Goal: Task Accomplishment & Management: Use online tool/utility

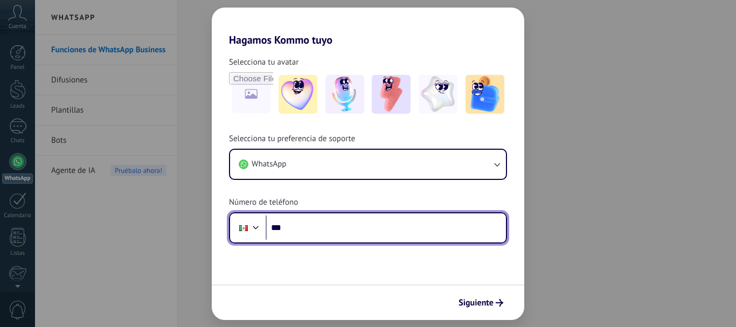
click at [337, 225] on input "***" at bounding box center [386, 227] width 240 height 25
click at [360, 220] on input "***" at bounding box center [386, 227] width 240 height 25
type input "**********"
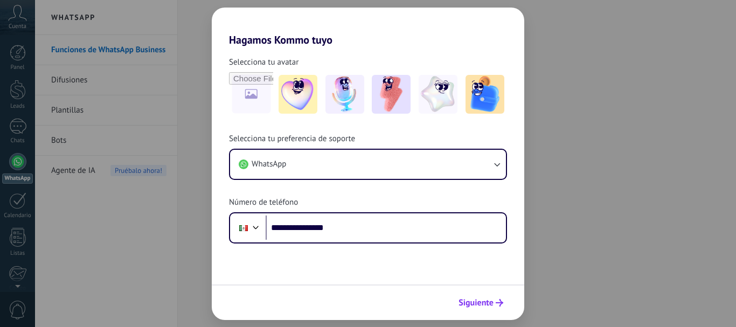
click at [474, 306] on span "Siguiente" at bounding box center [475, 303] width 35 height 8
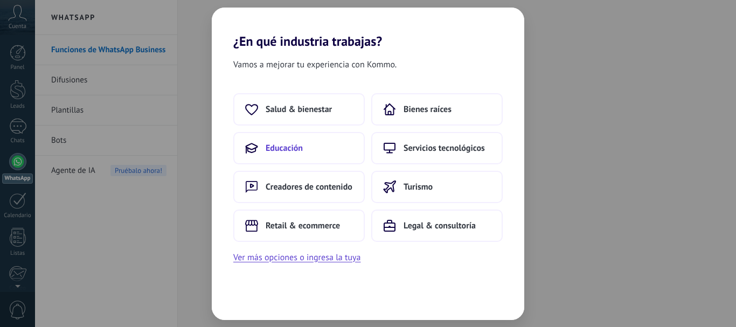
click at [335, 160] on button "Educación" at bounding box center [298, 148] width 131 height 32
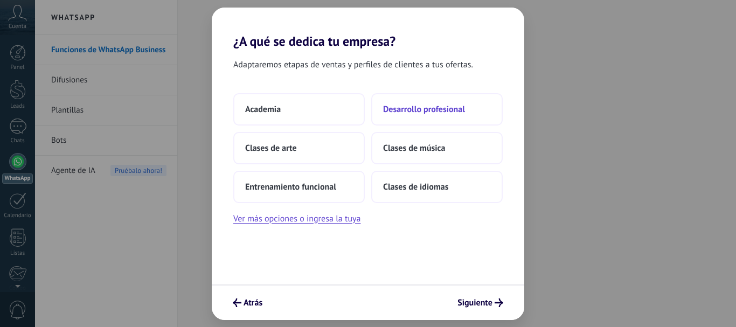
click at [451, 102] on button "Desarrollo profesional" at bounding box center [436, 109] width 131 height 32
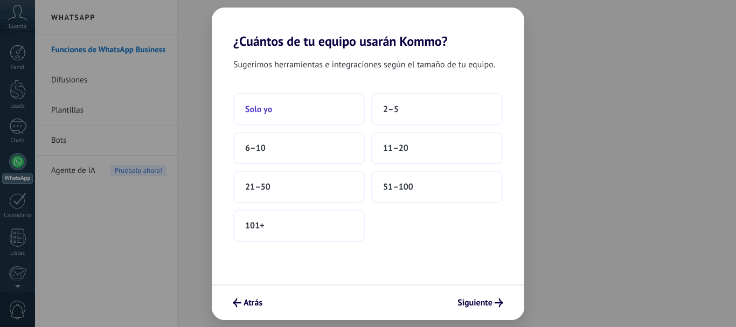
click at [290, 106] on button "Solo yo" at bounding box center [298, 109] width 131 height 32
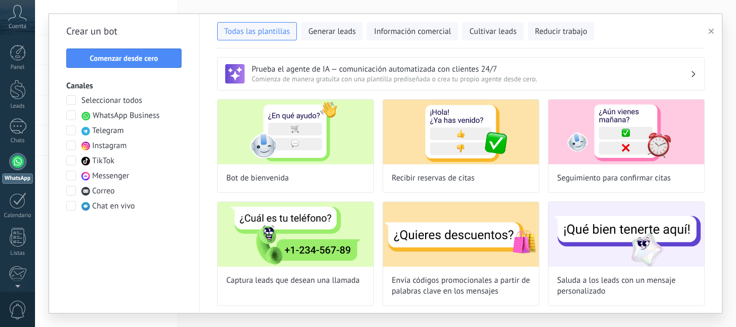
click at [15, 20] on icon at bounding box center [17, 13] width 19 height 16
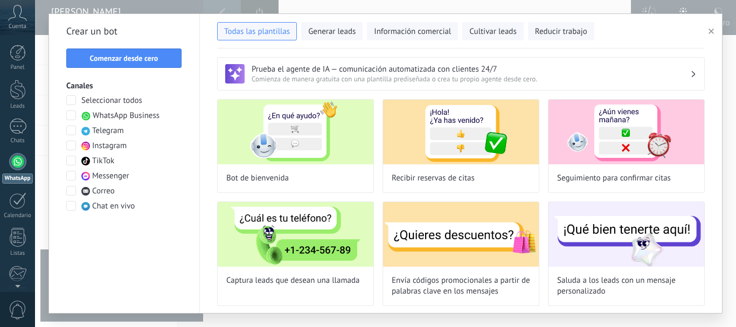
click at [69, 176] on span at bounding box center [71, 176] width 10 height 10
click at [121, 64] on button "Comenzar desde cero" at bounding box center [123, 57] width 115 height 19
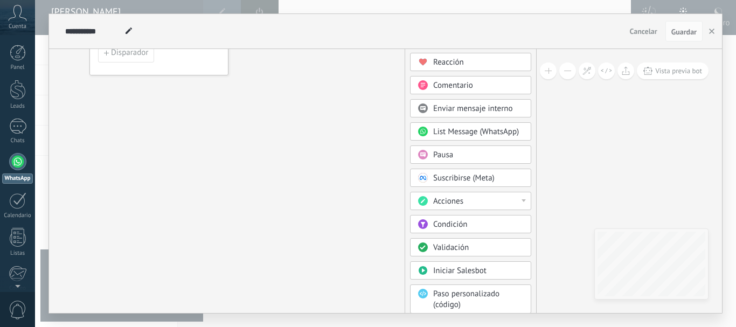
click at [462, 155] on div "Pausa" at bounding box center [478, 155] width 91 height 11
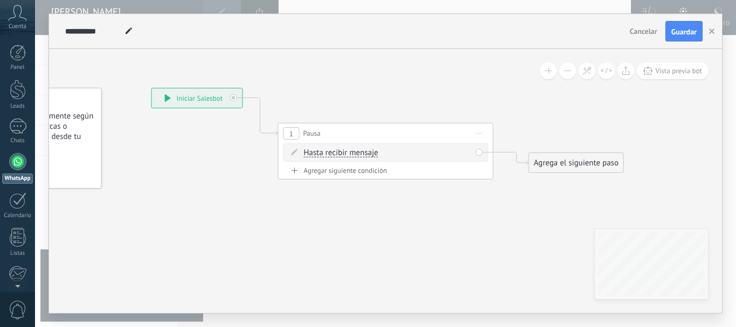
click at [481, 133] on span "Iniciar vista previa aquí Cambiar nombre Duplicar [GEOGRAPHIC_DATA]" at bounding box center [479, 134] width 17 height 16
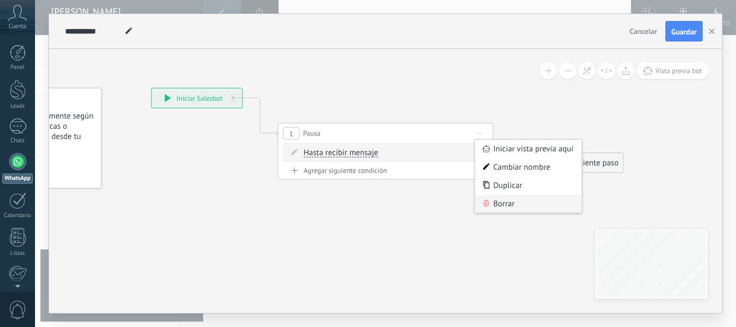
click at [498, 205] on div "Borrar" at bounding box center [528, 203] width 107 height 18
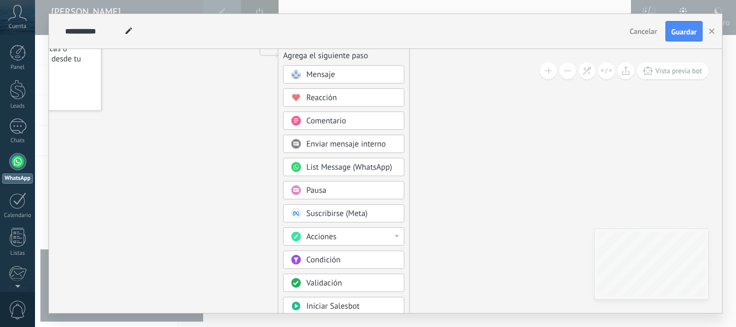
click at [397, 238] on div "Acciones" at bounding box center [343, 236] width 121 height 18
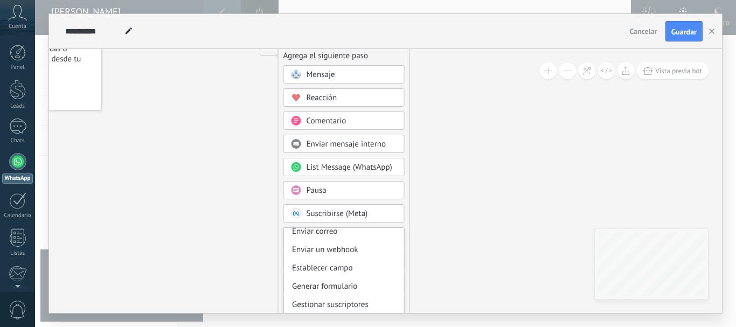
scroll to position [166, 0]
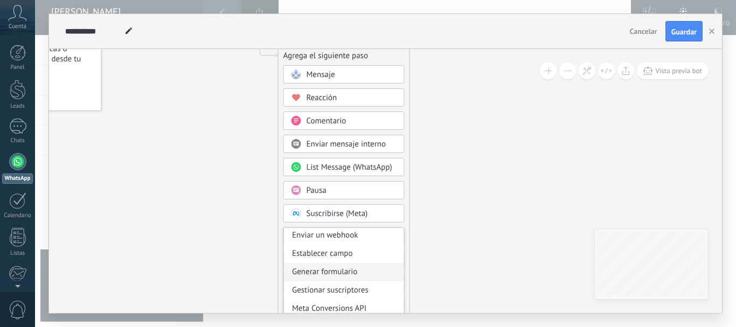
click at [354, 270] on div "Generar formulario" at bounding box center [344, 272] width 120 height 18
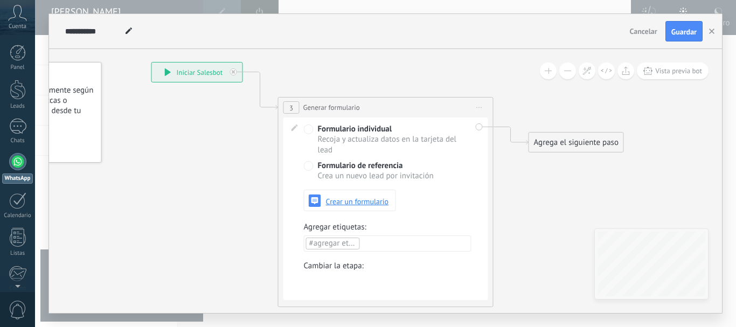
click at [481, 106] on span "Iniciar vista previa aquí Cambiar nombre Duplicar [GEOGRAPHIC_DATA]" at bounding box center [479, 108] width 17 height 16
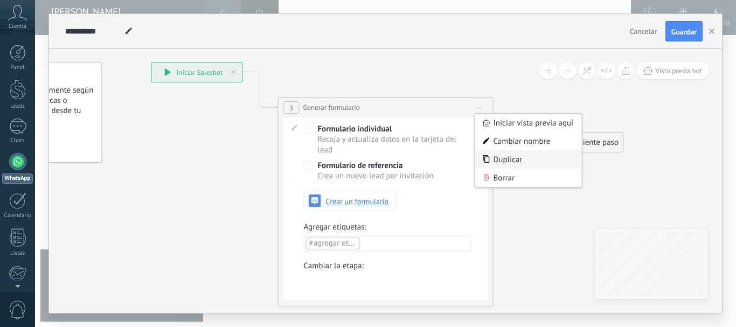
click at [508, 163] on div "Duplicar" at bounding box center [528, 159] width 107 height 18
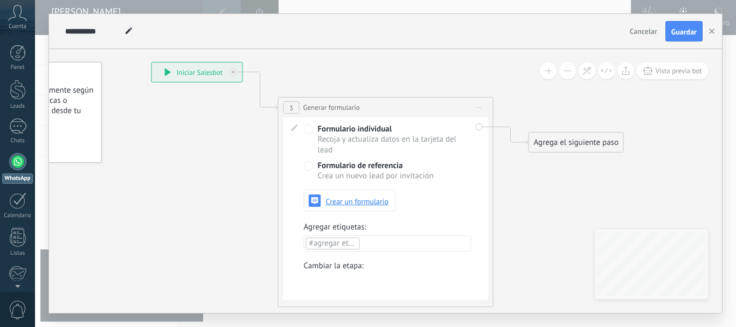
click at [480, 109] on span "Iniciar vista previa aquí Cambiar nombre Duplicar [GEOGRAPHIC_DATA]" at bounding box center [479, 108] width 17 height 16
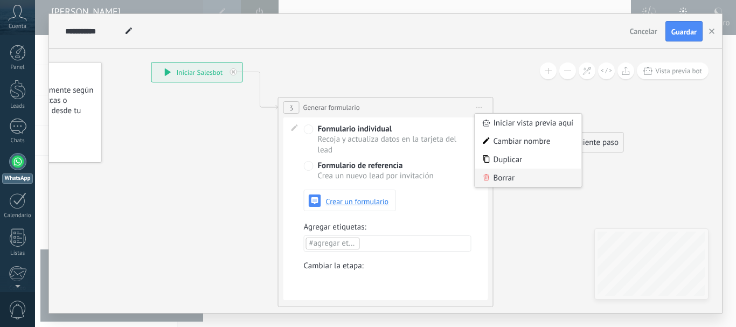
click at [492, 177] on div "Borrar" at bounding box center [528, 178] width 107 height 18
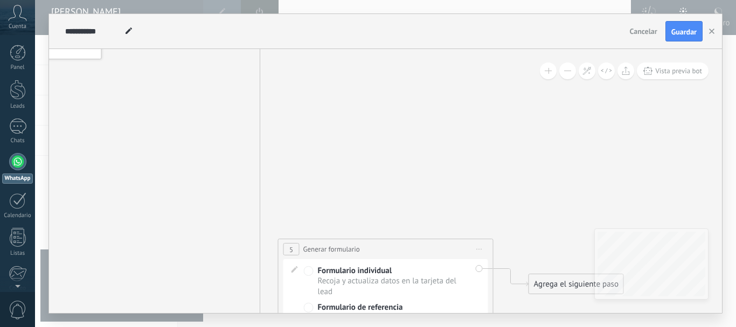
click at [483, 250] on span "Iniciar vista previa aquí Cambiar nombre Duplicar [GEOGRAPHIC_DATA]" at bounding box center [479, 249] width 17 height 16
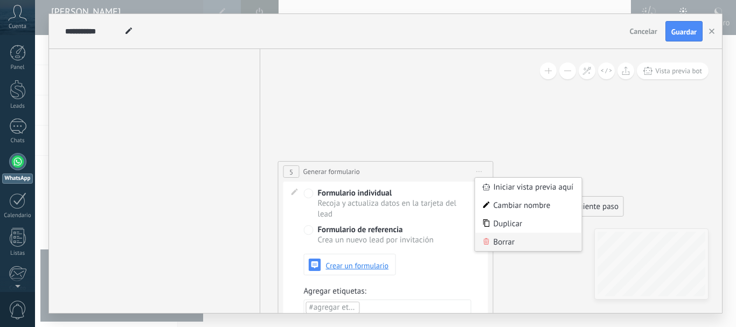
click at [513, 242] on div "Borrar" at bounding box center [528, 242] width 107 height 18
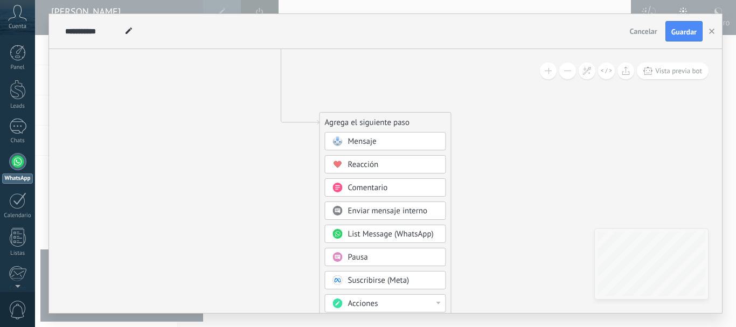
drag, startPoint x: 358, startPoint y: 234, endPoint x: 403, endPoint y: 66, distance: 173.5
click at [403, 114] on div "Agrega el siguiente paso" at bounding box center [385, 123] width 131 height 18
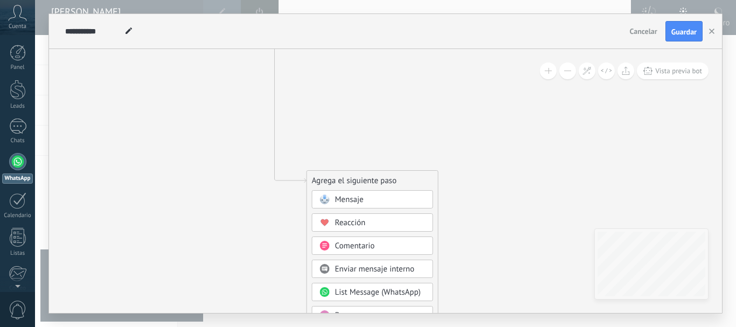
drag, startPoint x: 405, startPoint y: 268, endPoint x: 386, endPoint y: 73, distance: 195.9
click at [386, 172] on div "Agrega el siguiente paso" at bounding box center [372, 181] width 131 height 18
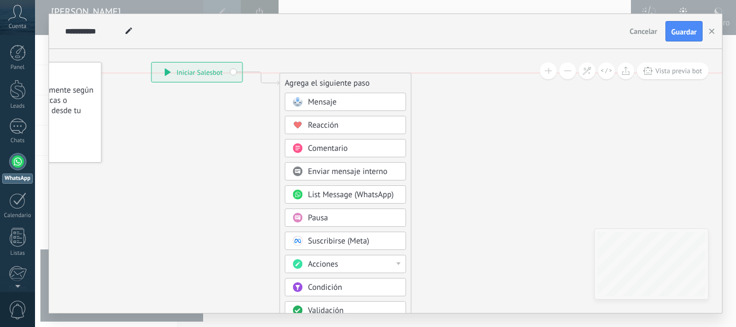
drag, startPoint x: 381, startPoint y: 193, endPoint x: 356, endPoint y: 82, distance: 113.7
click at [356, 82] on div "Agrega el siguiente paso" at bounding box center [345, 83] width 131 height 18
click at [329, 105] on span "Mensaje" at bounding box center [322, 102] width 29 height 10
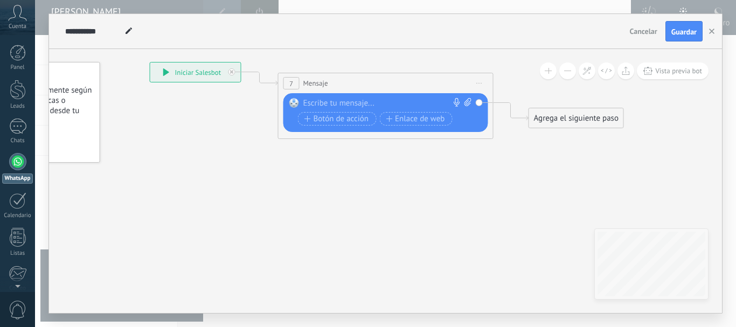
click at [370, 101] on div at bounding box center [383, 103] width 160 height 11
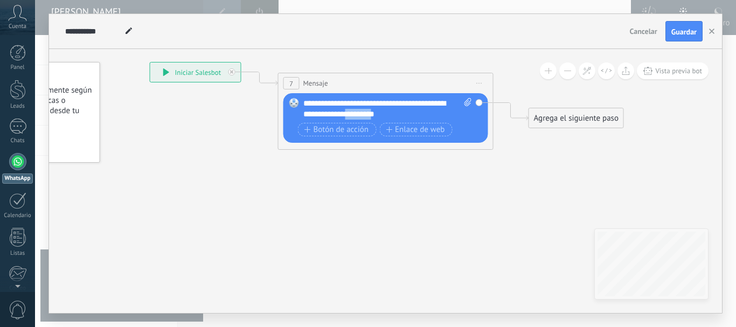
drag, startPoint x: 396, startPoint y: 112, endPoint x: 426, endPoint y: 115, distance: 30.3
click at [426, 115] on div "**********" at bounding box center [387, 109] width 169 height 22
click at [453, 117] on div "**********" at bounding box center [387, 109] width 169 height 22
click at [377, 104] on div "**********" at bounding box center [382, 109] width 158 height 22
drag, startPoint x: 329, startPoint y: 104, endPoint x: 372, endPoint y: 104, distance: 43.1
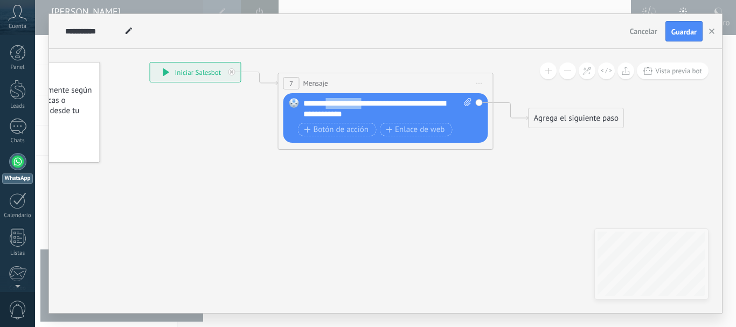
click at [372, 104] on div "**********" at bounding box center [382, 109] width 158 height 22
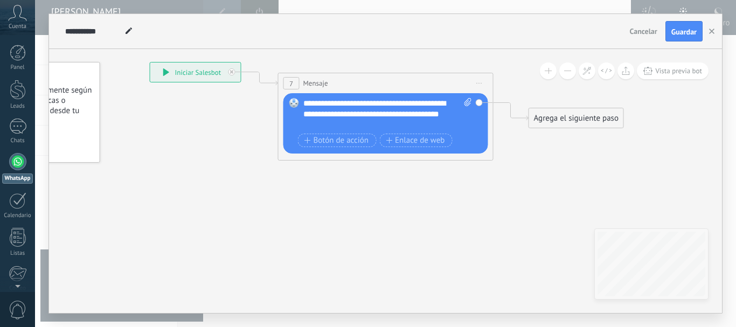
click at [330, 112] on div "**********" at bounding box center [382, 114] width 158 height 32
click at [309, 143] on icon "button" at bounding box center [307, 140] width 6 height 6
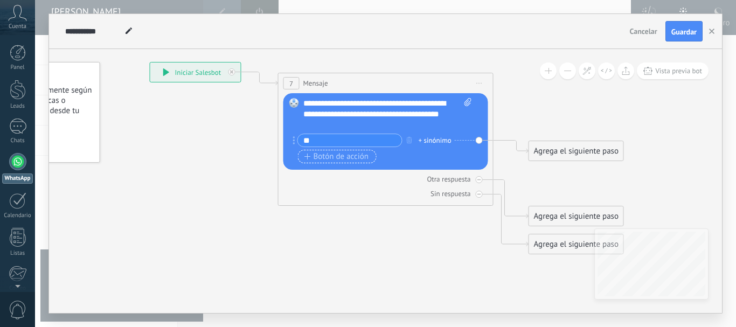
type input "*"
click at [359, 119] on div "**********" at bounding box center [382, 114] width 158 height 32
click at [364, 123] on div "**********" at bounding box center [382, 114] width 158 height 32
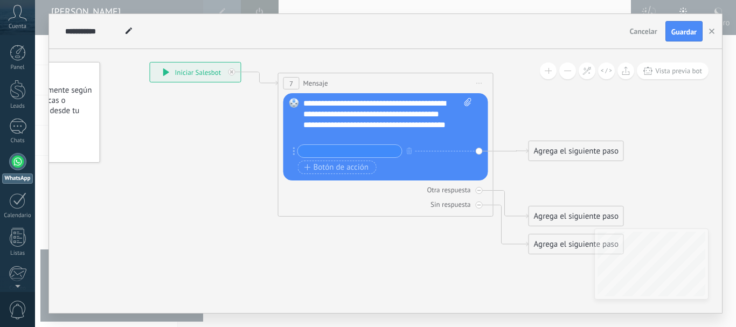
click at [341, 152] on input "text" at bounding box center [350, 151] width 104 height 12
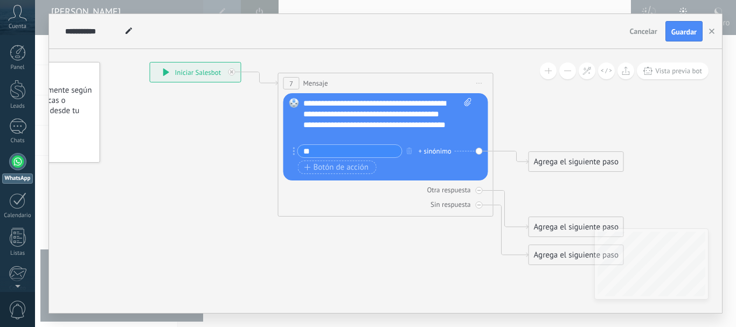
type input "*"
type input "**********"
click at [309, 167] on icon "button" at bounding box center [307, 167] width 6 height 6
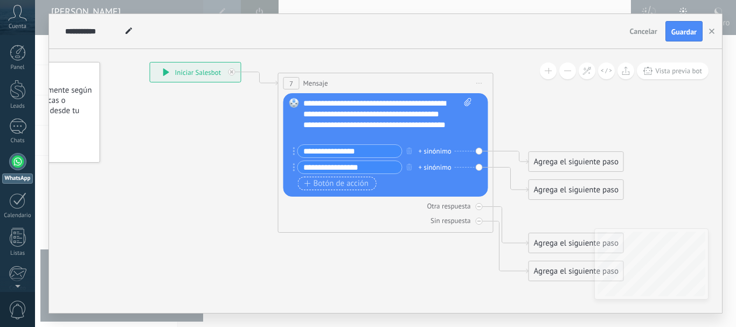
type input "**********"
click at [322, 186] on span "Botón de acción" at bounding box center [336, 183] width 65 height 9
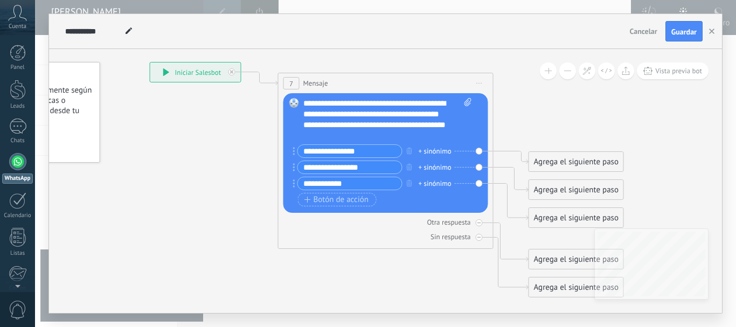
type input "**********"
click at [422, 153] on div "+ sinónimo" at bounding box center [435, 151] width 33 height 11
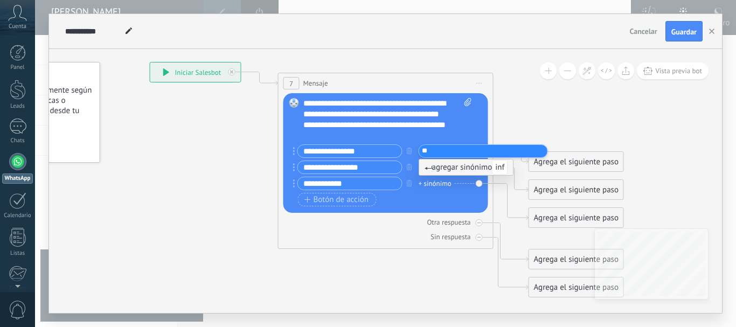
type input "*"
type input "**********"
click at [453, 149] on span "belleza, estilista," at bounding box center [449, 150] width 50 height 11
click at [457, 149] on input "text" at bounding box center [449, 151] width 54 height 7
type input "*******"
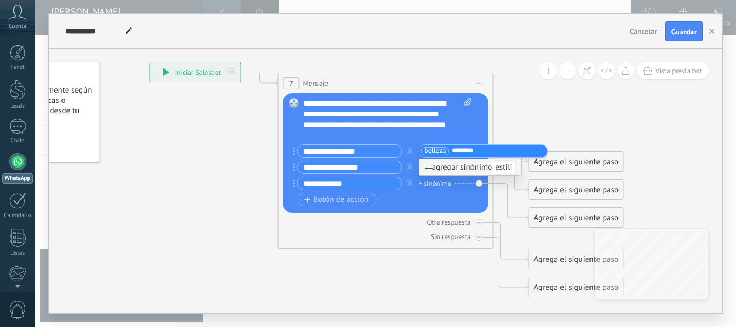
type input "*********"
type input "**********"
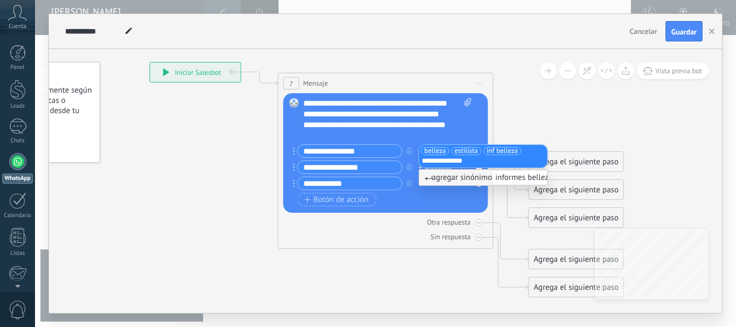
type input "**********"
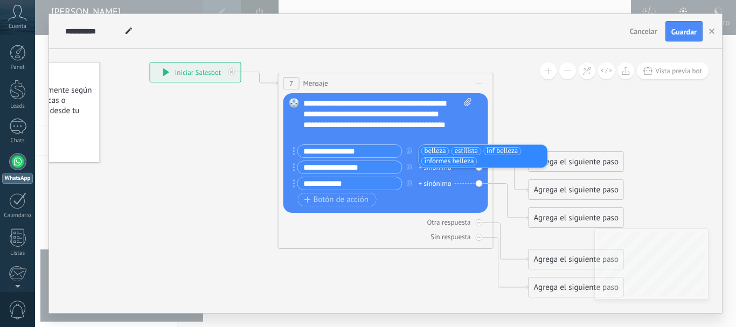
click at [591, 158] on div "Agrega el siguiente paso" at bounding box center [576, 162] width 94 height 18
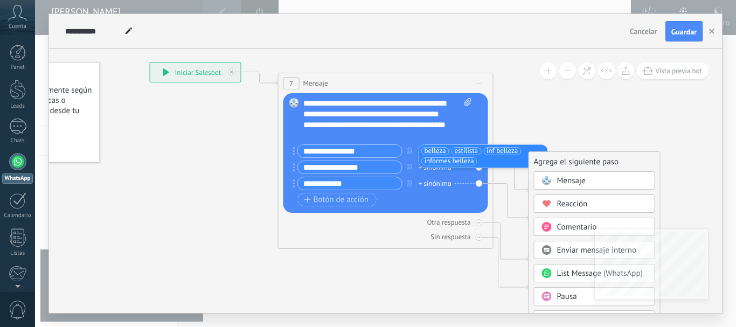
click at [589, 204] on div "Reacción" at bounding box center [602, 204] width 91 height 11
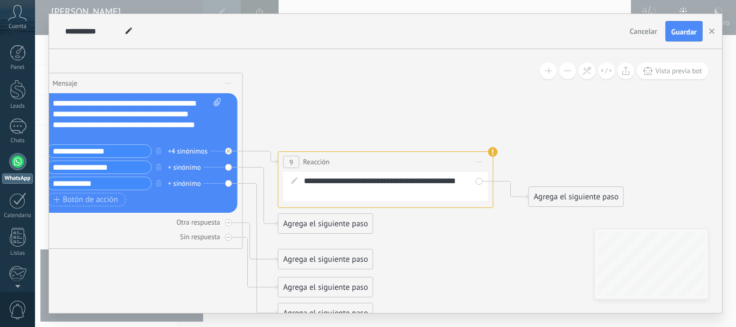
click at [559, 193] on div "Agrega el siguiente paso" at bounding box center [576, 197] width 94 height 18
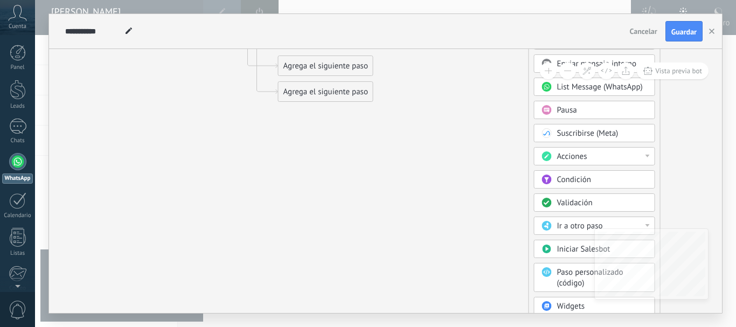
click at [597, 204] on div "Validación" at bounding box center [602, 203] width 91 height 11
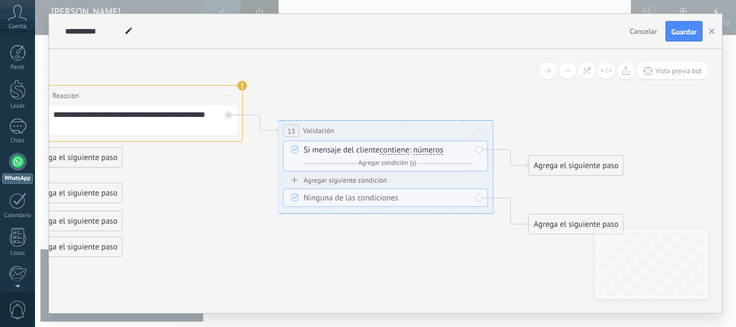
click at [477, 133] on span "Iniciar vista previa aquí Cambiar nombre Duplicar [GEOGRAPHIC_DATA]" at bounding box center [479, 131] width 17 height 16
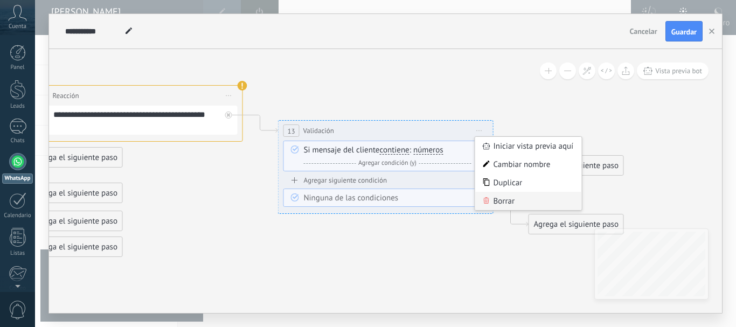
click at [502, 201] on div "Borrar" at bounding box center [528, 201] width 107 height 18
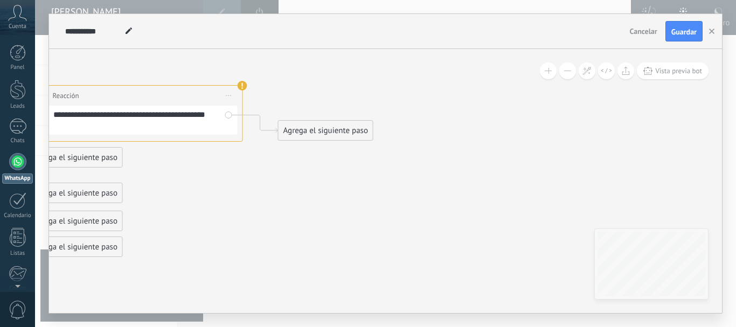
click at [328, 130] on div "Agrega el siguiente paso" at bounding box center [326, 131] width 94 height 18
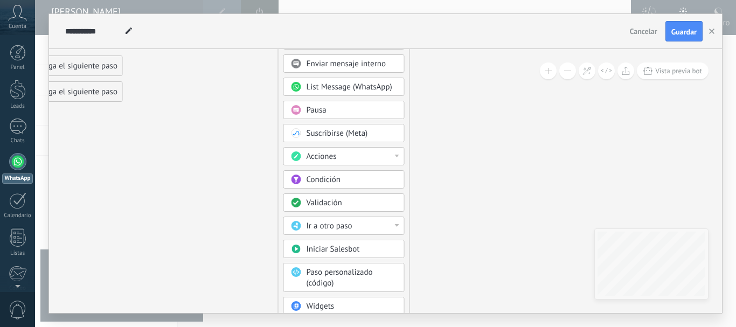
click at [312, 246] on span "Iniciar Salesbot" at bounding box center [333, 249] width 53 height 10
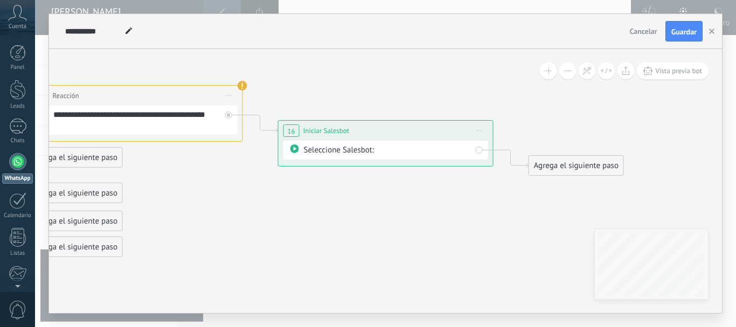
click at [415, 150] on div "Seleccione Salesbot:" at bounding box center [388, 149] width 168 height 11
click at [482, 154] on div "Seleccione Salesbot:" at bounding box center [385, 150] width 205 height 19
click at [479, 149] on div "Seleccione Salesbot:" at bounding box center [385, 150] width 205 height 19
click at [558, 162] on div "Agrega el siguiente paso" at bounding box center [576, 166] width 94 height 18
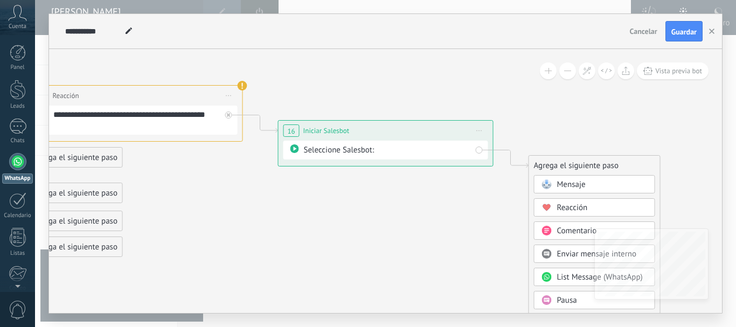
click at [297, 156] on div "Seleccione Salesbot:" at bounding box center [385, 150] width 205 height 19
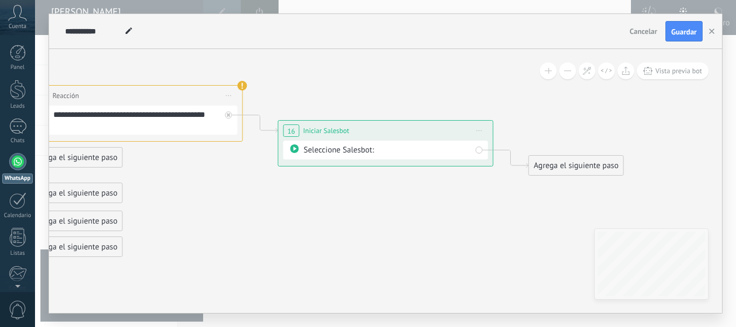
click at [478, 132] on span "Iniciar vista previa aquí Cambiar nombre Duplicar [GEOGRAPHIC_DATA]" at bounding box center [479, 131] width 17 height 16
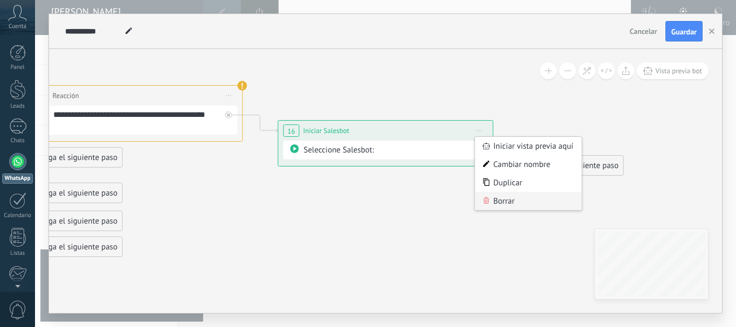
click at [498, 199] on div "Borrar" at bounding box center [528, 201] width 107 height 18
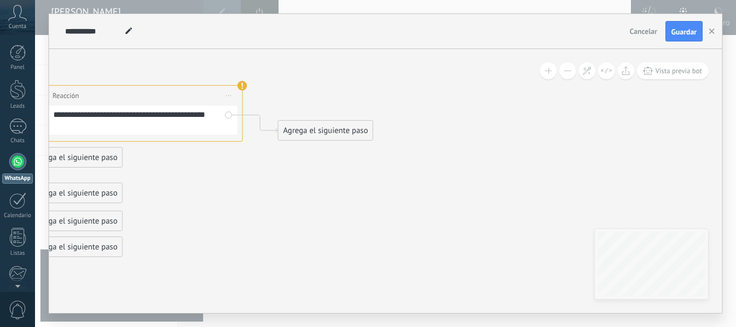
click at [339, 138] on div "Agrega el siguiente paso" at bounding box center [326, 131] width 94 height 18
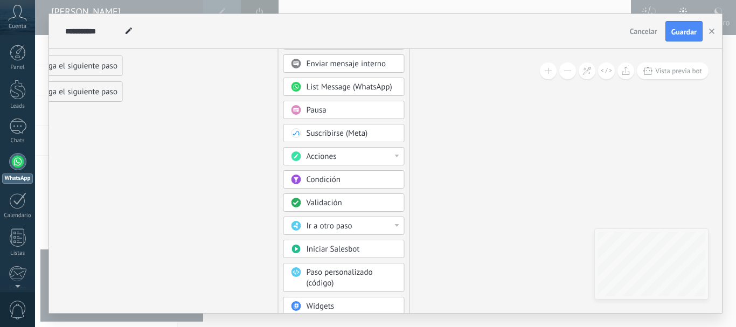
click at [393, 228] on div "Ir a otro paso" at bounding box center [352, 226] width 91 height 11
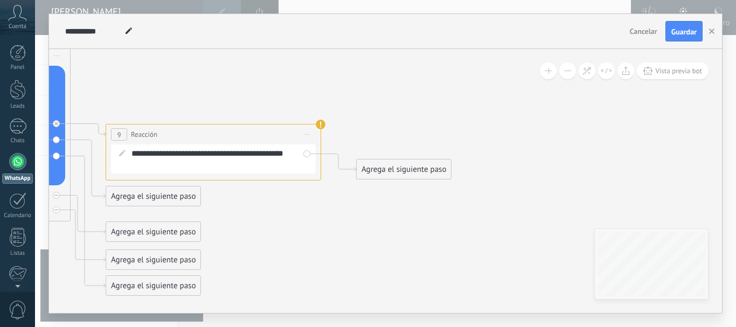
click at [434, 167] on div "Agrega el siguiente paso" at bounding box center [404, 170] width 94 height 18
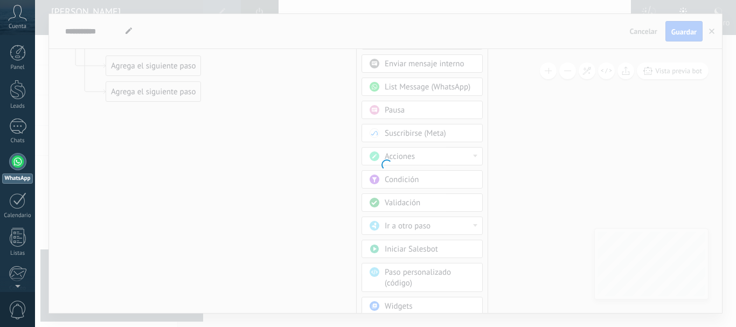
click at [424, 307] on body ".abccls-1,.abccls-2{fill-rule:evenodd}.abccls-2{fill:#fff} .abfcls-1{fill:none}…" at bounding box center [368, 163] width 736 height 327
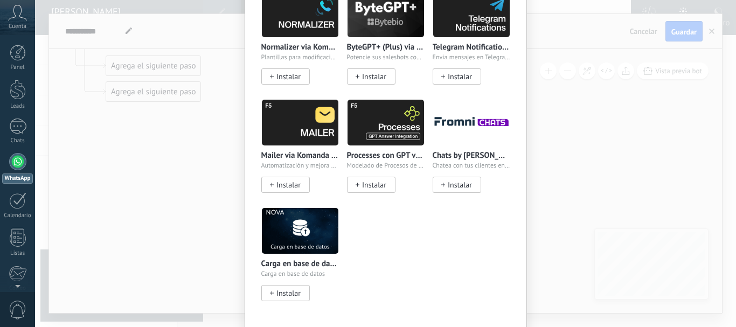
scroll to position [1201, 0]
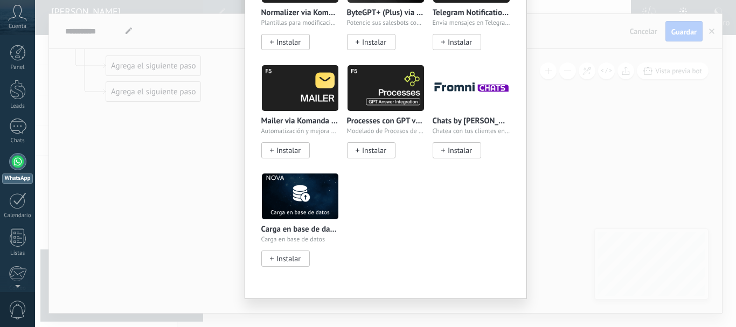
click at [554, 168] on div "Widgets Wazzup (WhatsApp & Instagram) Conectamos WhatsApp, Telegram e Instagram…" at bounding box center [385, 163] width 701 height 327
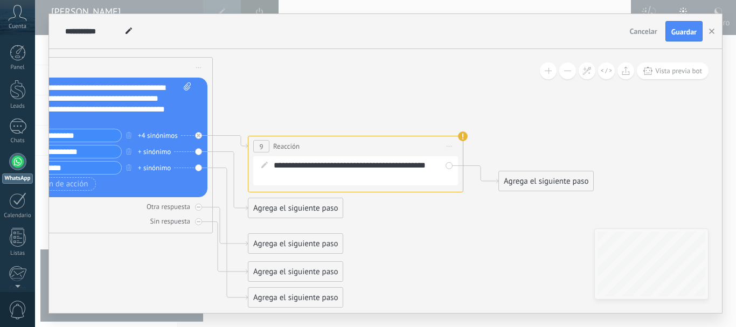
drag, startPoint x: 475, startPoint y: 225, endPoint x: 617, endPoint y: 224, distance: 142.2
click at [617, 224] on icon at bounding box center [213, 177] width 1227 height 800
click at [498, 232] on icon at bounding box center [214, 177] width 1227 height 800
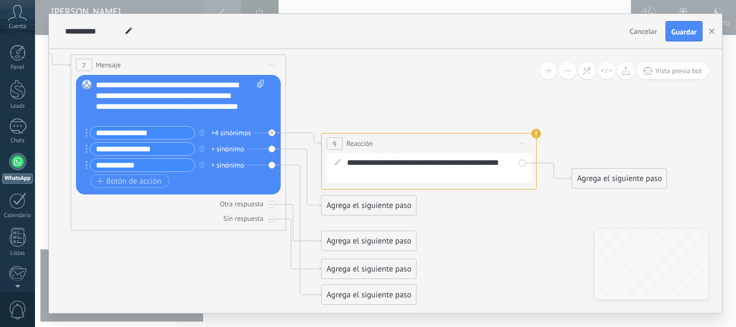
drag, startPoint x: 498, startPoint y: 232, endPoint x: 570, endPoint y: 229, distance: 71.7
click at [570, 229] on icon at bounding box center [286, 174] width 1227 height 800
click at [259, 81] on icon at bounding box center [260, 84] width 7 height 8
click at [219, 150] on div "+ sinónimo" at bounding box center [227, 149] width 33 height 11
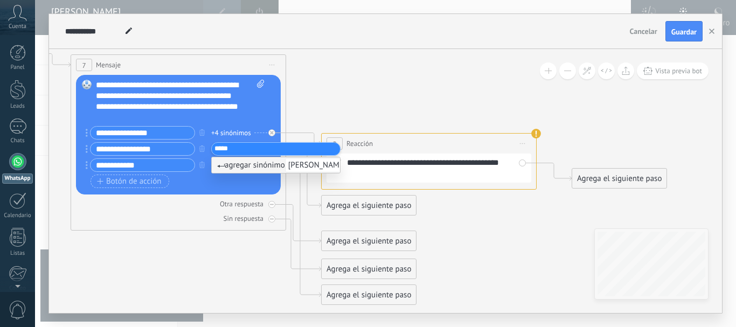
type input "******"
type input "********"
type input "**********"
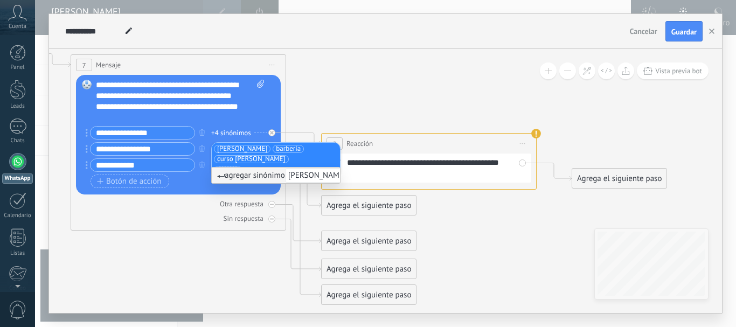
type input "**********"
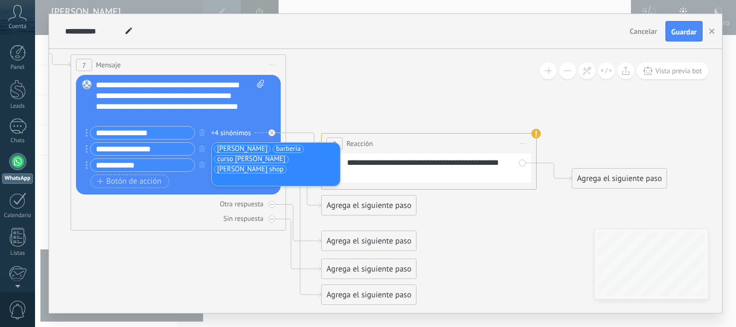
click at [380, 106] on icon at bounding box center [286, 174] width 1227 height 800
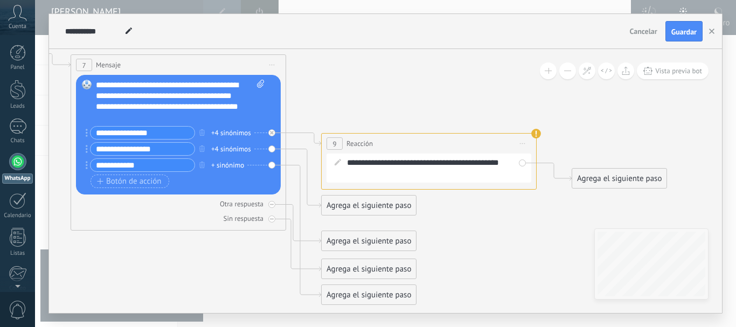
click at [393, 206] on div "Agrega el siguiente paso" at bounding box center [369, 206] width 94 height 18
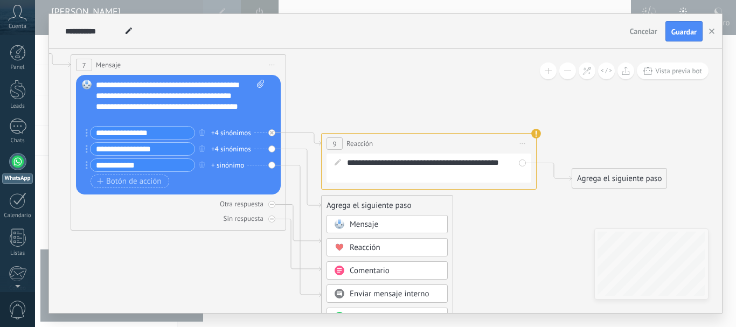
click at [371, 248] on span "Reacción" at bounding box center [365, 247] width 31 height 10
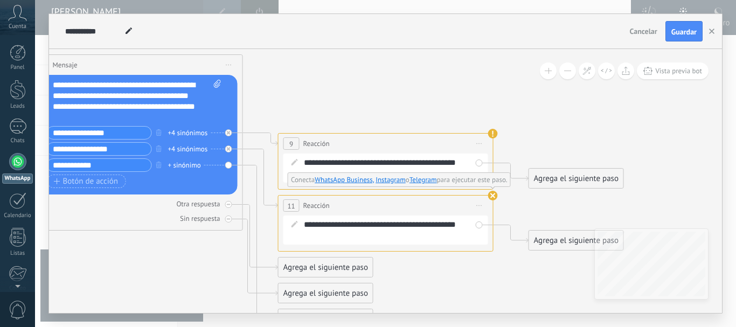
click at [190, 166] on div "+ sinónimo" at bounding box center [184, 165] width 33 height 11
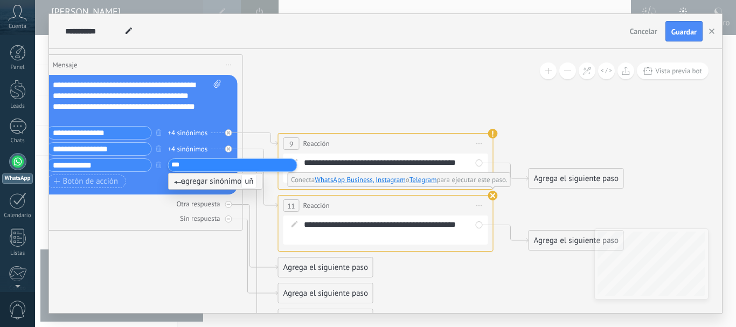
type input "****"
type input "**********"
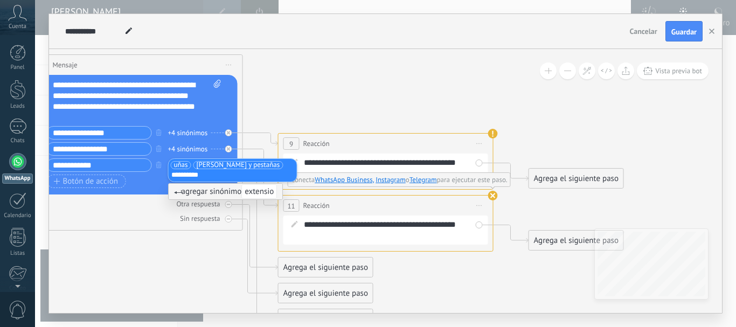
type input "**********"
type input "*****"
type input "**********"
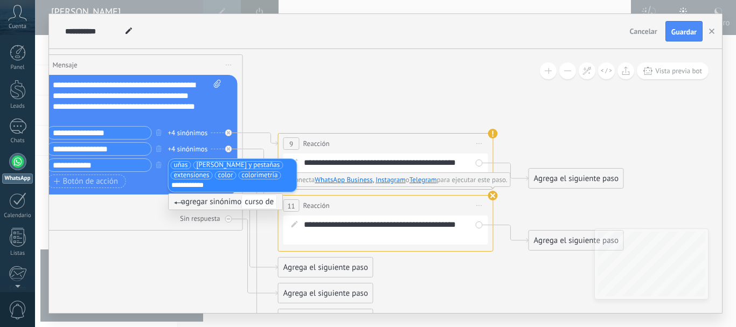
type input "**********"
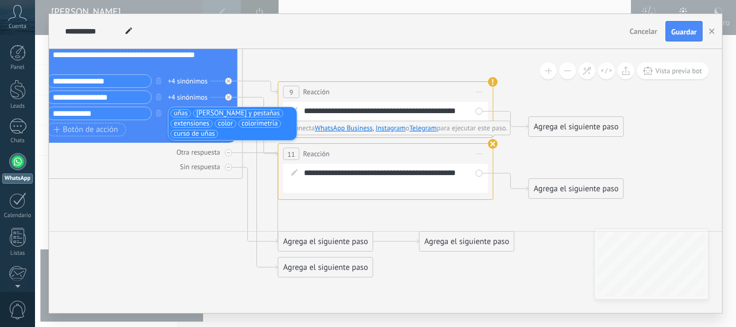
drag, startPoint x: 394, startPoint y: 220, endPoint x: 474, endPoint y: 240, distance: 82.7
click at [474, 240] on div "Agrega el siguiente paso" at bounding box center [467, 242] width 94 height 18
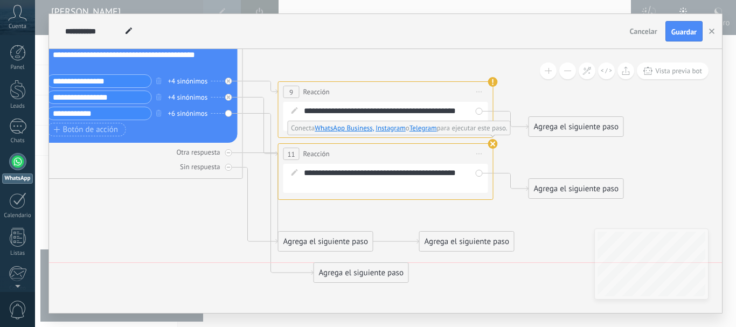
drag, startPoint x: 350, startPoint y: 266, endPoint x: 379, endPoint y: 272, distance: 30.3
click at [377, 273] on div "Agrega el siguiente paso" at bounding box center [361, 273] width 94 height 18
click at [381, 272] on div "Agrega el siguiente paso" at bounding box center [352, 273] width 94 height 18
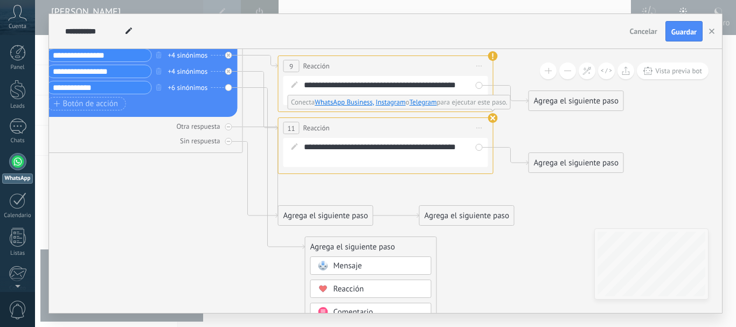
click at [360, 294] on span "Reacción" at bounding box center [348, 289] width 31 height 10
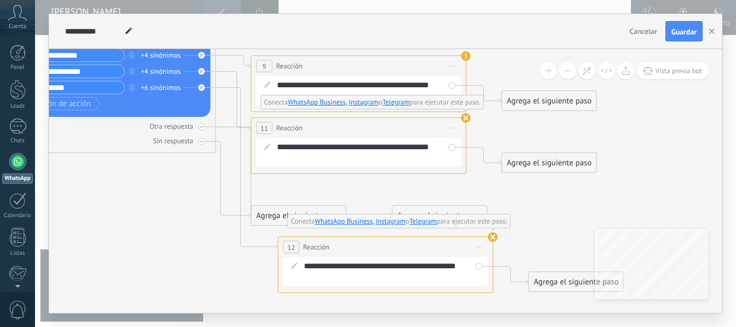
click at [377, 275] on div "**********" at bounding box center [393, 272] width 178 height 22
click at [294, 264] on icon at bounding box center [294, 265] width 6 height 6
click at [297, 266] on icon at bounding box center [294, 265] width 6 height 6
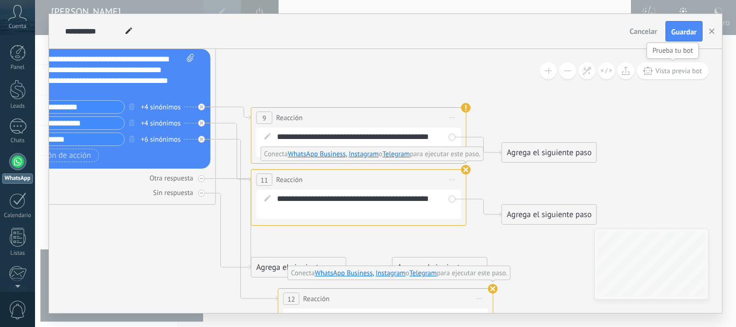
click at [673, 73] on span "Vista previa bot" at bounding box center [678, 70] width 47 height 9
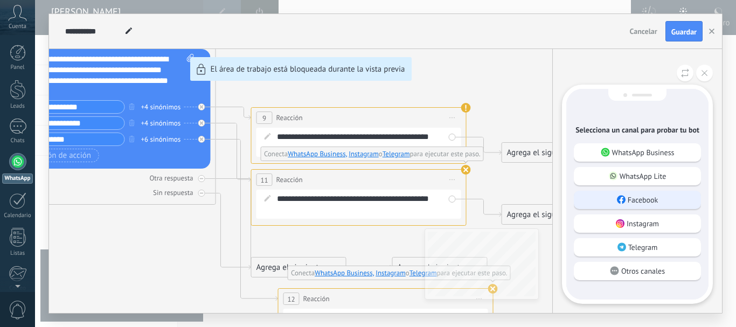
click at [661, 200] on div "Facebook" at bounding box center [637, 200] width 127 height 18
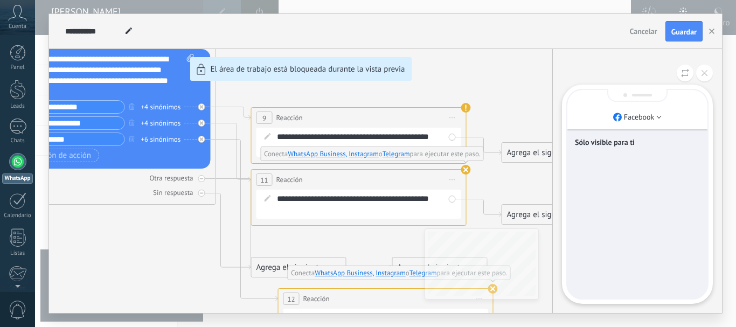
click at [629, 145] on p "Sólo visible para ti" at bounding box center [637, 142] width 125 height 10
click at [653, 118] on p "Facebook" at bounding box center [639, 117] width 31 height 10
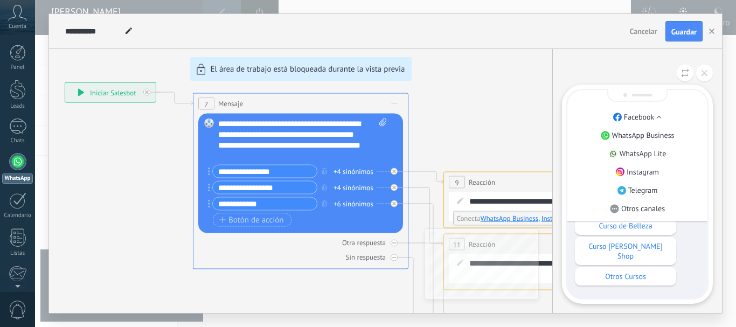
click at [698, 252] on div "Hola!! Gracias por su interés en nuestros cursos! Con gusto le compartimos info…" at bounding box center [637, 217] width 125 height 138
click at [660, 118] on use at bounding box center [659, 117] width 4 height 2
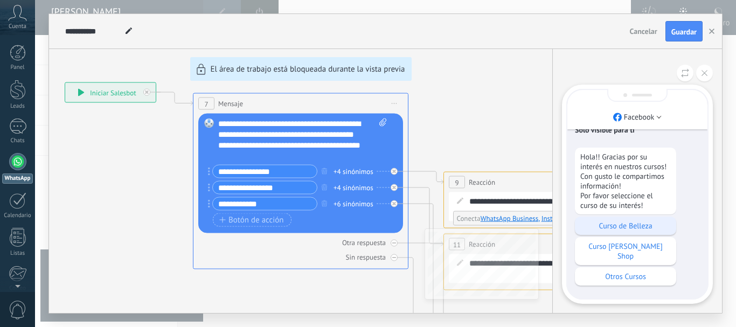
click at [657, 231] on p "Curso de Belleza" at bounding box center [625, 226] width 91 height 10
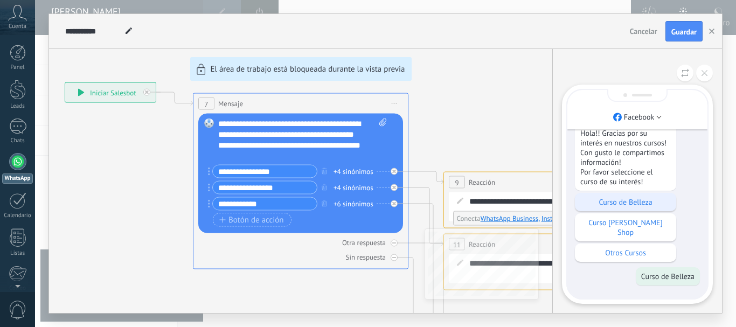
click at [663, 207] on p "Curso de Belleza" at bounding box center [625, 202] width 91 height 10
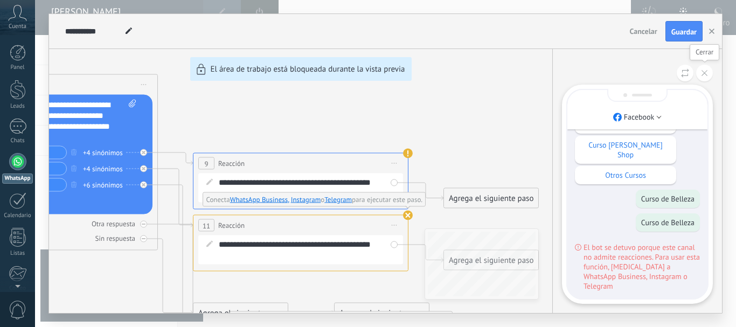
click at [705, 73] on icon at bounding box center [704, 73] width 6 height 6
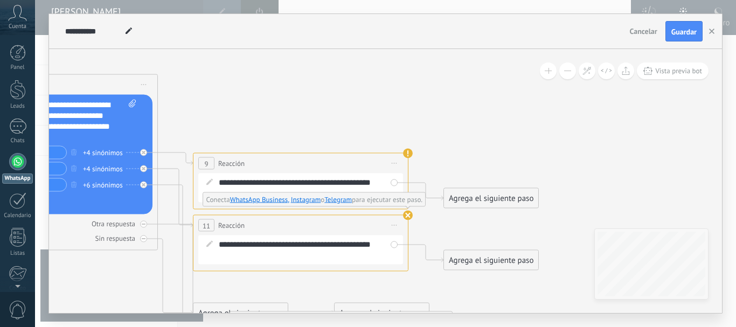
click at [511, 199] on div "Agrega el siguiente paso" at bounding box center [491, 199] width 94 height 18
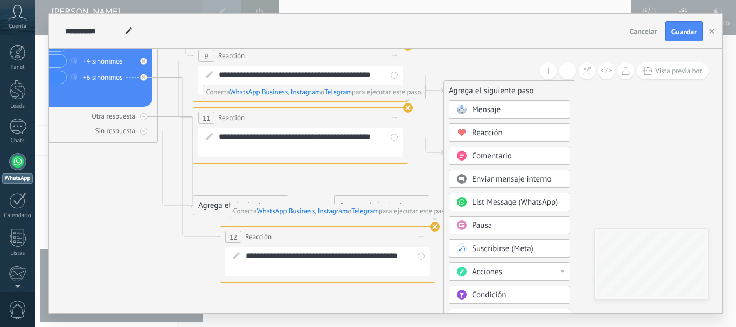
click at [539, 157] on div "Comentario" at bounding box center [517, 156] width 91 height 11
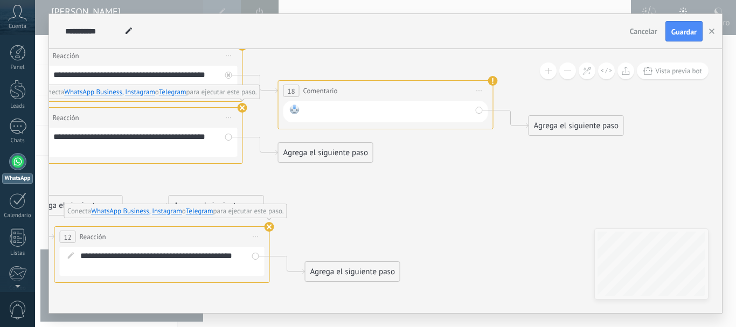
click at [415, 114] on div at bounding box center [388, 112] width 168 height 14
click at [478, 92] on span "Iniciar vista previa aquí Cambiar nombre Duplicar [GEOGRAPHIC_DATA]" at bounding box center [479, 91] width 17 height 16
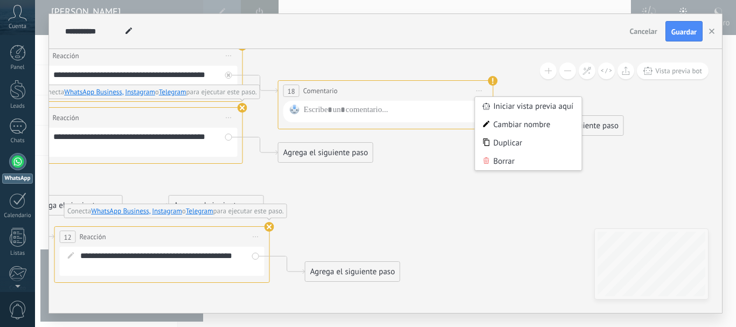
click at [413, 123] on div "**********" at bounding box center [385, 104] width 215 height 49
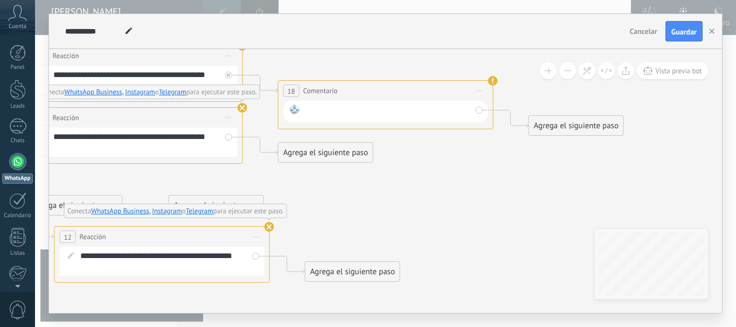
click at [413, 118] on div at bounding box center [388, 112] width 168 height 14
click at [402, 112] on div "**********" at bounding box center [388, 112] width 168 height 14
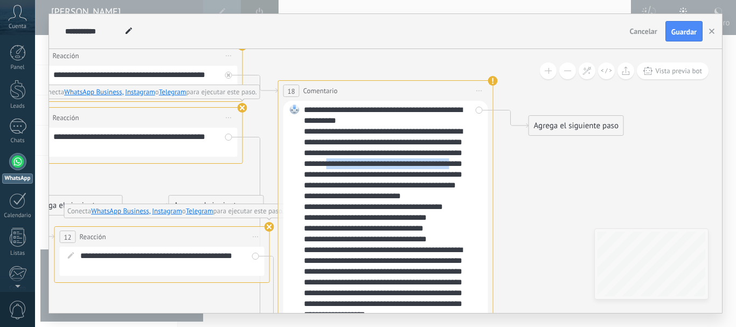
drag, startPoint x: 377, startPoint y: 163, endPoint x: 345, endPoint y: 178, distance: 34.5
click at [345, 178] on div "**********" at bounding box center [388, 229] width 168 height 248
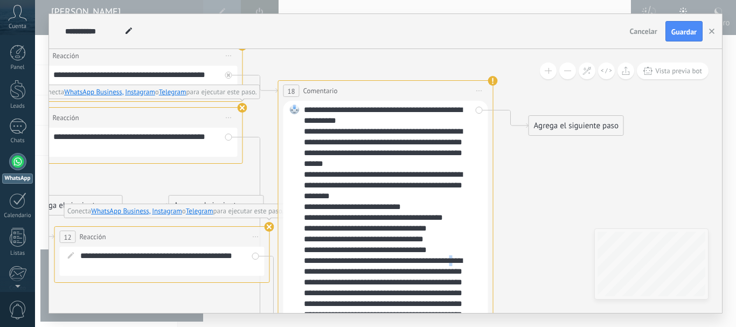
click at [465, 258] on div "**********" at bounding box center [388, 229] width 168 height 248
click at [459, 258] on div "**********" at bounding box center [388, 229] width 168 height 248
drag, startPoint x: 462, startPoint y: 260, endPoint x: 373, endPoint y: 273, distance: 89.4
click at [373, 273] on div "**********" at bounding box center [388, 229] width 168 height 248
drag, startPoint x: 349, startPoint y: 270, endPoint x: 419, endPoint y: 274, distance: 70.7
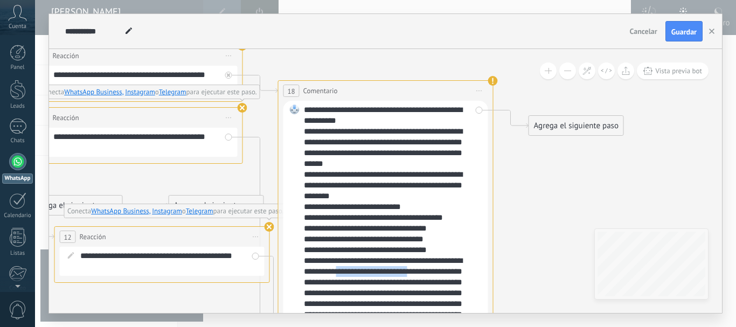
click at [419, 274] on div "**********" at bounding box center [388, 223] width 168 height 237
click at [380, 273] on div "**********" at bounding box center [388, 223] width 168 height 237
click at [453, 272] on div "**********" at bounding box center [388, 223] width 168 height 237
drag, startPoint x: 413, startPoint y: 290, endPoint x: 437, endPoint y: 283, distance: 25.1
click at [422, 288] on div "**********" at bounding box center [388, 223] width 168 height 237
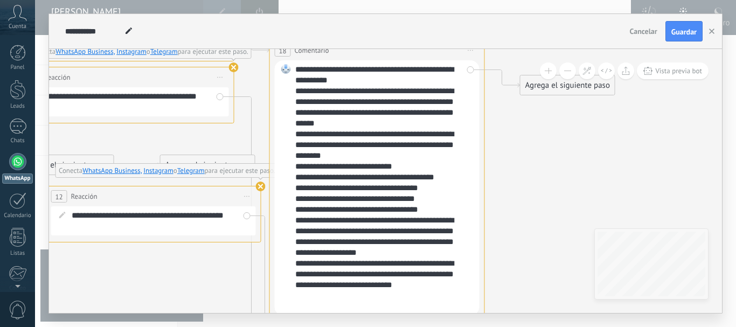
drag, startPoint x: 545, startPoint y: 155, endPoint x: 537, endPoint y: 192, distance: 38.2
click at [537, 192] on icon at bounding box center [109, 79] width 1477 height 866
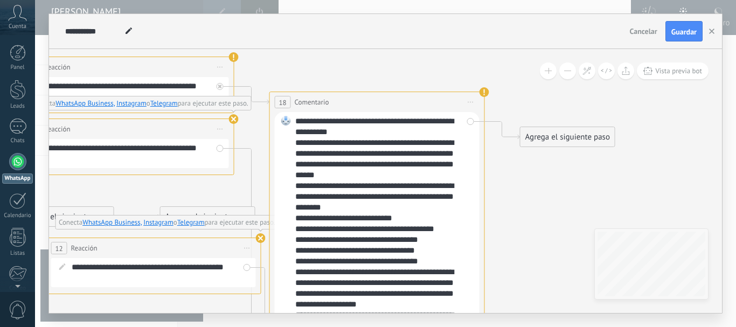
click at [474, 103] on span "Iniciar vista previa aquí Cambiar nombre Duplicar [GEOGRAPHIC_DATA]" at bounding box center [470, 102] width 17 height 16
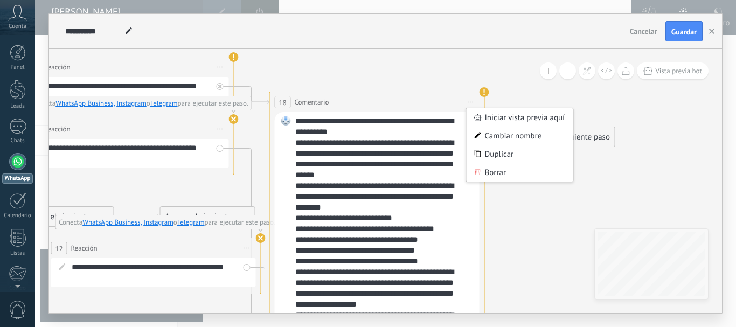
click at [536, 222] on icon at bounding box center [109, 131] width 1477 height 866
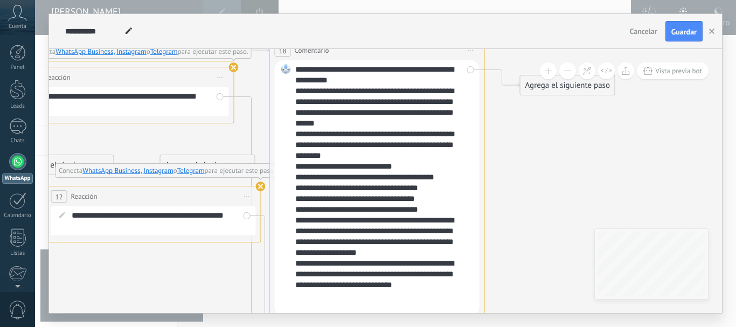
click at [370, 77] on div "**********" at bounding box center [379, 188] width 168 height 248
click at [396, 125] on div "**********" at bounding box center [379, 188] width 168 height 248
click at [424, 164] on div "**********" at bounding box center [379, 188] width 168 height 248
click at [344, 294] on div "**********" at bounding box center [379, 188] width 168 height 248
click at [440, 207] on div "**********" at bounding box center [379, 188] width 168 height 248
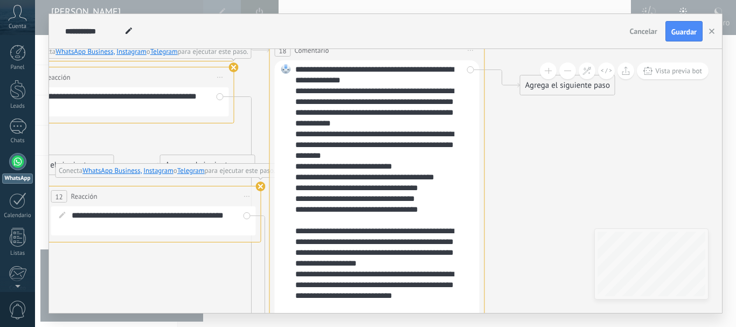
click at [393, 158] on div "**********" at bounding box center [379, 193] width 168 height 259
click at [401, 121] on div "**********" at bounding box center [379, 193] width 168 height 259
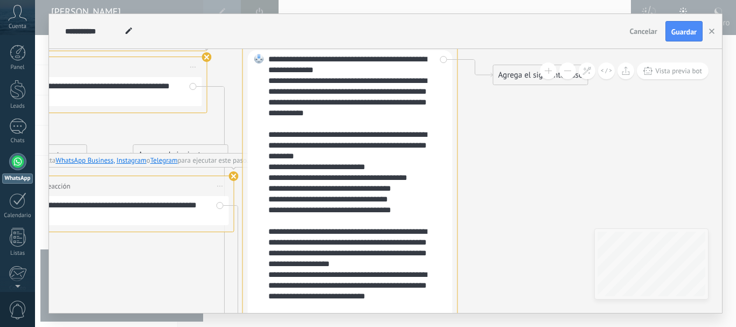
drag, startPoint x: 528, startPoint y: 173, endPoint x: 495, endPoint y: 182, distance: 35.0
click at [495, 182] on icon at bounding box center [82, 69] width 1477 height 866
click at [314, 211] on div "**********" at bounding box center [352, 210] width 168 height 11
click at [303, 165] on div "**********" at bounding box center [352, 188] width 168 height 269
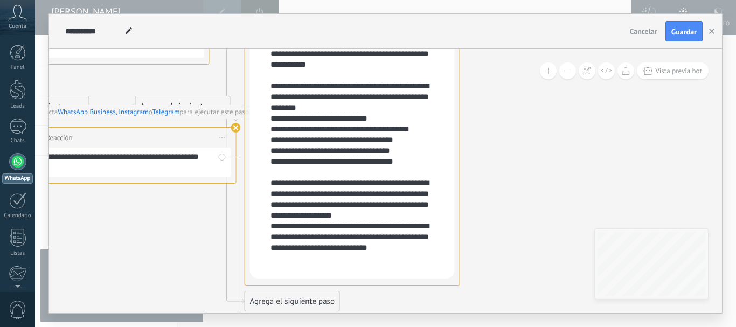
drag, startPoint x: 492, startPoint y: 190, endPoint x: 495, endPoint y: 142, distance: 48.5
click at [495, 142] on icon at bounding box center [84, 20] width 1477 height 866
drag, startPoint x: 323, startPoint y: 86, endPoint x: 339, endPoint y: 85, distance: 16.7
click at [323, 85] on div "**********" at bounding box center [354, 139] width 168 height 269
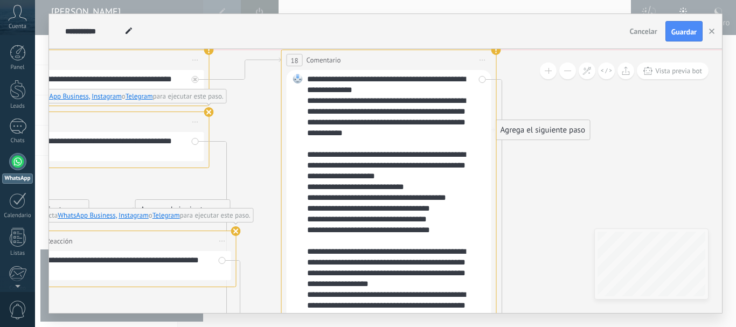
drag, startPoint x: 337, startPoint y: 89, endPoint x: 374, endPoint y: 59, distance: 47.8
click at [374, 59] on div "**********" at bounding box center [389, 60] width 214 height 20
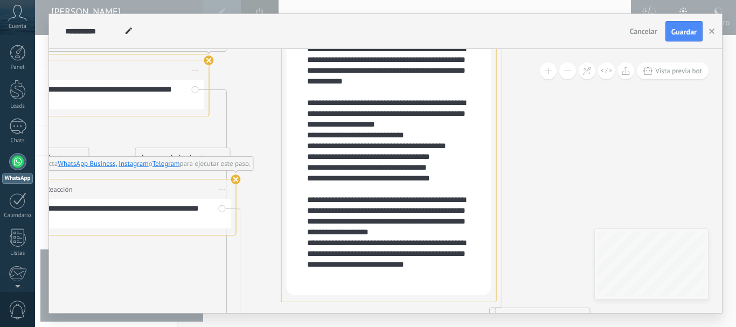
click at [545, 151] on icon at bounding box center [84, 148] width 1477 height 1019
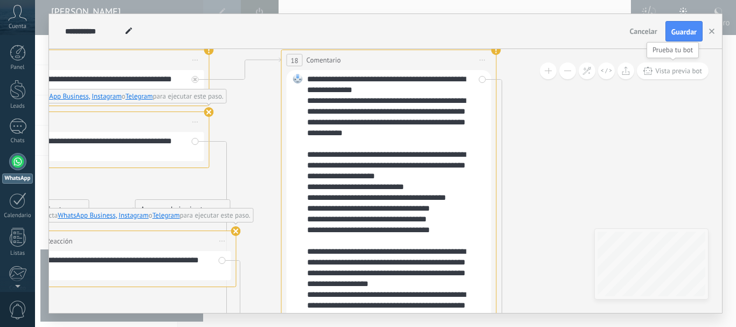
click at [677, 74] on span "Vista previa bot" at bounding box center [678, 70] width 47 height 9
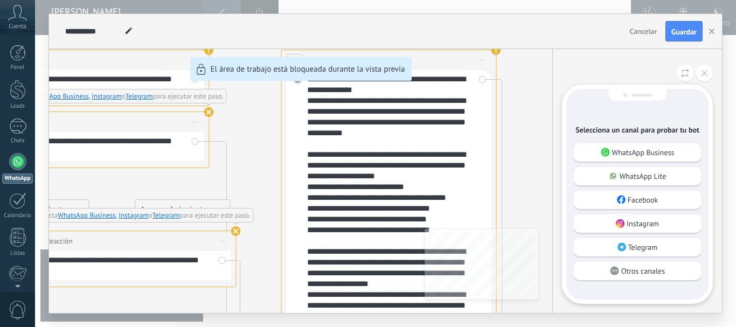
click at [662, 195] on div "Facebook" at bounding box center [637, 200] width 127 height 18
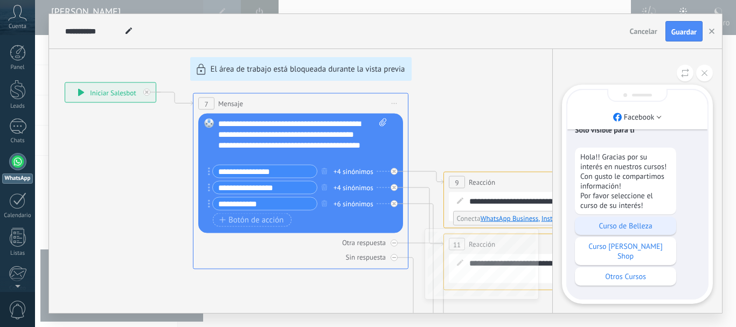
click at [650, 231] on p "Curso de Belleza" at bounding box center [625, 226] width 91 height 10
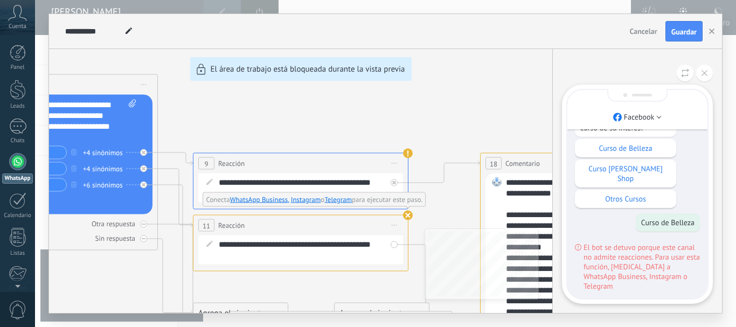
click at [395, 162] on div "**********" at bounding box center [385, 163] width 673 height 299
click at [395, 165] on div "**********" at bounding box center [385, 163] width 673 height 299
click at [387, 134] on div "**********" at bounding box center [385, 163] width 673 height 299
click at [701, 80] on button at bounding box center [704, 73] width 17 height 17
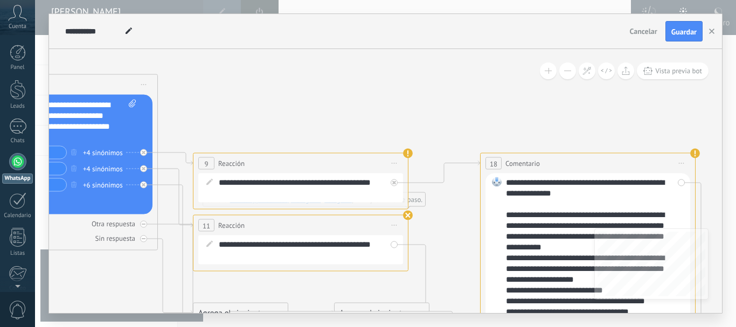
click at [393, 162] on span "Iniciar vista previa aquí Cambiar nombre Duplicar [GEOGRAPHIC_DATA]" at bounding box center [394, 164] width 17 height 16
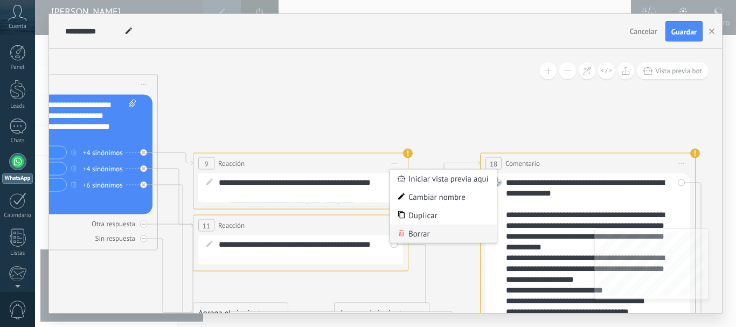
click at [424, 233] on div "Borrar" at bounding box center [443, 234] width 107 height 18
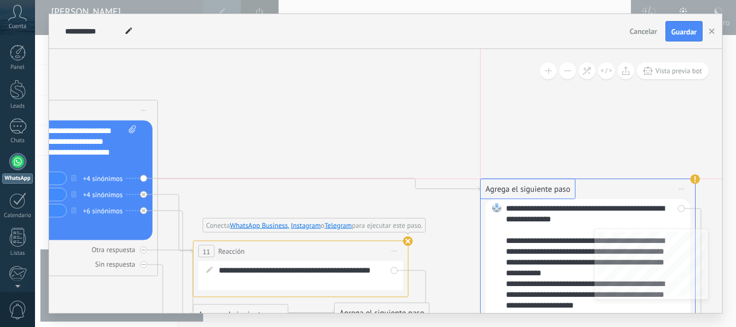
drag, startPoint x: 263, startPoint y: 189, endPoint x: 562, endPoint y: 190, distance: 299.0
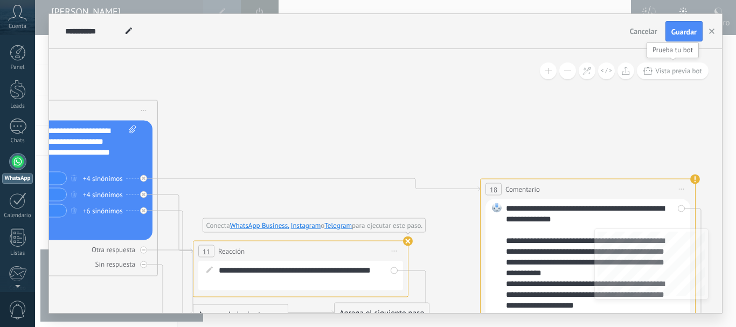
click at [695, 78] on button "Vista previa bot" at bounding box center [673, 70] width 72 height 17
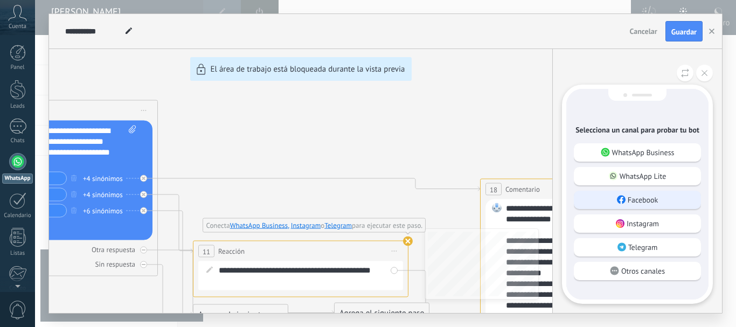
click at [660, 197] on div "Facebook" at bounding box center [637, 200] width 127 height 18
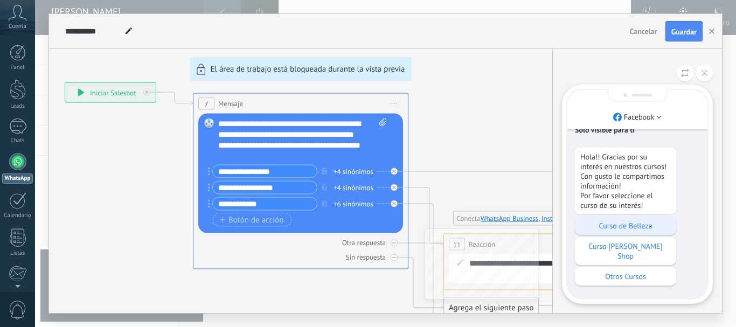
click at [649, 231] on p "Curso de Belleza" at bounding box center [625, 226] width 91 height 10
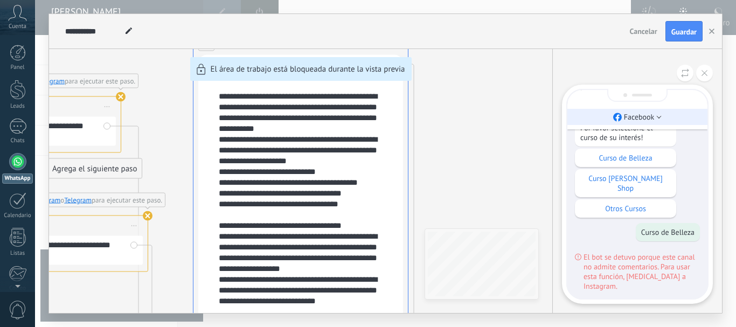
click at [652, 119] on p "Facebook" at bounding box center [639, 117] width 31 height 10
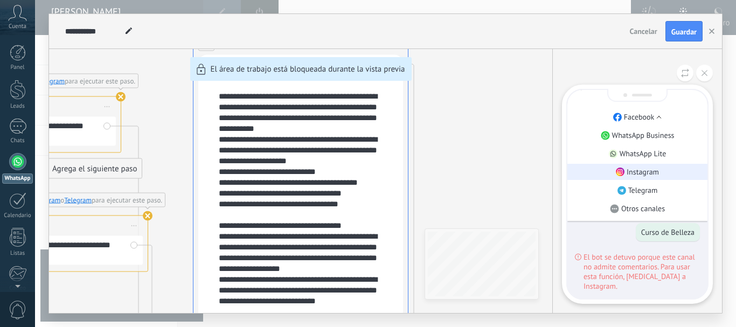
click at [641, 175] on p "Instagram" at bounding box center [642, 172] width 32 height 10
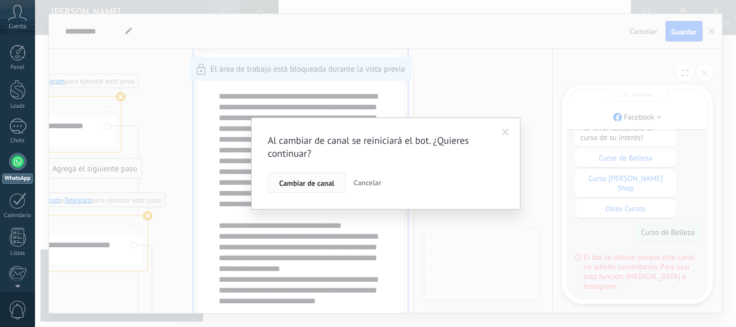
click at [324, 185] on span "Cambiar de canal" at bounding box center [306, 183] width 55 height 8
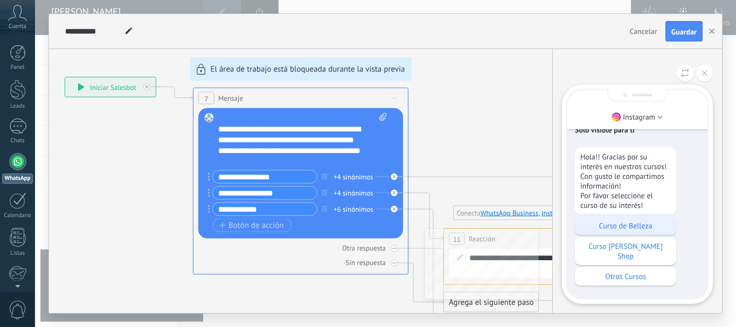
click at [639, 231] on p "Curso de Belleza" at bounding box center [625, 226] width 91 height 10
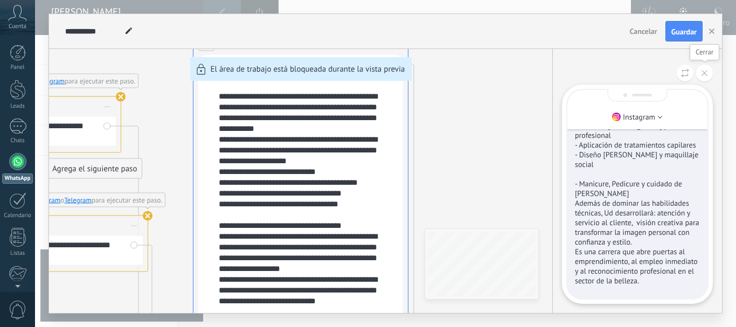
click at [704, 73] on icon at bounding box center [704, 73] width 6 height 6
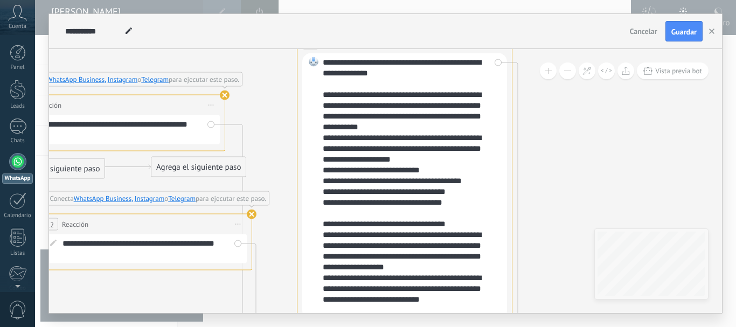
drag, startPoint x: 479, startPoint y: 172, endPoint x: 558, endPoint y: 197, distance: 82.8
click at [558, 197] on icon at bounding box center [100, 183] width 1477 height 1019
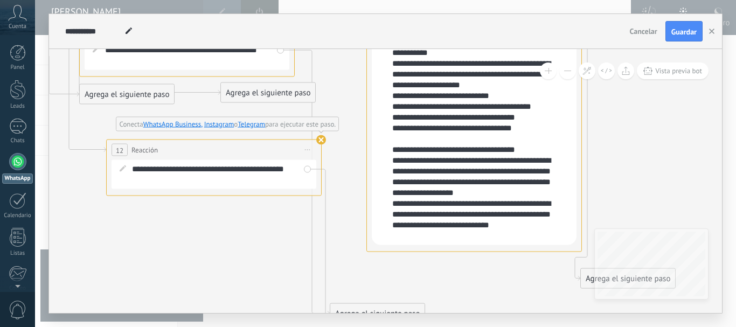
drag, startPoint x: 183, startPoint y: 198, endPoint x: 253, endPoint y: 280, distance: 107.7
click at [253, 280] on icon at bounding box center [169, 109] width 1477 height 1019
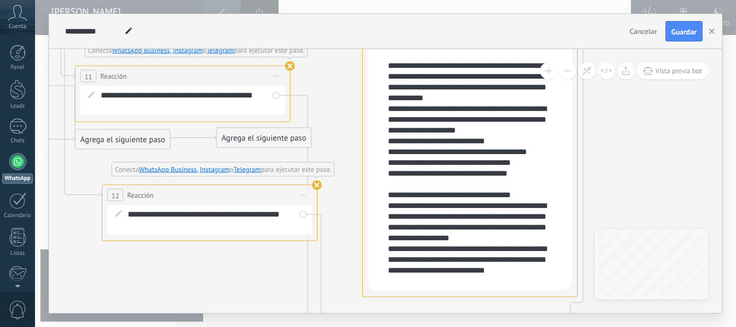
drag, startPoint x: 242, startPoint y: 227, endPoint x: 238, endPoint y: 271, distance: 44.4
click at [238, 271] on icon at bounding box center [165, 154] width 1477 height 1019
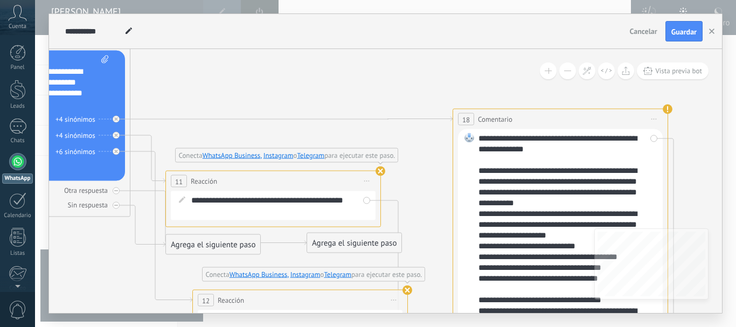
drag, startPoint x: 354, startPoint y: 91, endPoint x: 420, endPoint y: 135, distance: 79.2
click at [420, 135] on icon at bounding box center [255, 259] width 1477 height 1019
click at [435, 105] on icon at bounding box center [255, 259] width 1477 height 1019
click at [543, 73] on button at bounding box center [548, 70] width 17 height 17
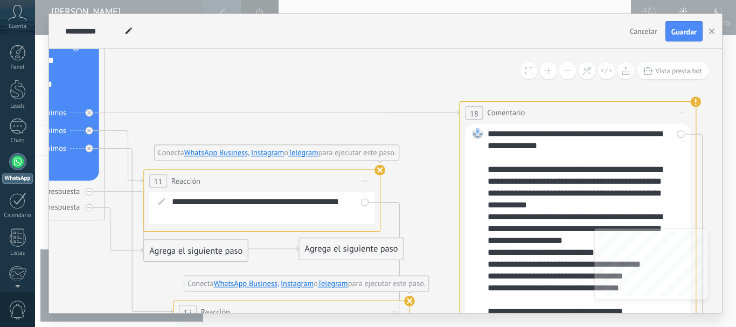
click at [567, 73] on button at bounding box center [567, 70] width 17 height 17
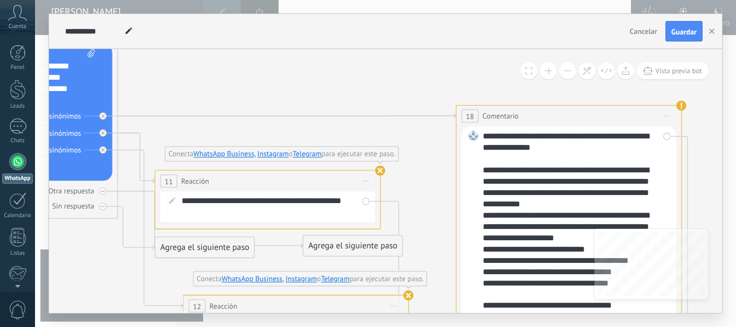
click at [567, 73] on button at bounding box center [567, 70] width 17 height 17
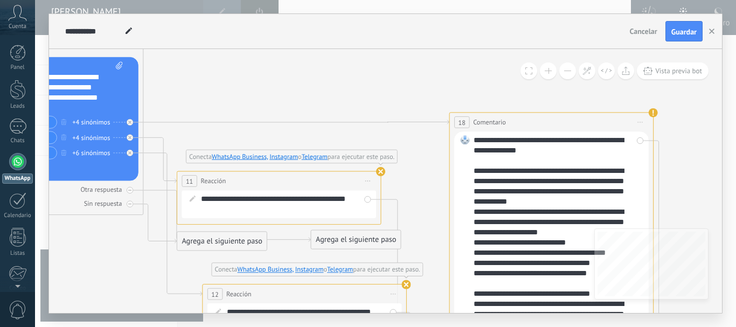
click at [567, 73] on button at bounding box center [567, 70] width 17 height 17
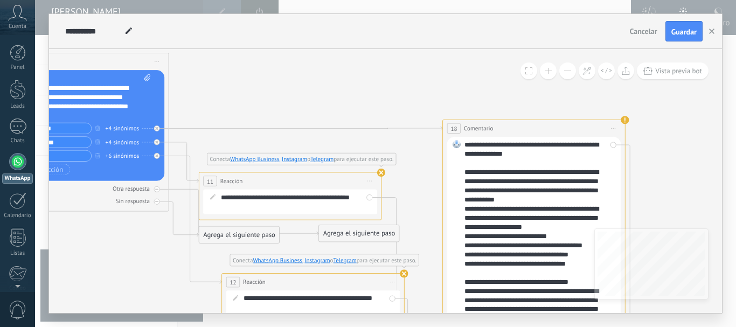
click at [567, 73] on button at bounding box center [567, 70] width 17 height 17
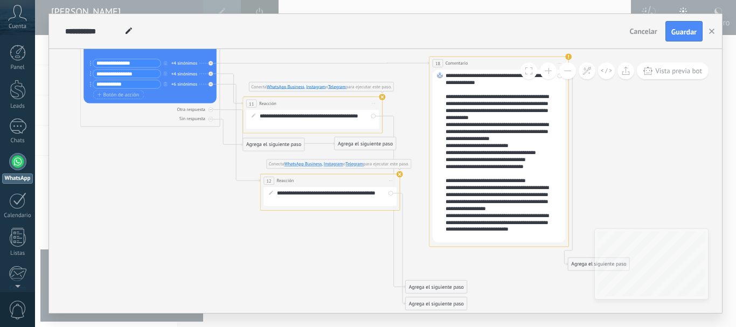
drag, startPoint x: 356, startPoint y: 120, endPoint x: 380, endPoint y: 106, distance: 28.0
click at [375, 113] on div "**********" at bounding box center [318, 120] width 116 height 14
click at [417, 108] on icon at bounding box center [301, 155] width 958 height 662
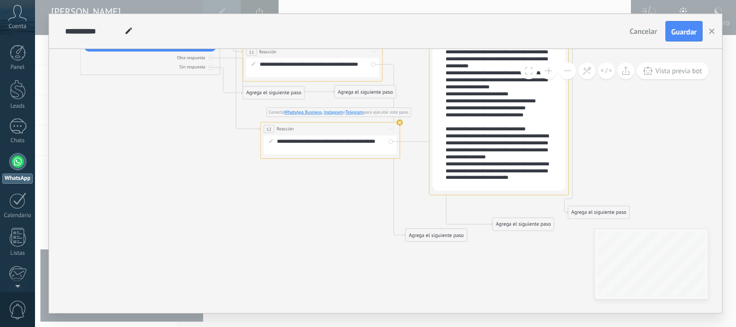
drag, startPoint x: 421, startPoint y: 254, endPoint x: 507, endPoint y: 226, distance: 91.0
click at [507, 226] on div "Agrega el siguiente paso" at bounding box center [522, 224] width 61 height 11
drag, startPoint x: 438, startPoint y: 237, endPoint x: 468, endPoint y: 264, distance: 40.8
click at [468, 264] on div "Agrega el siguiente paso" at bounding box center [466, 262] width 61 height 11
click at [454, 259] on div "Agrega el siguiente paso" at bounding box center [466, 262] width 61 height 11
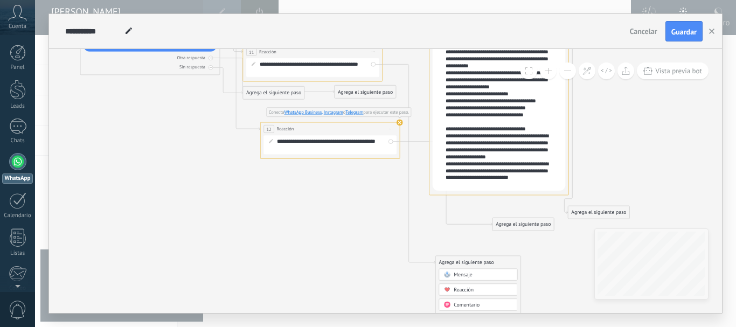
click at [482, 275] on div "Mensaje" at bounding box center [483, 275] width 59 height 7
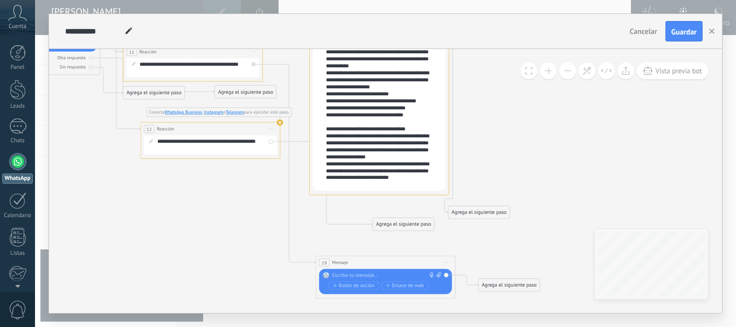
click at [377, 276] on div at bounding box center [384, 275] width 104 height 7
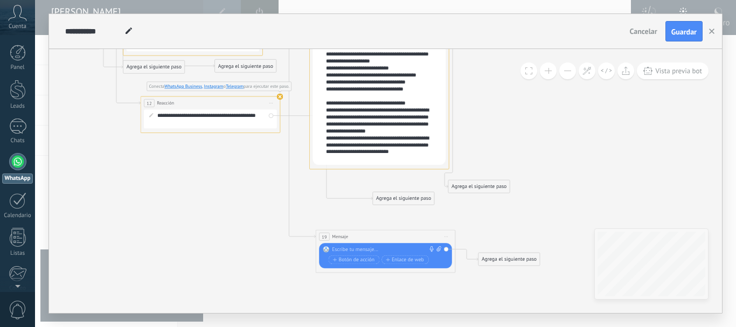
click at [353, 238] on div "19 Mensaje ******* (a): Todos los contactos - canales seleccionados Todos los c…" at bounding box center [385, 236] width 139 height 13
click at [353, 236] on div "19 Mensaje ******* (a): Todos los contactos - canales seleccionados Todos los c…" at bounding box center [385, 236] width 139 height 13
click at [351, 247] on div at bounding box center [384, 249] width 104 height 7
paste div
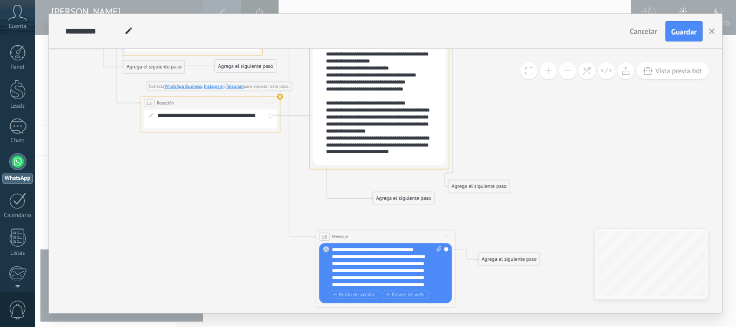
scroll to position [205, 0]
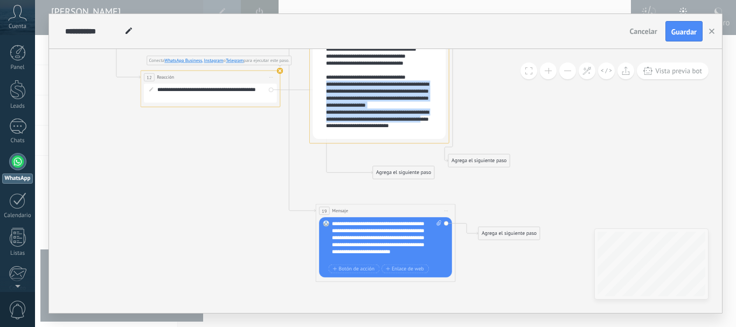
drag, startPoint x: 371, startPoint y: 129, endPoint x: 326, endPoint y: 98, distance: 55.0
click at [326, 83] on div "**********" at bounding box center [380, 53] width 109 height 168
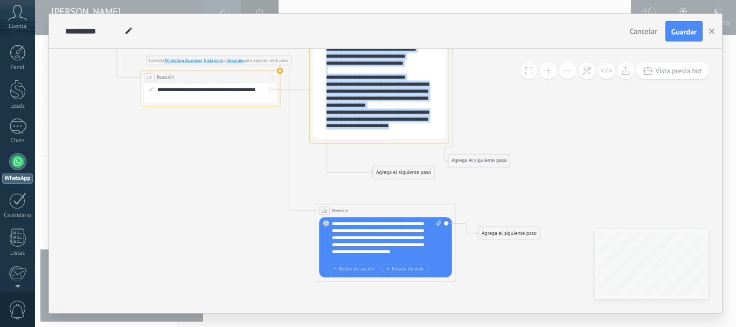
drag, startPoint x: 344, startPoint y: 135, endPoint x: 322, endPoint y: 55, distance: 82.7
click at [328, 36] on div "**********" at bounding box center [380, 53] width 109 height 168
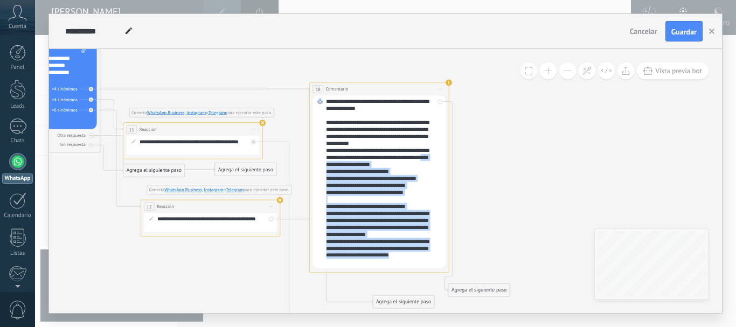
click at [359, 197] on div "**********" at bounding box center [380, 182] width 109 height 168
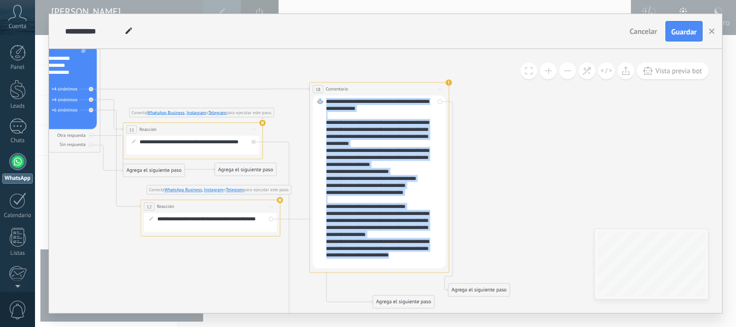
drag, startPoint x: 328, startPoint y: 102, endPoint x: 406, endPoint y: 275, distance: 189.5
click at [406, 266] on div "**********" at bounding box center [380, 182] width 109 height 168
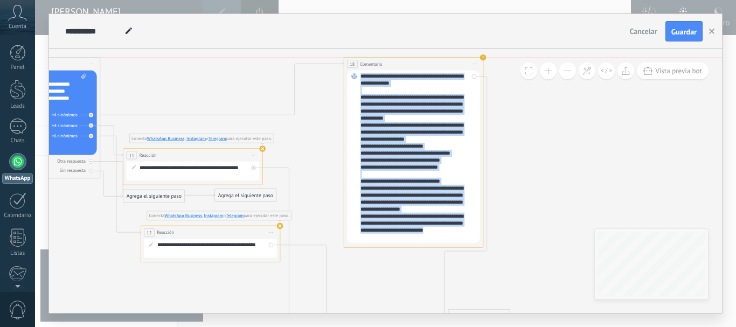
drag, startPoint x: 402, startPoint y: 113, endPoint x: 437, endPoint y: 60, distance: 63.5
click at [437, 60] on div "**********" at bounding box center [413, 64] width 139 height 13
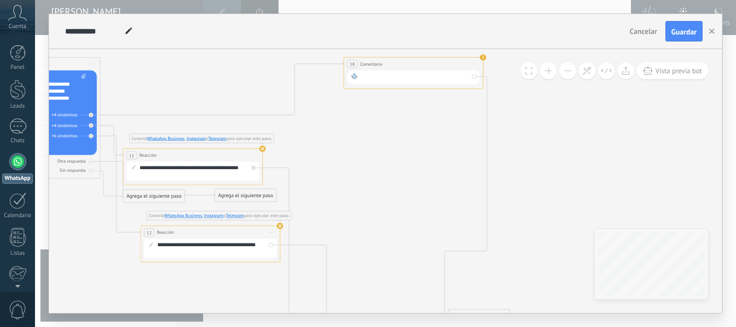
drag, startPoint x: 395, startPoint y: 62, endPoint x: 440, endPoint y: 62, distance: 44.7
click at [396, 62] on div "**********" at bounding box center [413, 64] width 139 height 13
click at [472, 76] on div at bounding box center [413, 78] width 133 height 14
click at [473, 79] on div at bounding box center [413, 78] width 133 height 14
click at [471, 63] on span "Iniciar vista previa aquí Cambiar nombre Duplicar [GEOGRAPHIC_DATA]" at bounding box center [474, 64] width 11 height 10
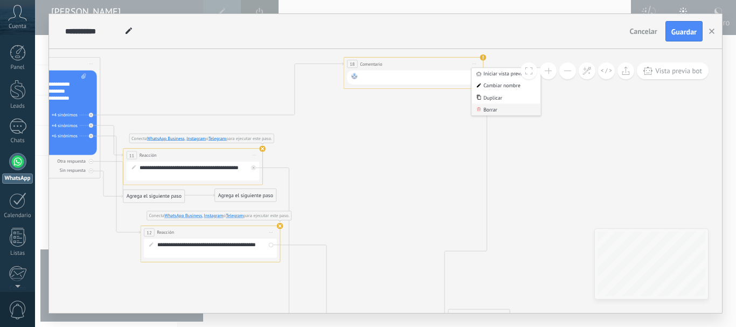
click at [489, 109] on div "Borrar" at bounding box center [505, 109] width 69 height 12
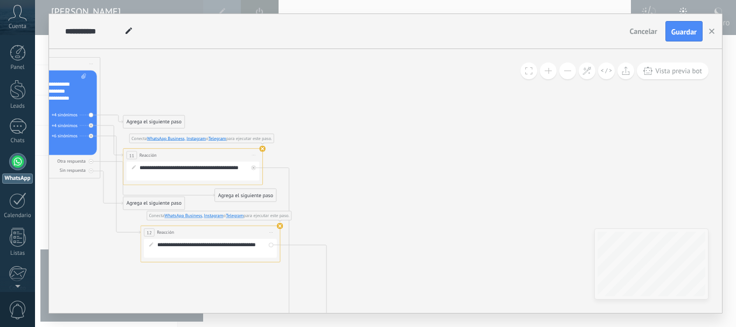
click at [158, 120] on div "Agrega el siguiente paso" at bounding box center [153, 121] width 61 height 11
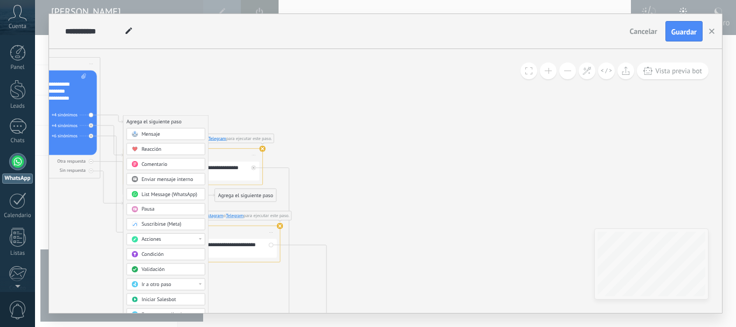
click at [166, 163] on span "Comentario" at bounding box center [155, 164] width 26 height 6
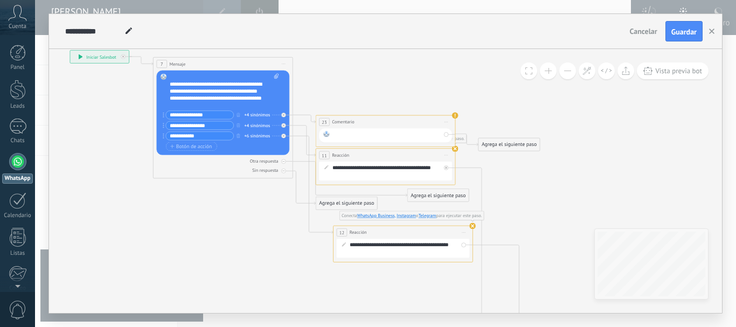
click at [366, 134] on div at bounding box center [386, 135] width 109 height 9
click at [393, 95] on icon at bounding box center [389, 244] width 989 height 736
click at [446, 121] on span "Iniciar vista previa aquí Cambiar nombre Duplicar [GEOGRAPHIC_DATA]" at bounding box center [446, 122] width 11 height 10
click at [464, 166] on div "Borrar" at bounding box center [477, 168] width 69 height 12
click at [340, 118] on div "Agrega el siguiente paso" at bounding box center [346, 121] width 61 height 11
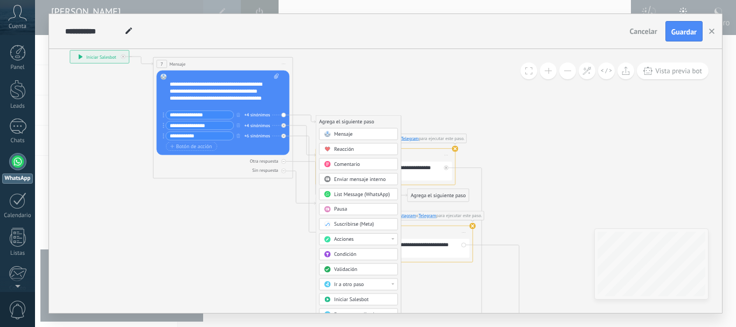
click at [364, 135] on div "Mensaje" at bounding box center [363, 134] width 59 height 7
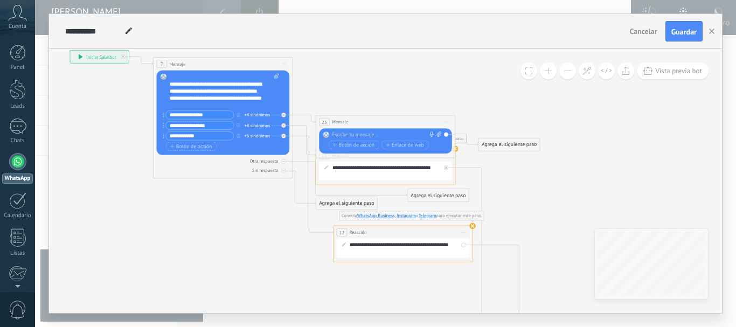
click at [375, 135] on div at bounding box center [384, 134] width 104 height 7
paste div
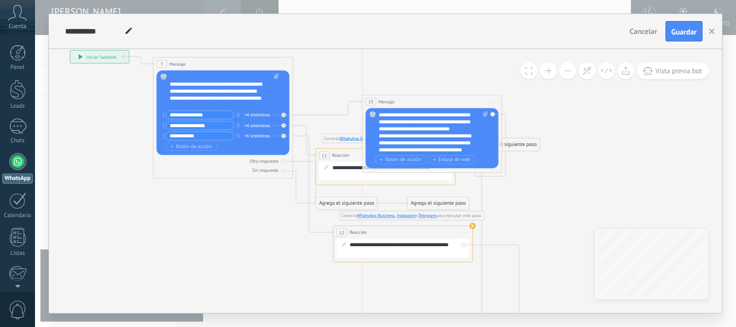
drag, startPoint x: 409, startPoint y: 121, endPoint x: 525, endPoint y: 88, distance: 120.5
click at [502, 95] on div "23 Mensaje ******* (a): Todos los contactos - canales seleccionados Todos los c…" at bounding box center [432, 101] width 139 height 13
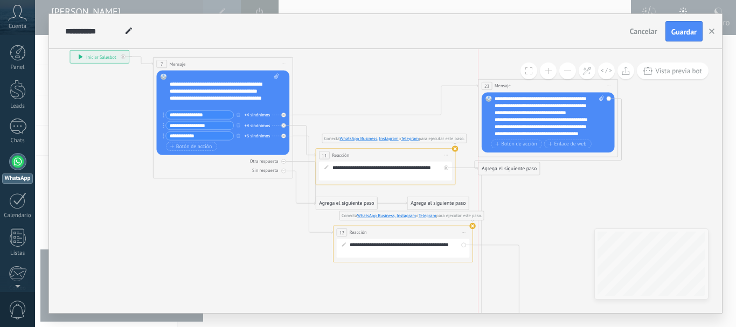
drag, startPoint x: 499, startPoint y: 88, endPoint x: 551, endPoint y: 113, distance: 57.6
click at [552, 87] on div "23 Mensaje ******* (a): Todos los contactos - canales seleccionados Todos los c…" at bounding box center [547, 86] width 139 height 13
click at [525, 144] on span "Botón de acción" at bounding box center [519, 143] width 42 height 5
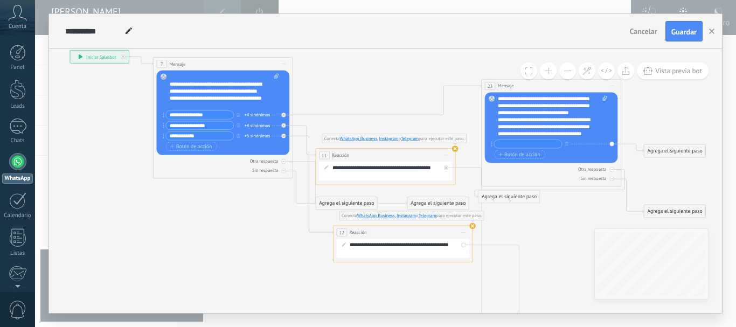
click at [528, 146] on input "text" at bounding box center [527, 144] width 67 height 8
click at [534, 141] on input "text" at bounding box center [527, 144] width 67 height 8
type input "*"
type input "**********"
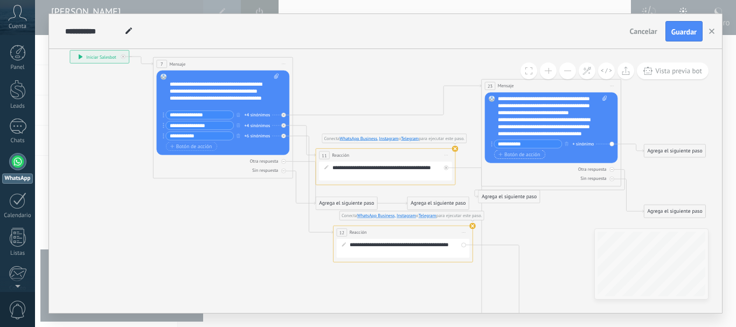
click at [529, 156] on span "Botón de acción" at bounding box center [519, 154] width 42 height 5
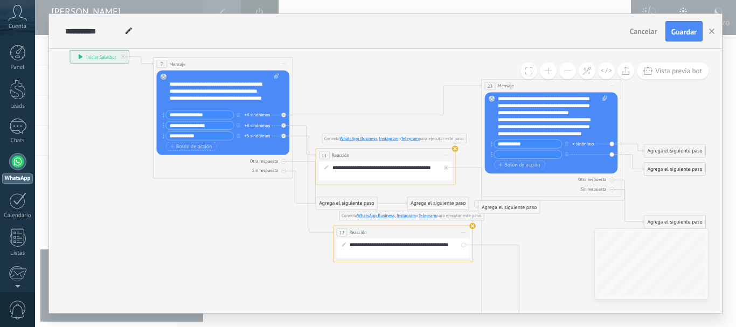
click at [525, 154] on input "text" at bounding box center [527, 154] width 67 height 8
type input "*"
click at [652, 150] on div "Agrega el siguiente paso" at bounding box center [674, 150] width 61 height 11
click at [674, 177] on span "Reacción" at bounding box center [672, 178] width 20 height 6
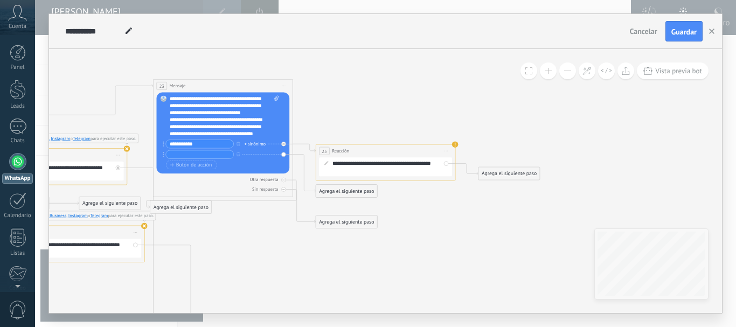
click at [511, 176] on div "Agrega el siguiente paso" at bounding box center [508, 173] width 61 height 11
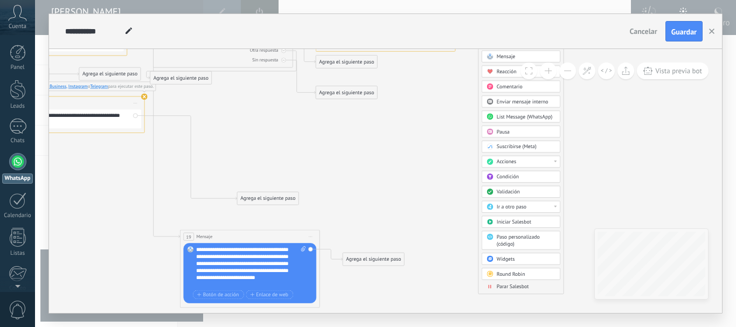
click at [557, 207] on div "Ir a otro paso" at bounding box center [521, 207] width 79 height 12
click at [609, 185] on icon at bounding box center [129, 114] width 1124 height 736
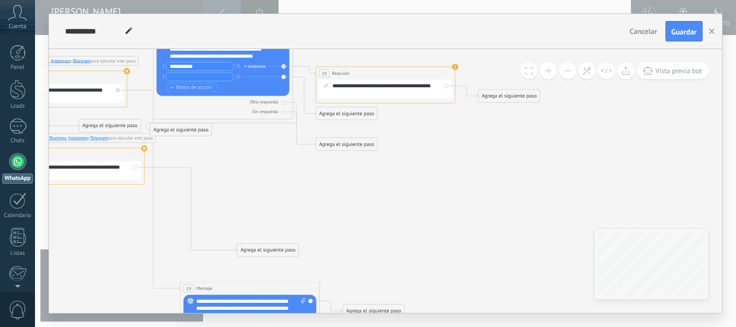
click at [539, 94] on div "Agrega el siguiente paso" at bounding box center [508, 96] width 61 height 11
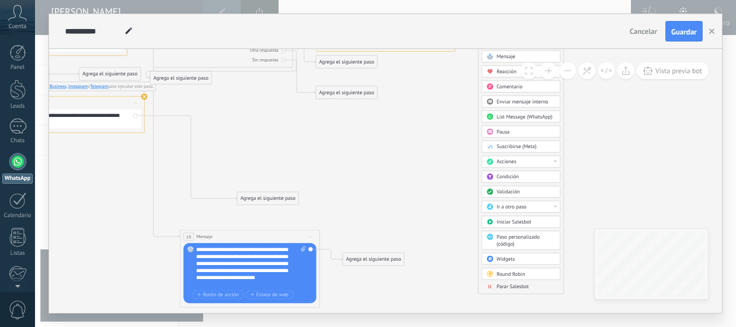
click at [604, 152] on icon at bounding box center [129, 114] width 1124 height 736
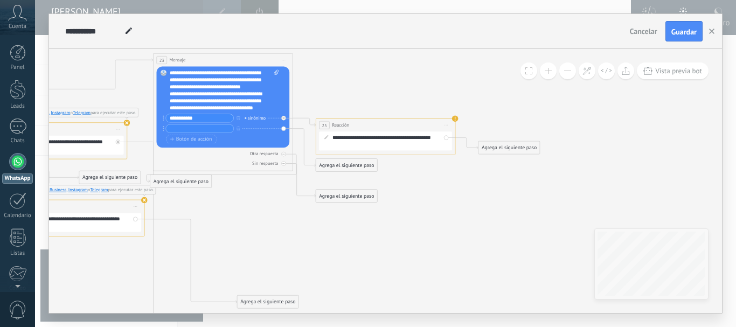
click at [640, 130] on icon at bounding box center [129, 218] width 1124 height 736
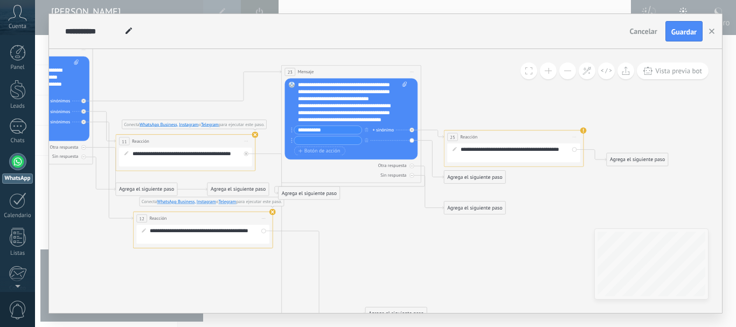
drag, startPoint x: 374, startPoint y: 249, endPoint x: 502, endPoint y: 261, distance: 128.8
click at [502, 261] on icon at bounding box center [257, 230] width 1124 height 736
click at [549, 71] on span at bounding box center [548, 71] width 7 height 1
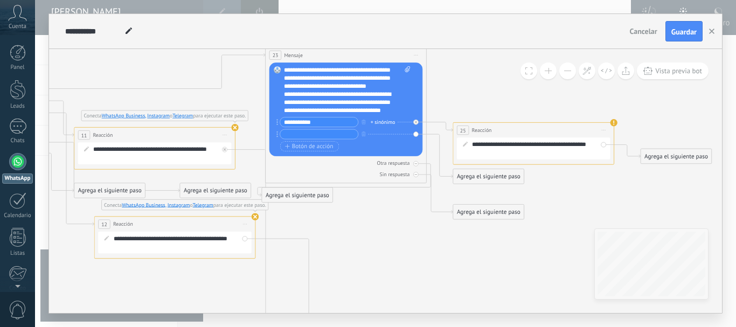
click at [549, 71] on span at bounding box center [548, 71] width 7 height 1
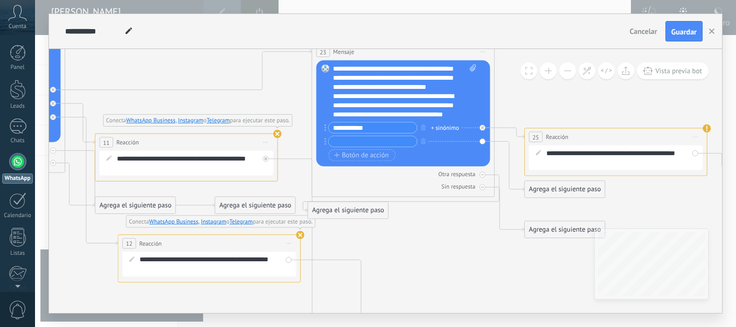
drag, startPoint x: 414, startPoint y: 239, endPoint x: 477, endPoint y: 253, distance: 64.0
click at [477, 253] on icon at bounding box center [280, 257] width 1471 height 963
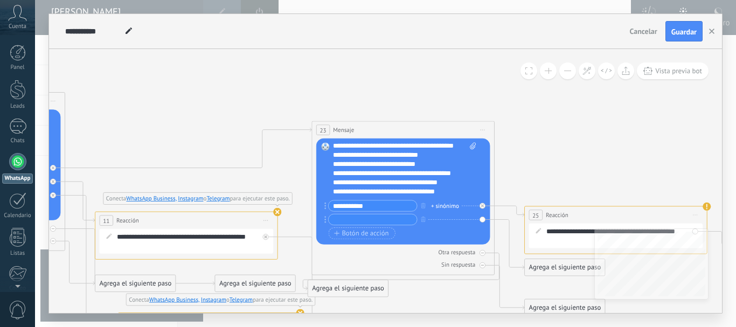
scroll to position [175, 0]
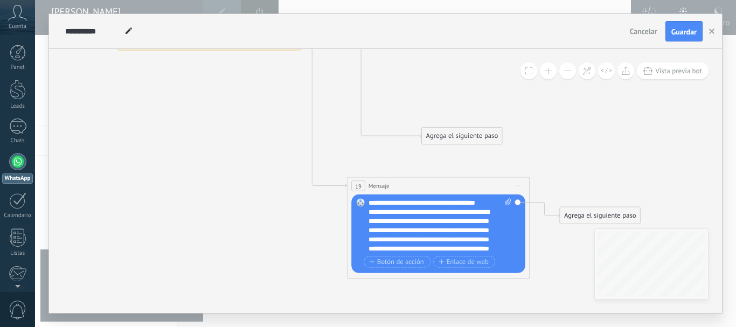
click at [443, 200] on div "**********" at bounding box center [439, 225] width 143 height 55
click at [446, 201] on div "**********" at bounding box center [439, 225] width 143 height 55
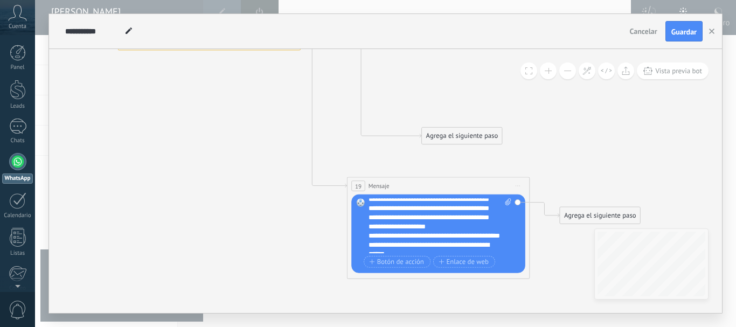
scroll to position [0, 0]
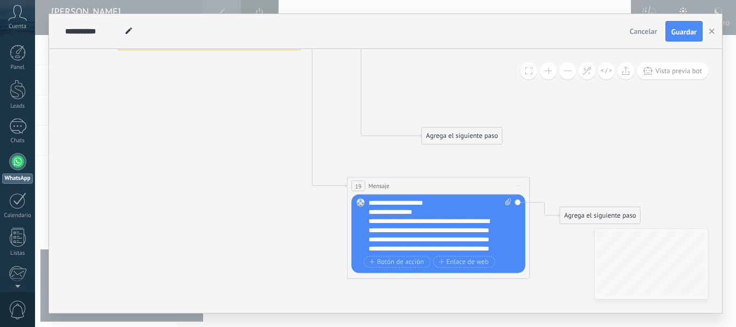
click at [473, 241] on div "**********" at bounding box center [439, 225] width 143 height 55
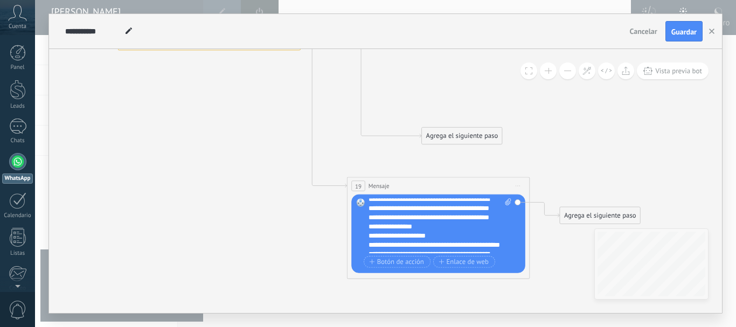
scroll to position [11, 0]
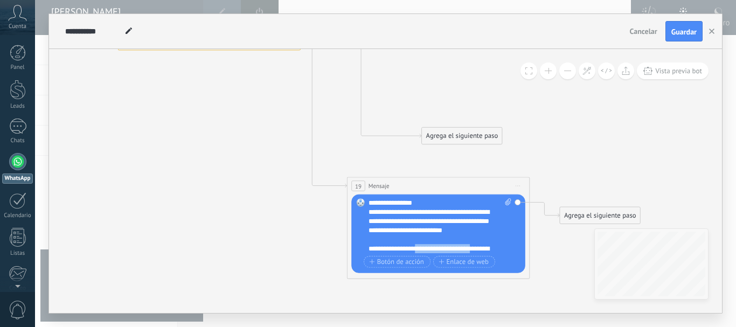
drag, startPoint x: 419, startPoint y: 245, endPoint x: 476, endPoint y: 247, distance: 56.6
click at [476, 247] on div "**********" at bounding box center [439, 225] width 143 height 55
drag, startPoint x: 458, startPoint y: 248, endPoint x: 470, endPoint y: 247, distance: 11.4
click at [460, 248] on div "**********" at bounding box center [439, 225] width 143 height 55
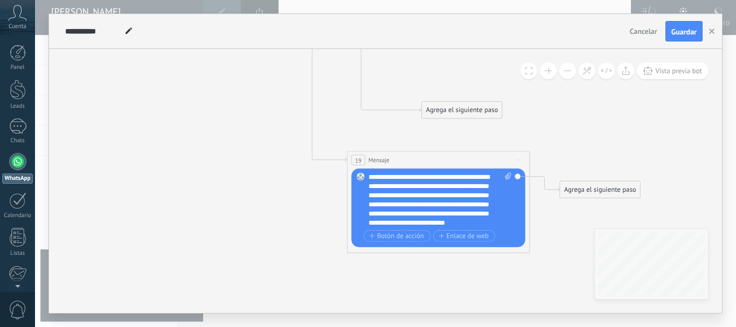
scroll to position [215, 0]
click at [480, 207] on div "**********" at bounding box center [439, 199] width 143 height 55
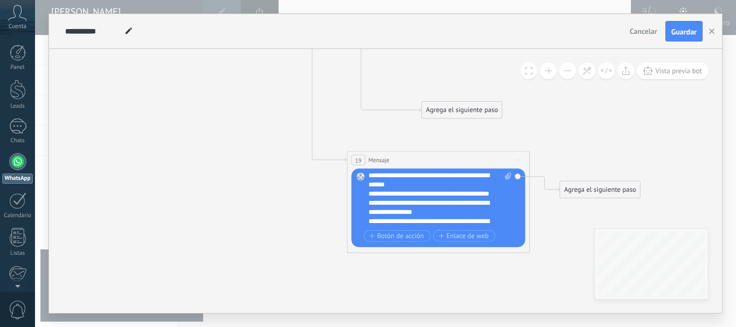
scroll to position [178, 0]
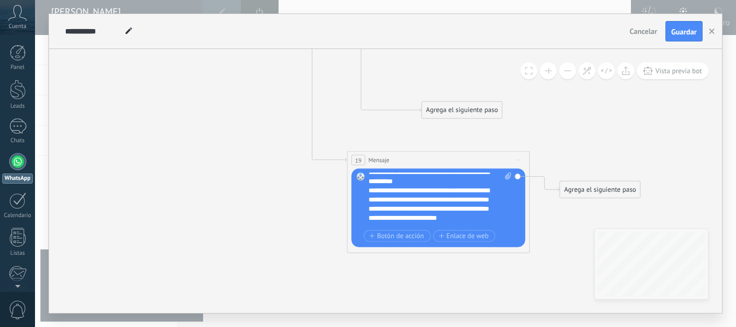
click at [443, 177] on div "**********" at bounding box center [439, 199] width 143 height 55
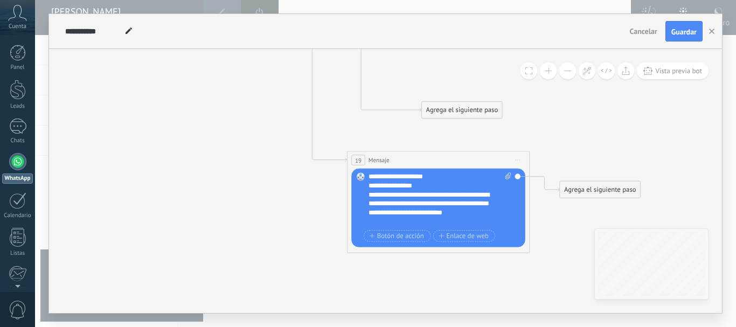
scroll to position [0, 0]
click at [379, 236] on span "Botón de acción" at bounding box center [396, 236] width 54 height 8
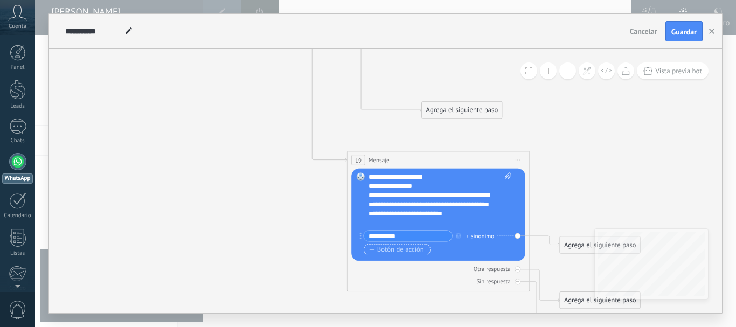
type input "**********"
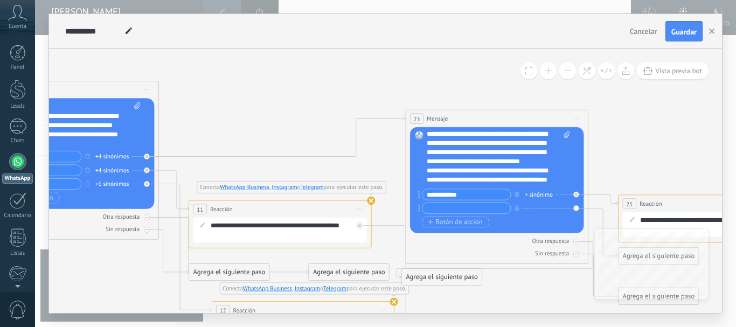
drag, startPoint x: 557, startPoint y: 116, endPoint x: 652, endPoint y: 106, distance: 95.4
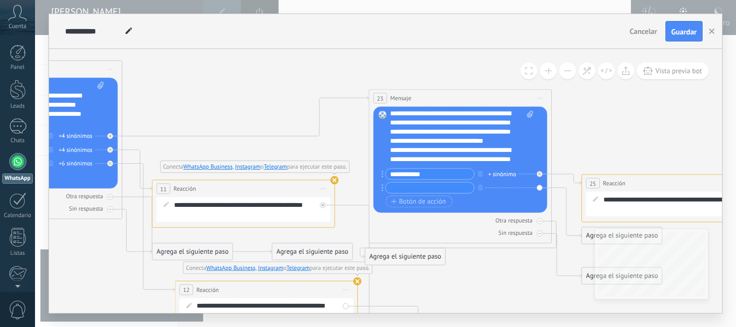
drag, startPoint x: 134, startPoint y: 242, endPoint x: 96, endPoint y: 246, distance: 37.8
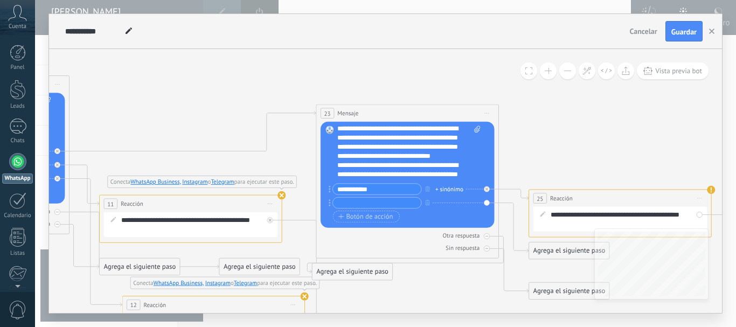
drag, startPoint x: 612, startPoint y: 121, endPoint x: 563, endPoint y: 135, distance: 51.0
click at [478, 129] on icon at bounding box center [477, 129] width 6 height 7
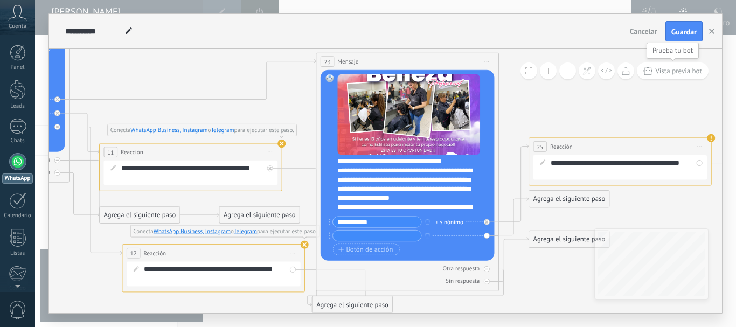
click at [689, 73] on span "Vista previa bot" at bounding box center [678, 70] width 47 height 9
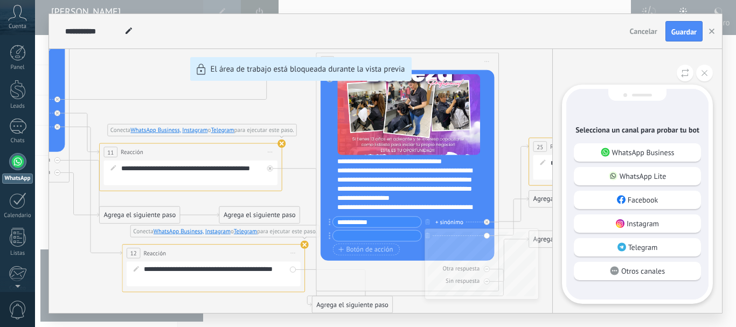
click at [646, 221] on p "Instagram" at bounding box center [642, 224] width 32 height 10
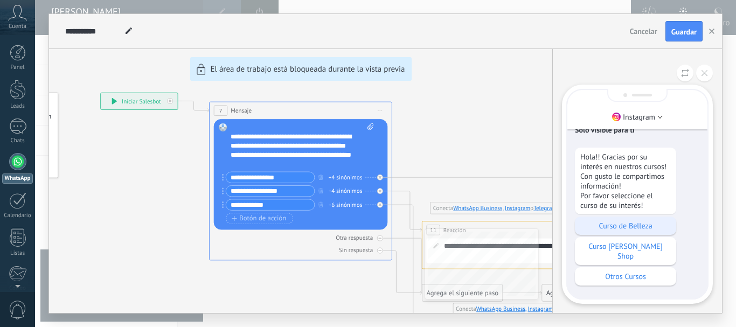
click at [638, 231] on p "Curso de Belleza" at bounding box center [625, 226] width 91 height 10
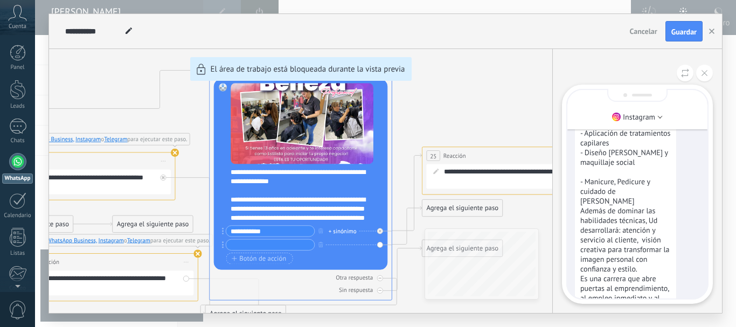
scroll to position [0, 0]
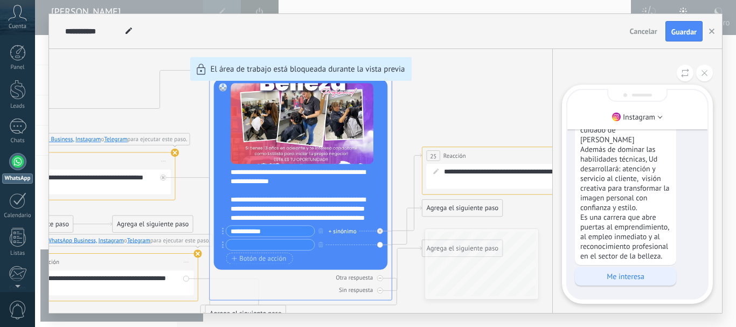
click at [629, 279] on p "Me interesa" at bounding box center [625, 277] width 91 height 10
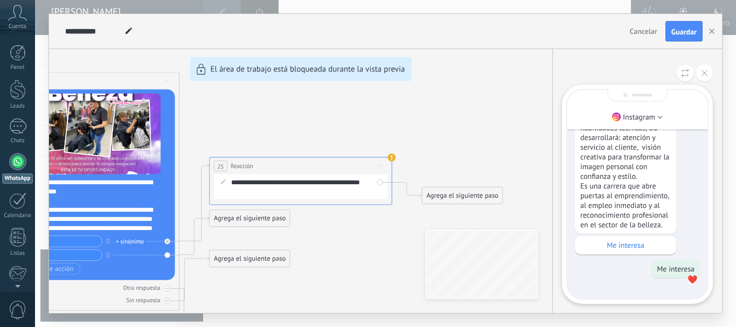
click at [463, 196] on div "**********" at bounding box center [385, 163] width 673 height 299
click at [705, 75] on icon at bounding box center [704, 73] width 6 height 6
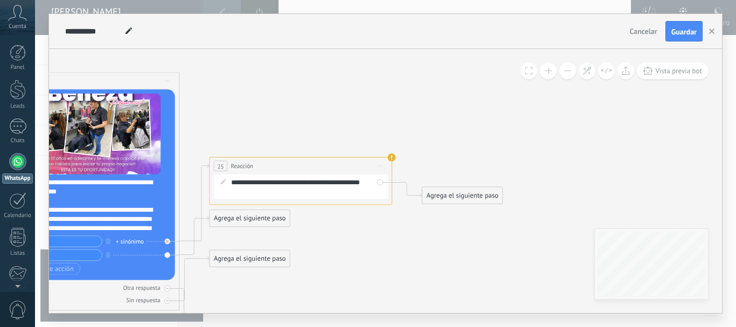
click at [475, 197] on div "Agrega el siguiente paso" at bounding box center [462, 195] width 80 height 15
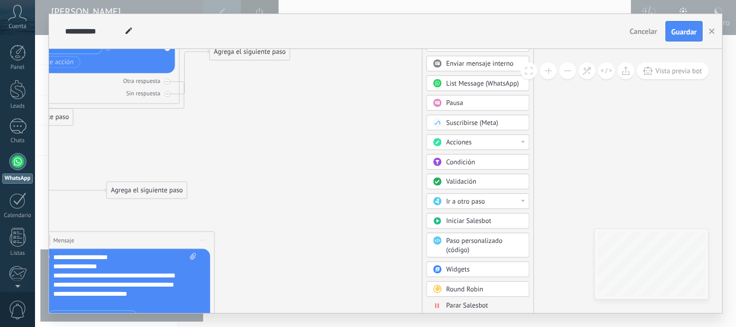
click at [458, 105] on span "Pausa" at bounding box center [454, 103] width 17 height 9
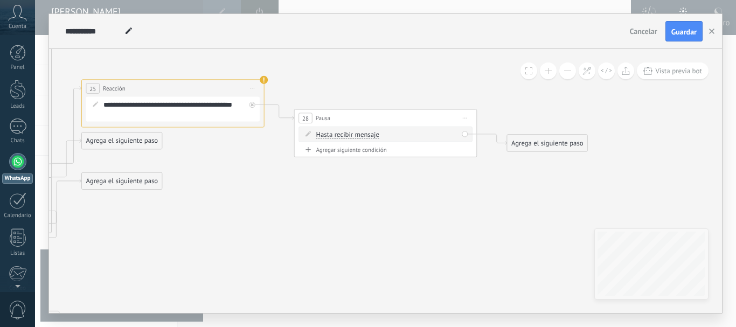
click at [469, 121] on span "Iniciar vista previa aquí Cambiar nombre Duplicar [GEOGRAPHIC_DATA]" at bounding box center [465, 118] width 15 height 13
click at [493, 178] on div "Borrar" at bounding box center [506, 178] width 91 height 16
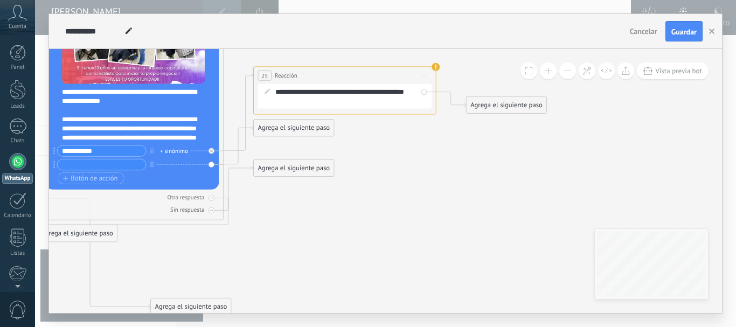
drag, startPoint x: 249, startPoint y: 246, endPoint x: 505, endPoint y: 246, distance: 255.9
click at [505, 246] on icon at bounding box center [9, 228] width 1471 height 1026
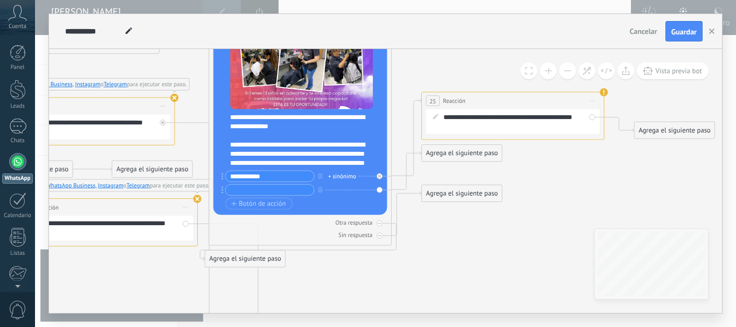
drag, startPoint x: 364, startPoint y: 243, endPoint x: 448, endPoint y: 255, distance: 84.9
click at [448, 255] on icon at bounding box center [177, 253] width 1471 height 1026
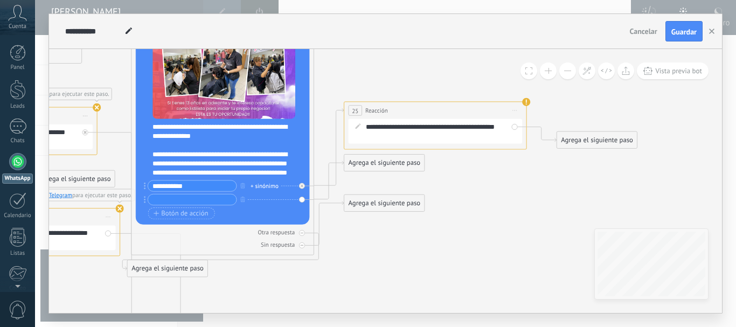
drag, startPoint x: 426, startPoint y: 256, endPoint x: 342, endPoint y: 268, distance: 85.4
click at [336, 268] on icon at bounding box center [99, 263] width 1471 height 1026
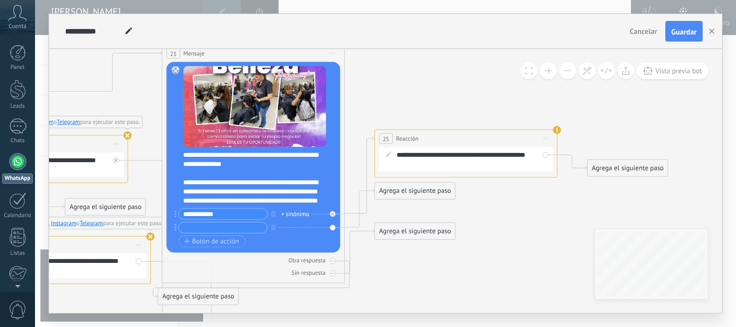
drag, startPoint x: 411, startPoint y: 254, endPoint x: 438, endPoint y: 268, distance: 31.1
click at [438, 268] on icon at bounding box center [130, 291] width 1471 height 1026
drag, startPoint x: 415, startPoint y: 193, endPoint x: 506, endPoint y: 288, distance: 131.1
click at [506, 288] on div "Agrega el siguiente paso" at bounding box center [505, 284] width 80 height 15
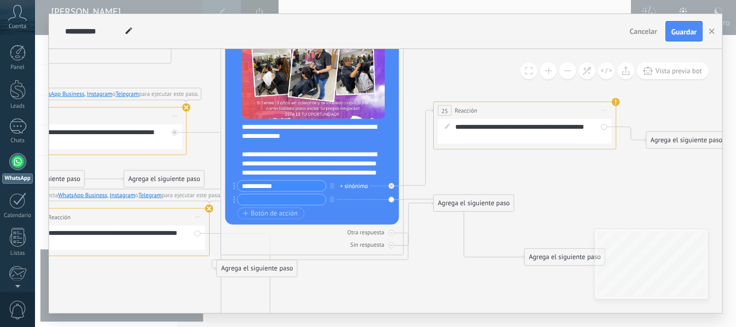
drag, startPoint x: 509, startPoint y: 210, endPoint x: 556, endPoint y: 186, distance: 52.5
click at [556, 186] on icon at bounding box center [189, 263] width 1471 height 1026
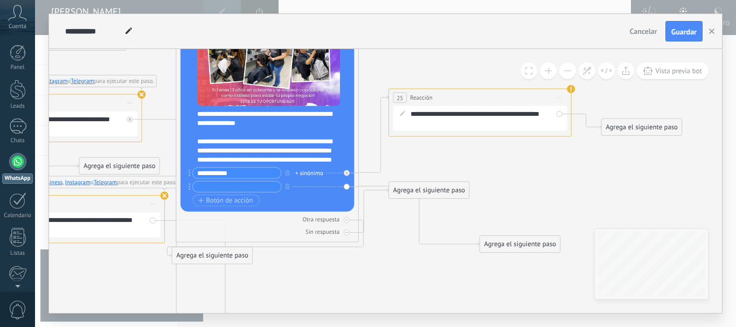
drag, startPoint x: 583, startPoint y: 181, endPoint x: 539, endPoint y: 168, distance: 46.5
click at [539, 168] on icon at bounding box center [144, 250] width 1471 height 1026
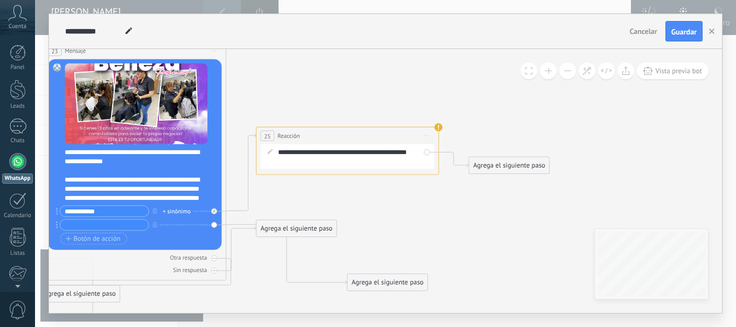
drag, startPoint x: 538, startPoint y: 169, endPoint x: 405, endPoint y: 207, distance: 137.9
click at [405, 207] on icon at bounding box center [12, 288] width 1471 height 1026
click at [520, 164] on div "Agrega el siguiente paso" at bounding box center [509, 165] width 80 height 15
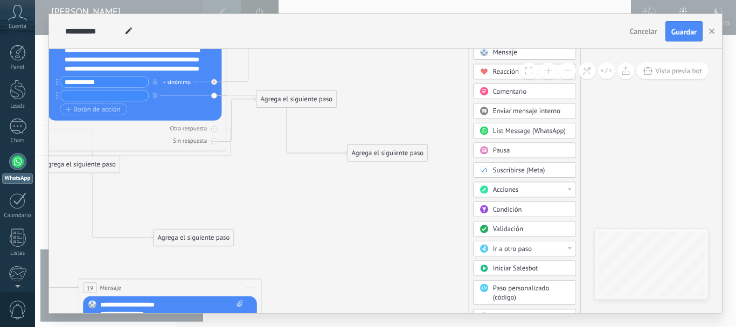
click at [542, 223] on div "Validación" at bounding box center [524, 229] width 103 height 16
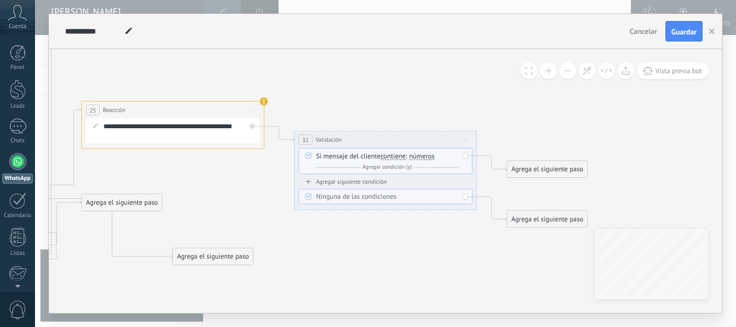
click at [466, 142] on span "Iniciar vista previa aquí Cambiar nombre Duplicar [GEOGRAPHIC_DATA]" at bounding box center [465, 139] width 15 height 13
click at [485, 200] on div "Borrar" at bounding box center [506, 200] width 91 height 16
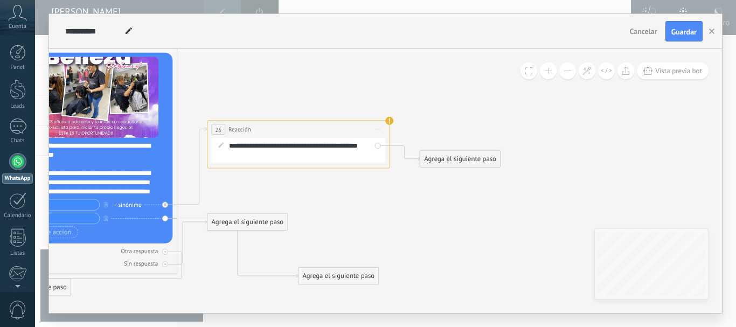
drag, startPoint x: 347, startPoint y: 228, endPoint x: 473, endPoint y: 247, distance: 127.0
click at [17, 226] on div at bounding box center [18, 223] width 18 height 19
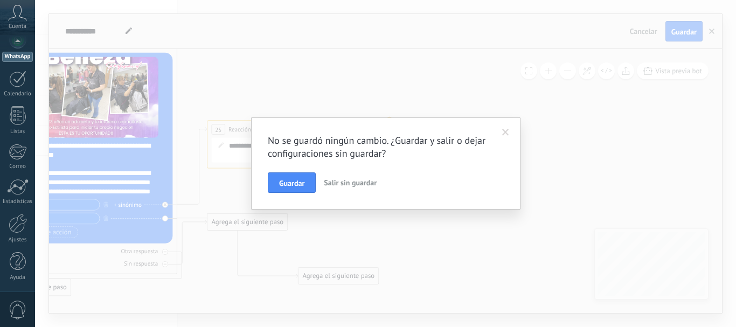
scroll to position [0, 0]
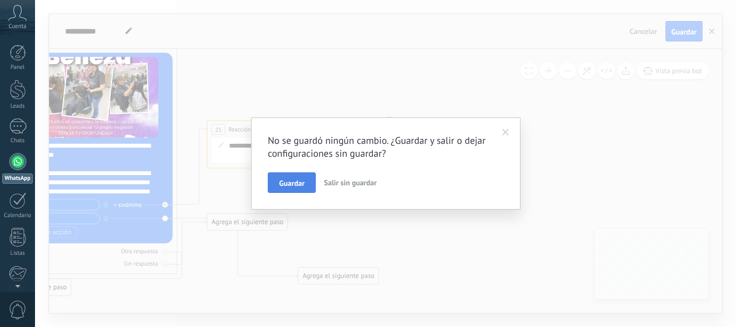
click at [293, 180] on span "Guardar" at bounding box center [291, 183] width 25 height 8
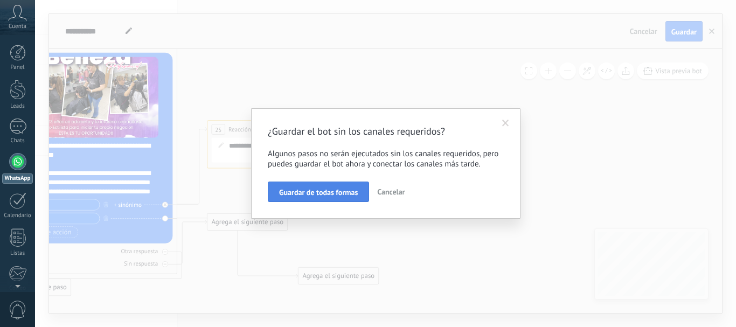
click at [351, 182] on div "Guardar de todas formas Cancelar" at bounding box center [386, 192] width 236 height 20
click at [347, 192] on span "Guardar de todas formas" at bounding box center [318, 193] width 79 height 8
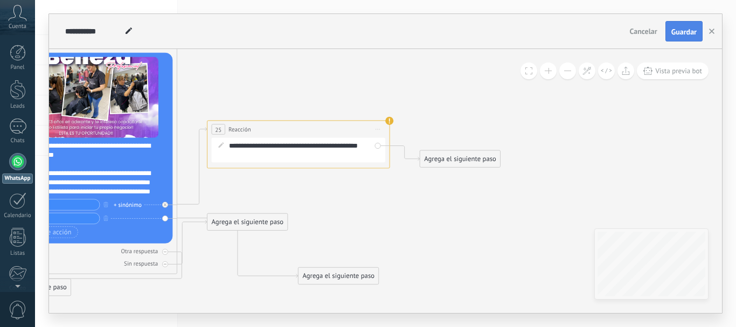
click at [692, 31] on span "Guardar" at bounding box center [683, 32] width 25 height 8
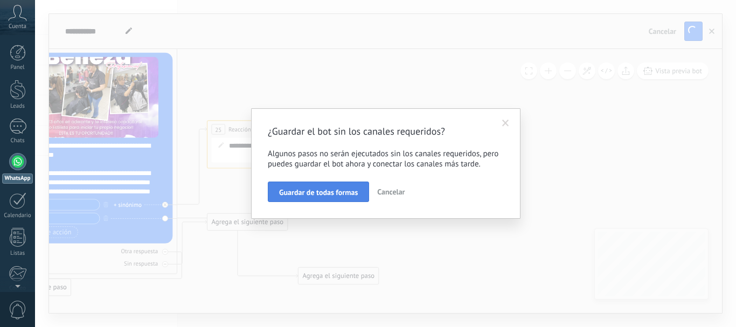
click at [344, 192] on span "Guardar de todas formas" at bounding box center [318, 193] width 79 height 8
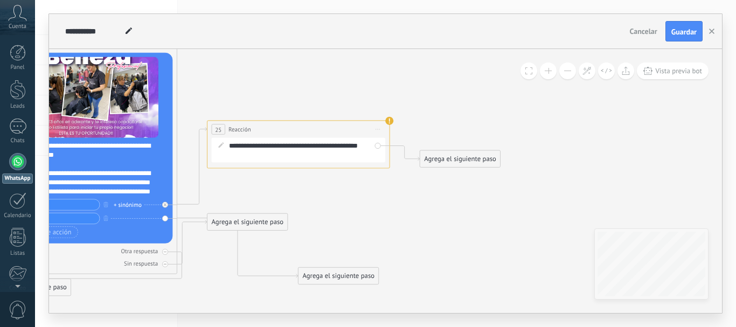
click at [695, 35] on span "Guardar" at bounding box center [683, 32] width 25 height 8
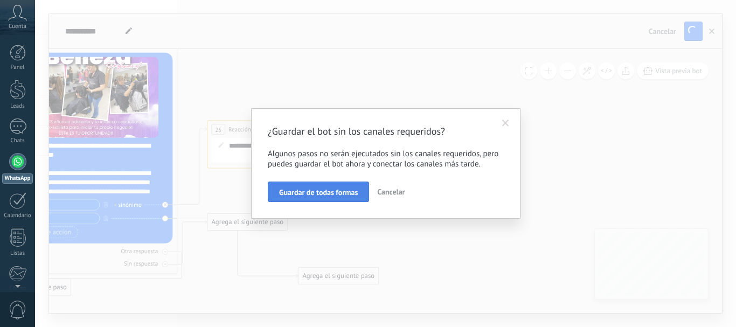
click at [344, 189] on span "Guardar de todas formas" at bounding box center [318, 193] width 79 height 8
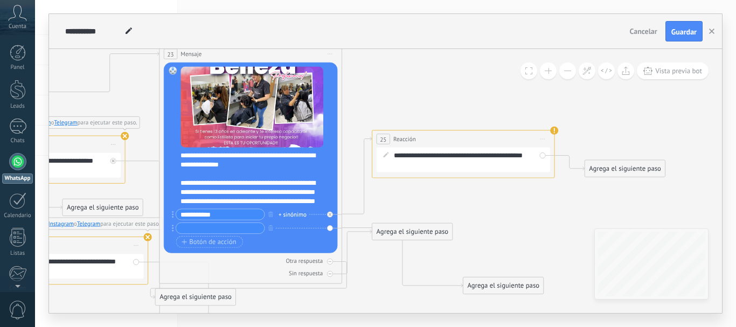
drag, startPoint x: 242, startPoint y: 75, endPoint x: 419, endPoint y: 82, distance: 176.8
click at [416, 83] on icon at bounding box center [127, 292] width 1471 height 1026
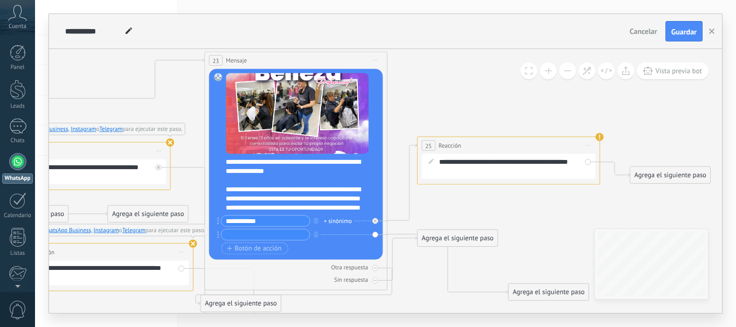
drag, startPoint x: 470, startPoint y: 99, endPoint x: 574, endPoint y: 116, distance: 104.8
click at [581, 113] on icon at bounding box center [173, 298] width 1471 height 1026
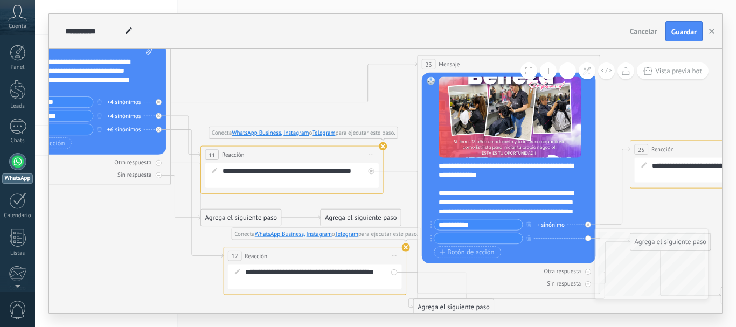
drag, startPoint x: 75, startPoint y: 254, endPoint x: 204, endPoint y: 252, distance: 128.8
click at [215, 281] on icon at bounding box center [385, 302] width 1471 height 1026
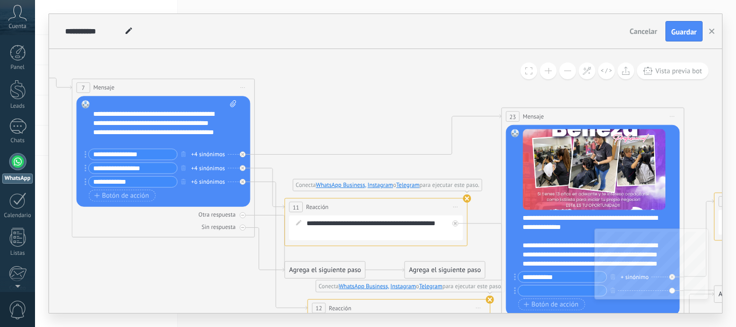
drag, startPoint x: 117, startPoint y: 249, endPoint x: 199, endPoint y: 298, distance: 95.4
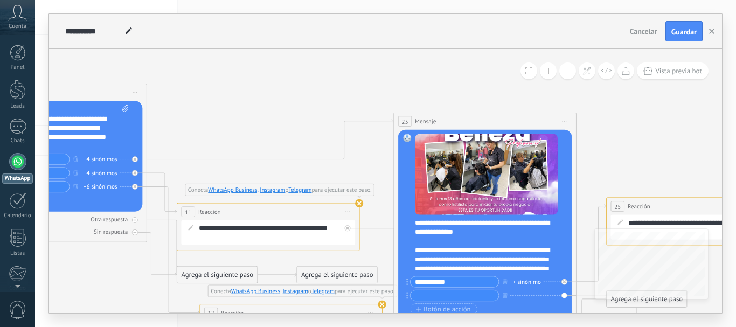
drag, startPoint x: 428, startPoint y: 97, endPoint x: 310, endPoint y: 94, distance: 118.0
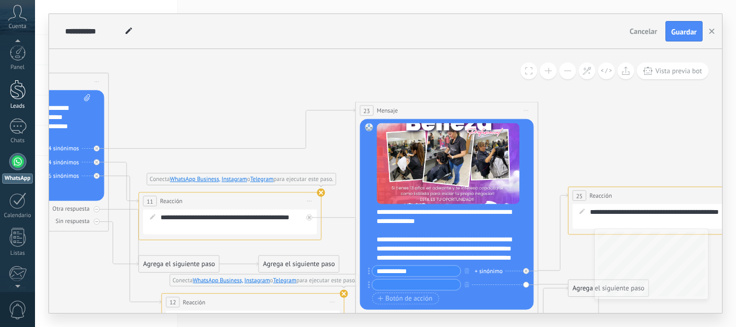
click at [22, 100] on div "Leads" at bounding box center [17, 95] width 35 height 30
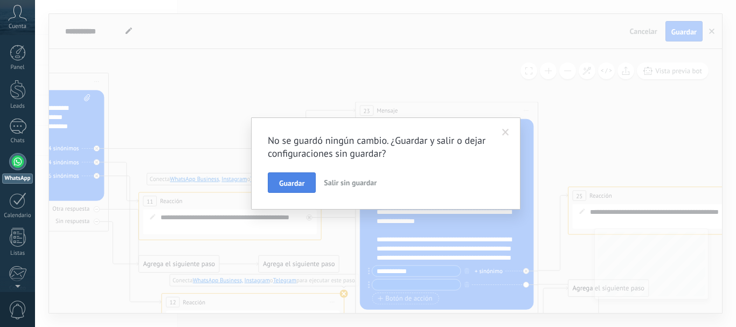
click at [283, 180] on span "Guardar" at bounding box center [291, 183] width 25 height 8
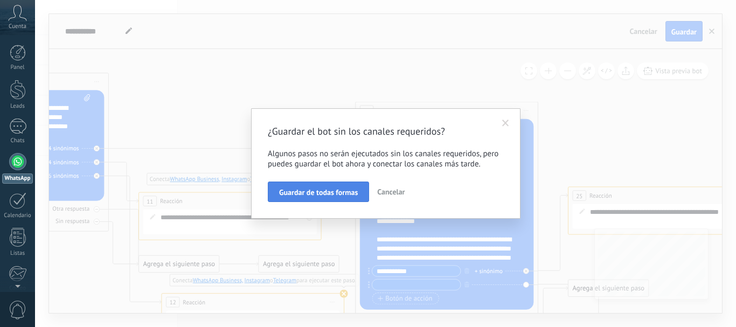
click at [312, 187] on button "Guardar de todas formas" at bounding box center [318, 192] width 101 height 20
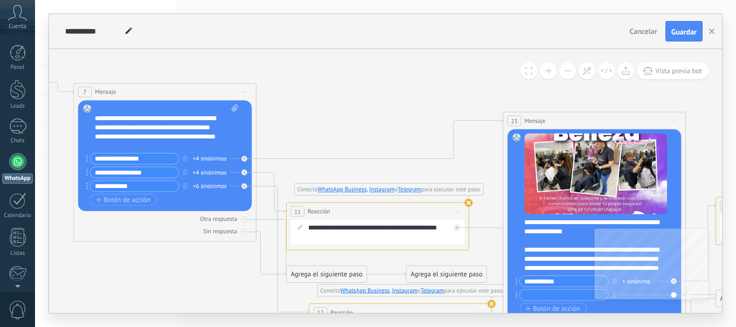
drag, startPoint x: 293, startPoint y: 127, endPoint x: 398, endPoint y: 123, distance: 105.7
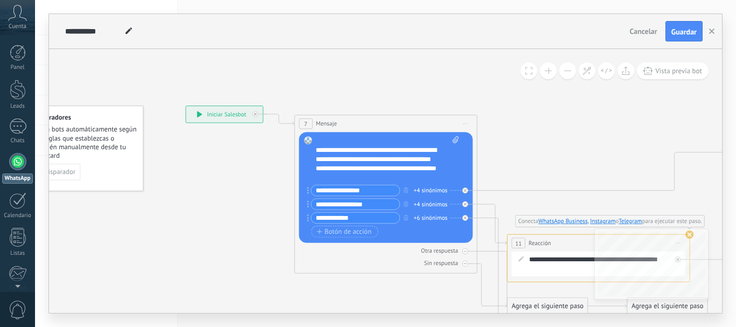
drag, startPoint x: 213, startPoint y: 75, endPoint x: 426, endPoint y: 106, distance: 215.5
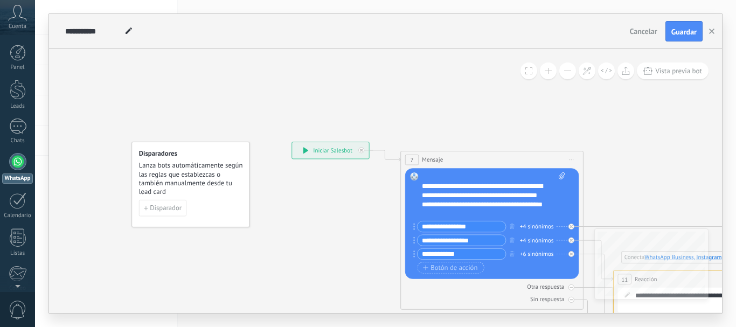
drag, startPoint x: 238, startPoint y: 163, endPoint x: 325, endPoint y: 193, distance: 92.3
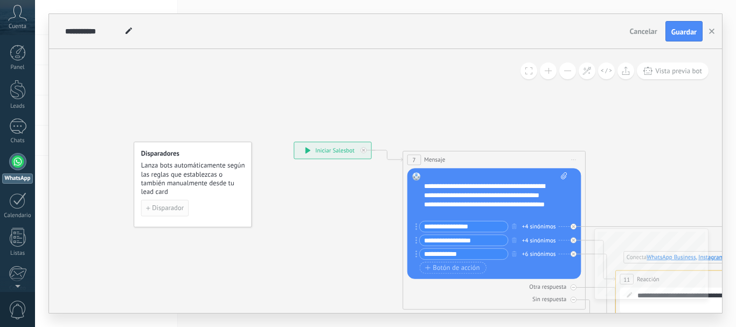
click at [162, 206] on span "Disparador" at bounding box center [168, 208] width 32 height 6
click at [143, 208] on button "Disparador" at bounding box center [165, 208] width 48 height 17
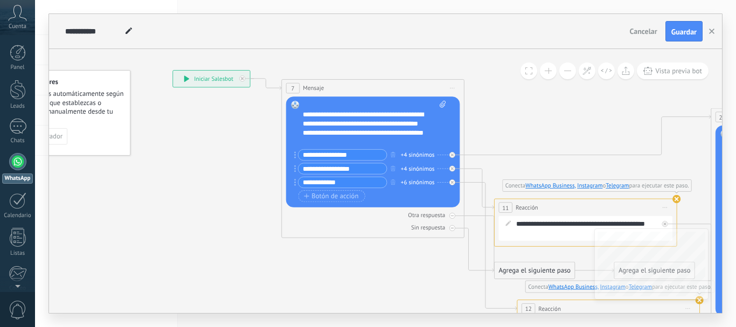
drag, startPoint x: 288, startPoint y: 207, endPoint x: 168, endPoint y: 135, distance: 139.9
click at [687, 32] on span "Guardar" at bounding box center [683, 32] width 25 height 8
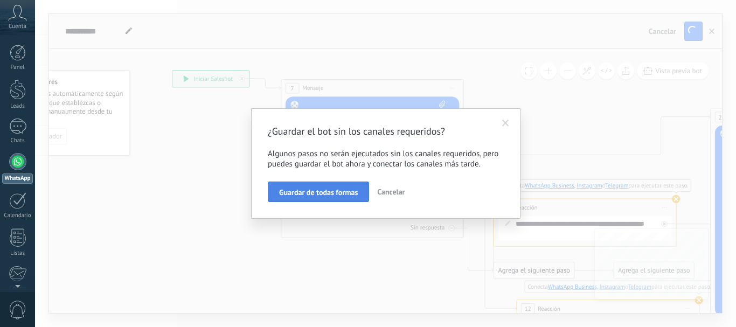
click at [327, 191] on span "Guardar de todas formas" at bounding box center [318, 193] width 79 height 8
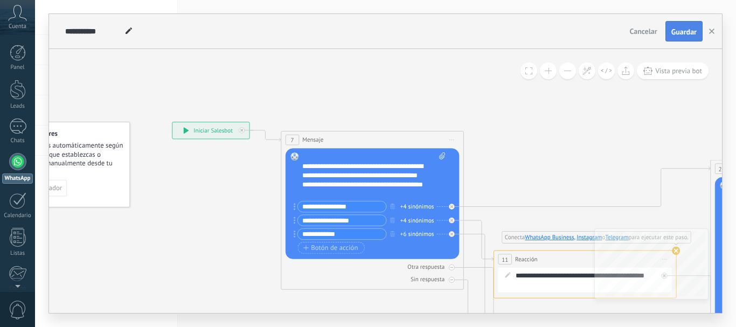
click at [683, 33] on span "Guardar" at bounding box center [683, 32] width 25 height 8
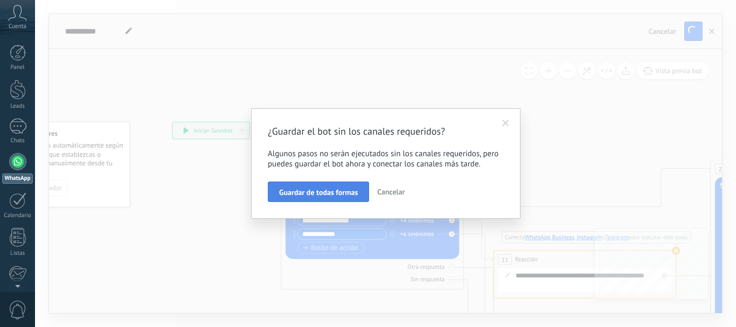
click at [337, 187] on button "Guardar de todas formas" at bounding box center [318, 192] width 101 height 20
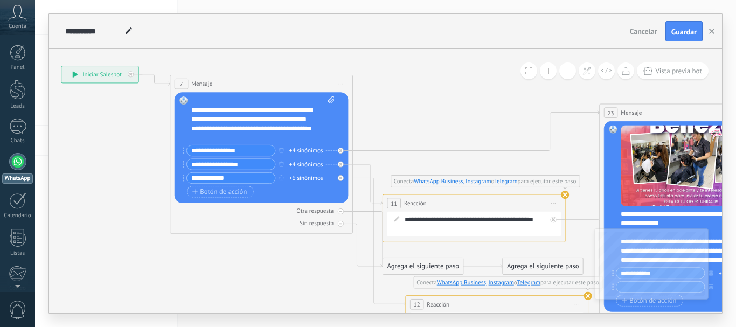
drag, startPoint x: 561, startPoint y: 155, endPoint x: 450, endPoint y: 99, distance: 124.3
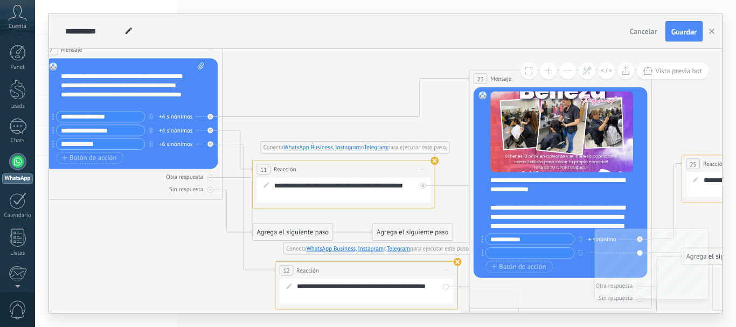
drag, startPoint x: 498, startPoint y: 112, endPoint x: 367, endPoint y: 78, distance: 134.7
click at [367, 78] on icon at bounding box center [437, 316] width 1471 height 1026
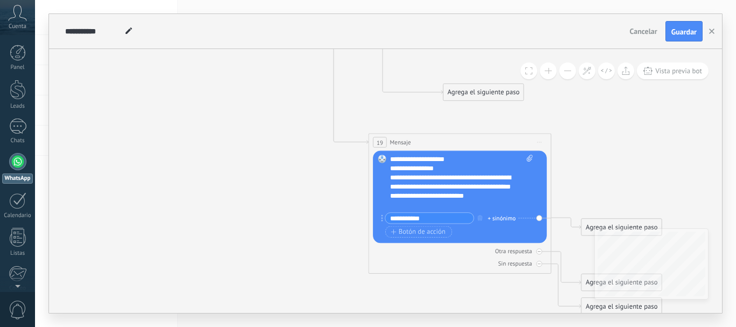
drag, startPoint x: 460, startPoint y: 198, endPoint x: 629, endPoint y: 110, distance: 191.3
click at [321, 157] on icon at bounding box center [301, 14] width 1471 height 1026
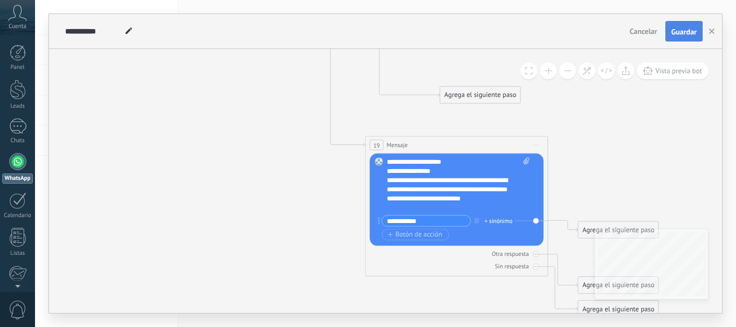
click at [681, 37] on button "Guardar" at bounding box center [683, 31] width 37 height 20
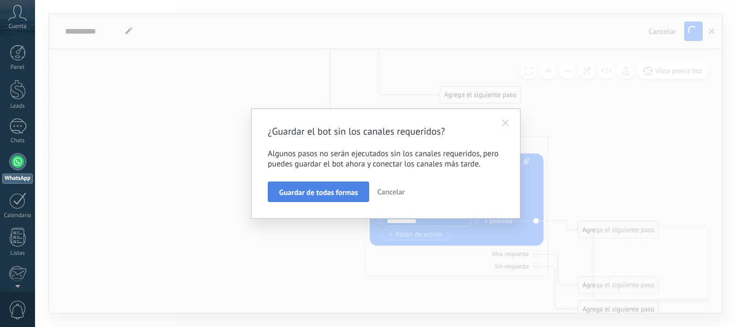
click at [317, 192] on span "Guardar de todas formas" at bounding box center [318, 193] width 79 height 8
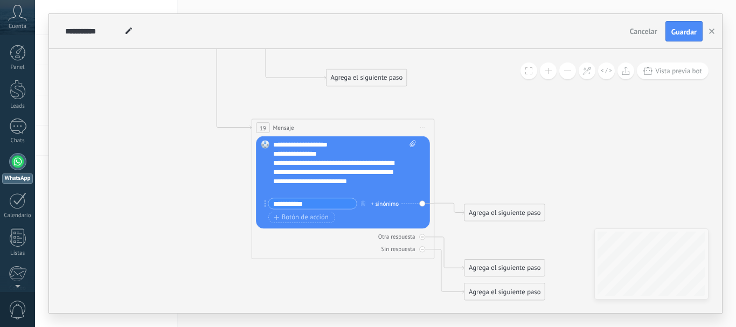
drag, startPoint x: 324, startPoint y: 193, endPoint x: 194, endPoint y: 176, distance: 130.4
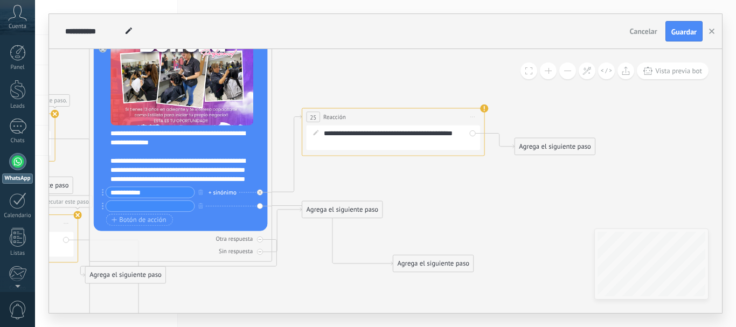
drag, startPoint x: 610, startPoint y: 192, endPoint x: 478, endPoint y: 180, distance: 132.6
click at [483, 179] on icon at bounding box center [57, 270] width 1471 height 1026
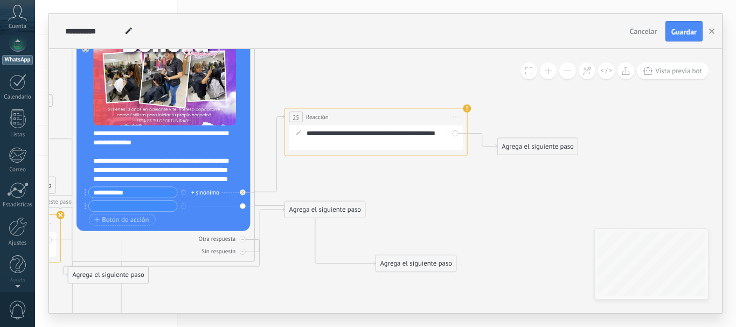
scroll to position [122, 0]
click at [21, 224] on div at bounding box center [18, 223] width 18 height 19
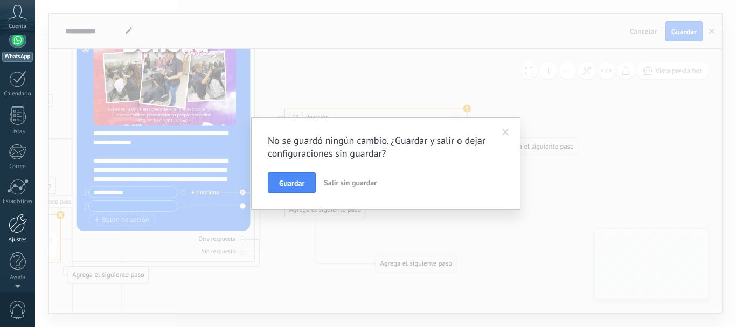
scroll to position [0, 0]
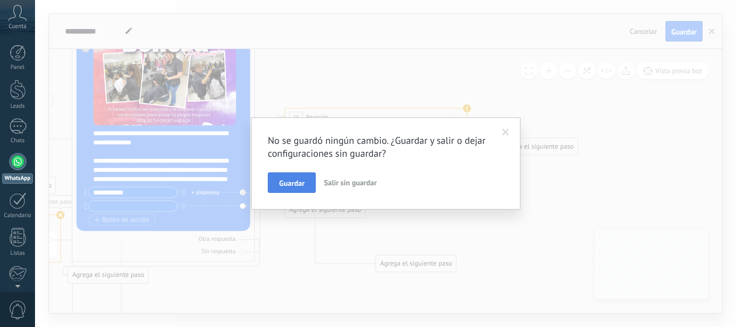
click at [290, 179] on span "Guardar" at bounding box center [291, 183] width 25 height 8
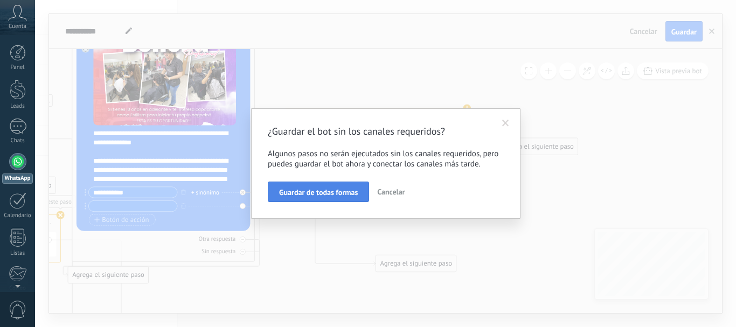
click at [318, 191] on span "Guardar de todas formas" at bounding box center [318, 193] width 79 height 8
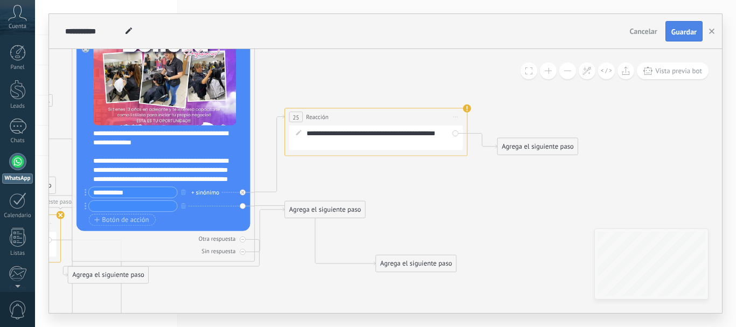
click at [695, 38] on button "Guardar" at bounding box center [683, 31] width 37 height 20
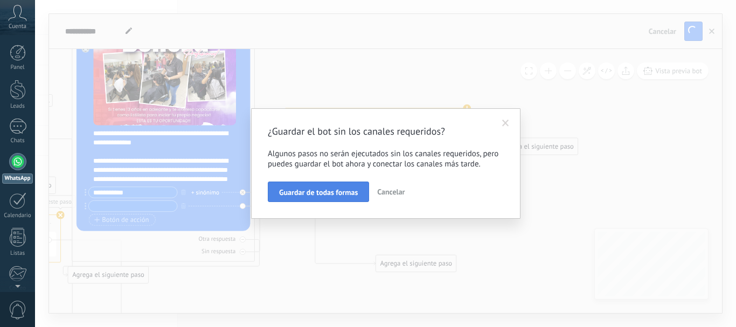
click at [329, 184] on button "Guardar de todas formas" at bounding box center [318, 192] width 101 height 20
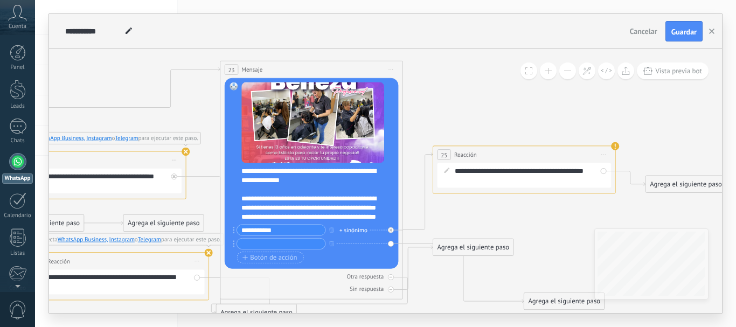
drag, startPoint x: 328, startPoint y: 80, endPoint x: 490, endPoint y: 123, distance: 168.4
click at [479, 119] on icon at bounding box center [188, 307] width 1471 height 1026
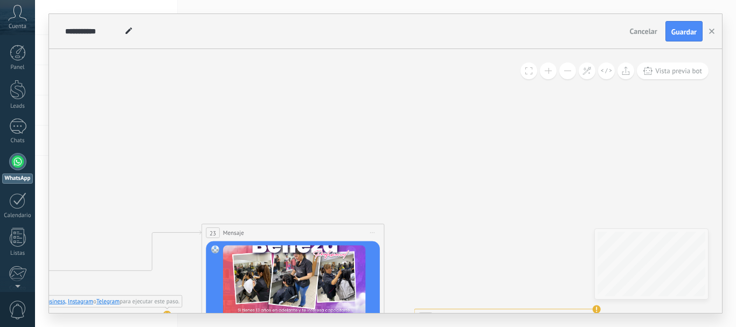
drag, startPoint x: 484, startPoint y: 162, endPoint x: 555, endPoint y: 178, distance: 72.4
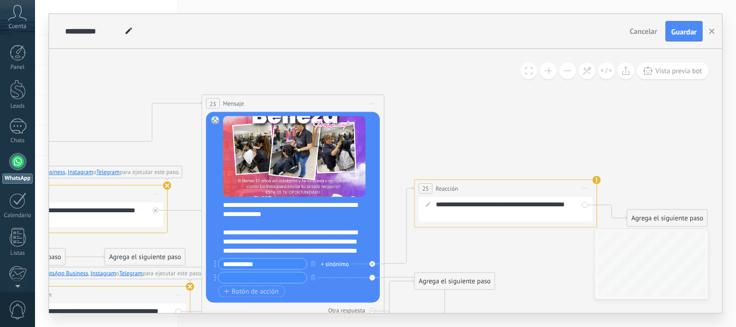
click at [19, 75] on div "Panel Leads Chats WhatsApp Clientes" at bounding box center [17, 229] width 35 height 369
click at [18, 84] on div at bounding box center [18, 90] width 16 height 20
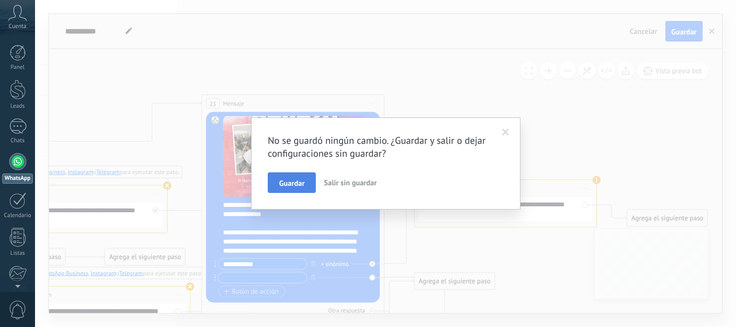
click at [286, 174] on button "Guardar" at bounding box center [292, 182] width 48 height 20
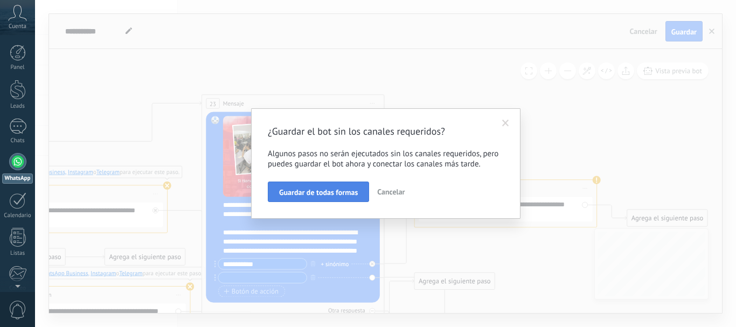
click at [333, 194] on span "Guardar de todas formas" at bounding box center [318, 193] width 79 height 8
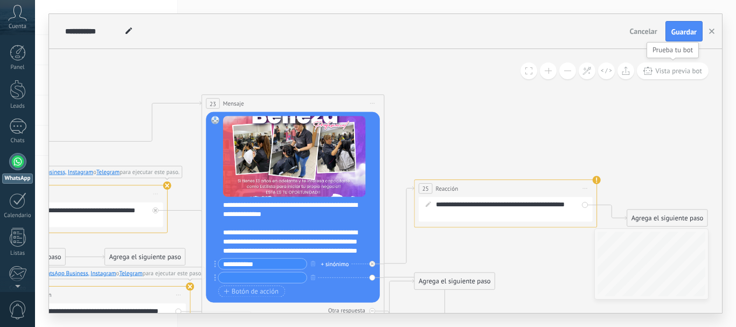
click at [662, 77] on button "Vista previa bot" at bounding box center [673, 70] width 72 height 17
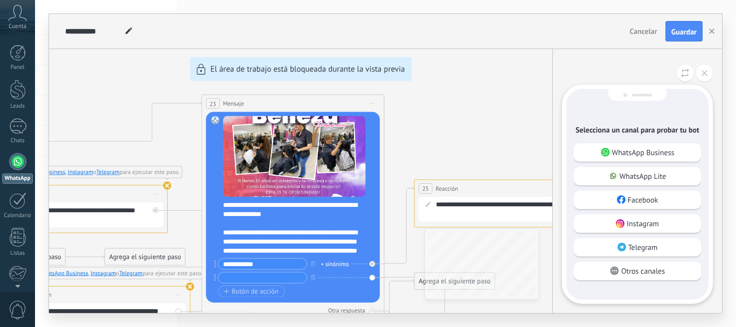
click at [520, 140] on div "**********" at bounding box center [385, 163] width 673 height 299
click at [702, 71] on icon at bounding box center [704, 73] width 6 height 6
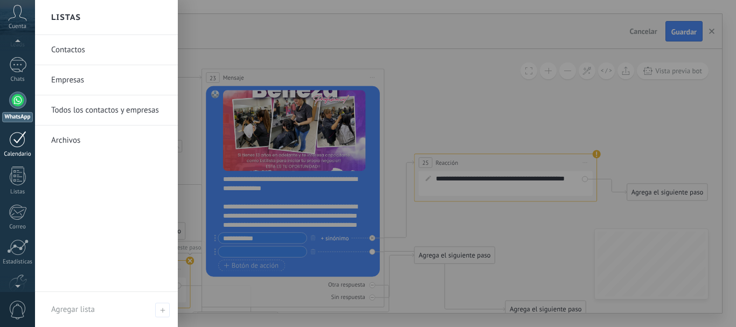
scroll to position [122, 0]
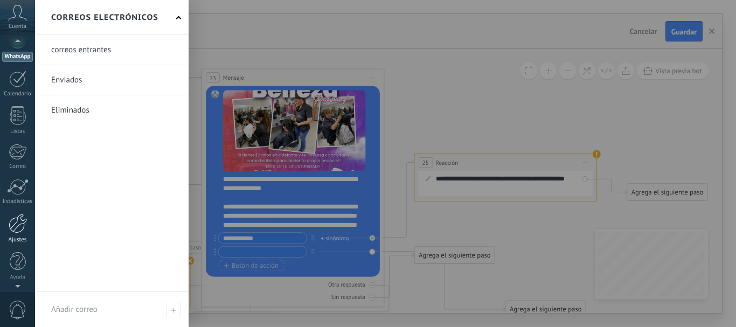
click at [15, 222] on div at bounding box center [18, 223] width 18 height 19
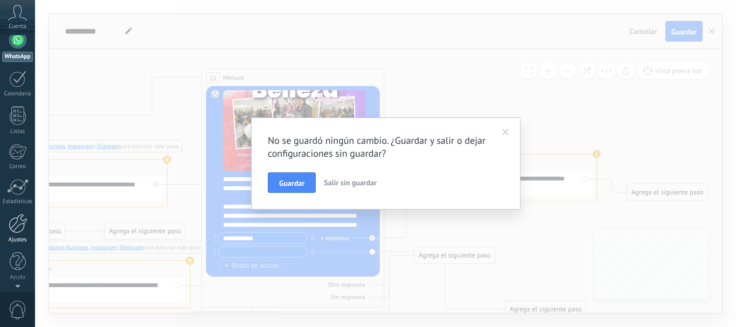
scroll to position [0, 0]
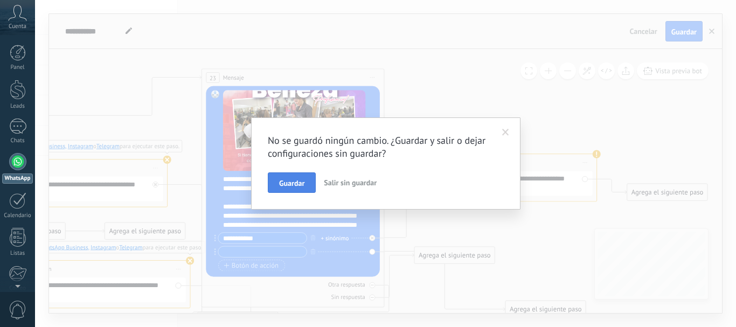
click at [288, 185] on span "Guardar" at bounding box center [291, 183] width 25 height 8
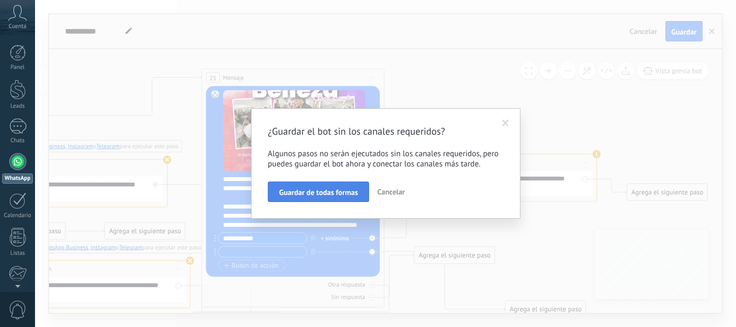
click at [312, 189] on span "Guardar de todas formas" at bounding box center [318, 193] width 79 height 8
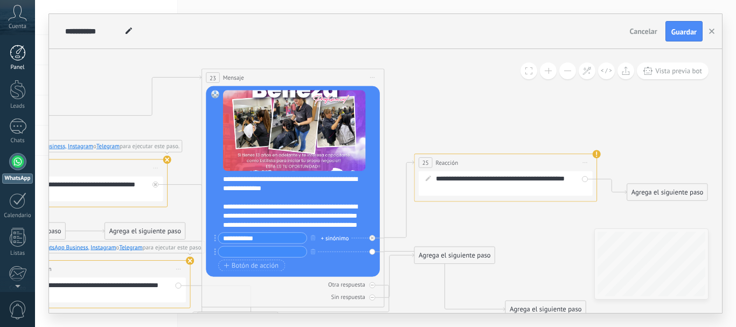
click at [16, 50] on div at bounding box center [18, 53] width 16 height 16
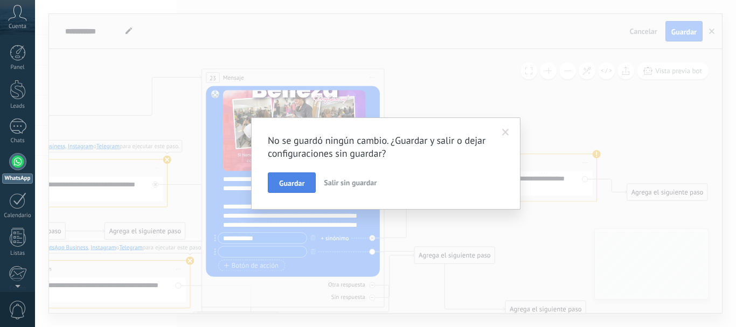
click at [305, 182] on button "Guardar" at bounding box center [292, 182] width 48 height 20
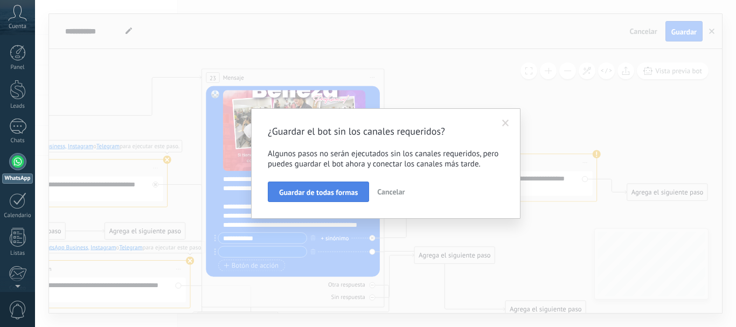
click at [326, 186] on button "Guardar de todas formas" at bounding box center [318, 192] width 101 height 20
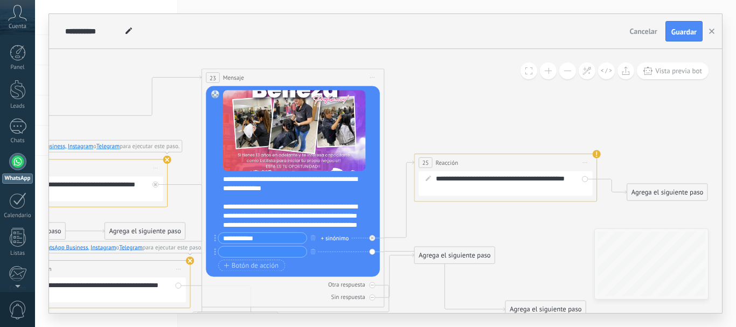
click at [709, 110] on icon at bounding box center [169, 315] width 1471 height 1026
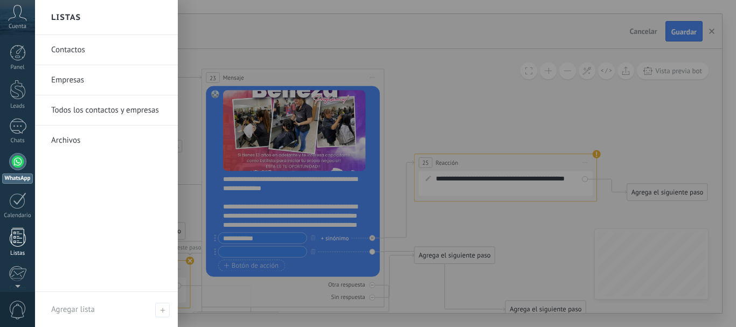
click at [22, 240] on div at bounding box center [18, 237] width 16 height 19
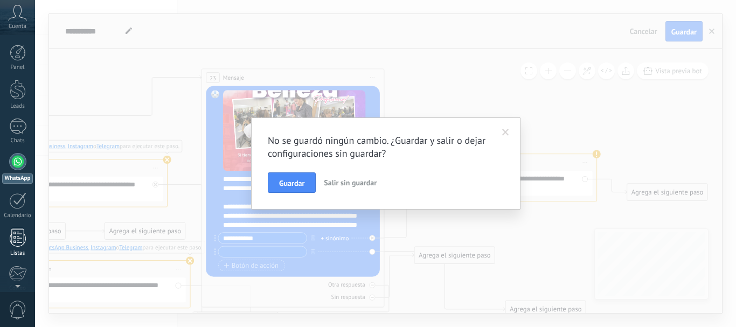
click at [22, 240] on div at bounding box center [18, 237] width 16 height 19
click at [281, 186] on span "Guardar" at bounding box center [291, 183] width 25 height 8
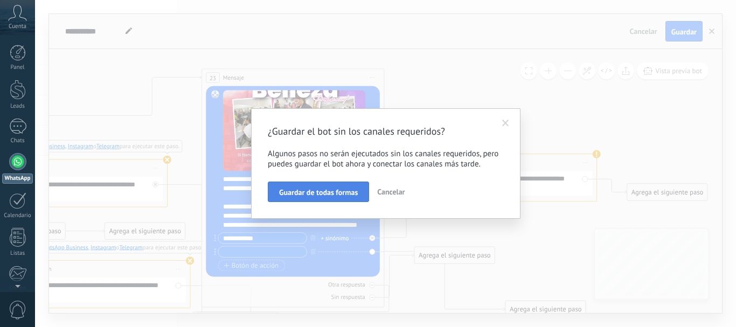
click at [324, 194] on span "Guardar de todas formas" at bounding box center [318, 193] width 79 height 8
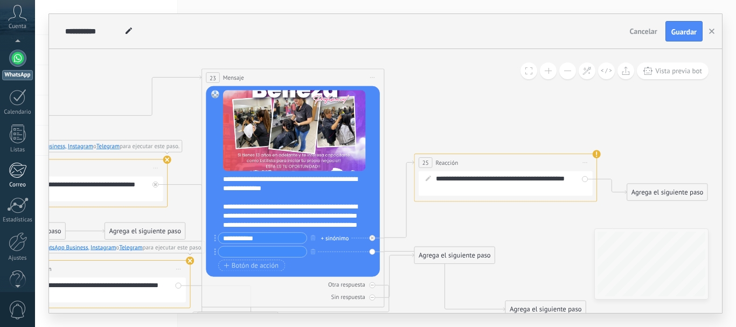
scroll to position [122, 0]
click at [18, 230] on div at bounding box center [18, 223] width 18 height 19
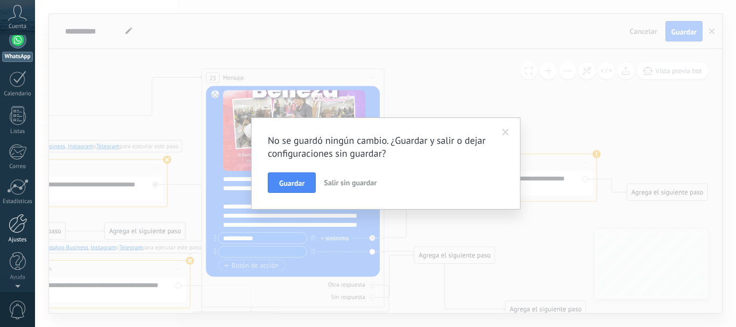
scroll to position [0, 0]
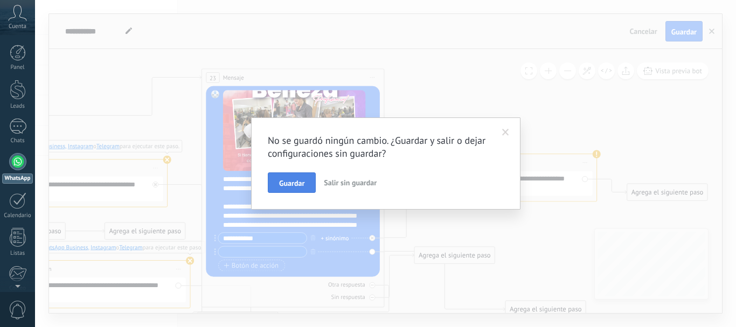
click at [304, 181] on span "Guardar" at bounding box center [291, 183] width 25 height 8
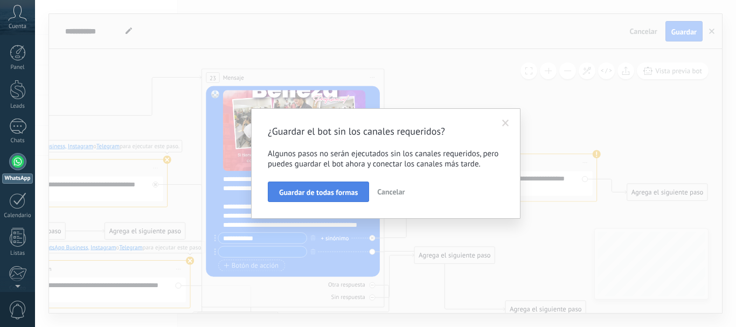
click at [325, 186] on button "Guardar de todas formas" at bounding box center [318, 192] width 101 height 20
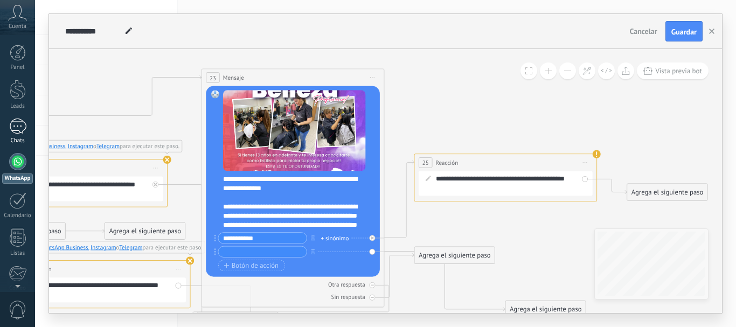
click at [19, 136] on div "Chats" at bounding box center [17, 132] width 35 height 26
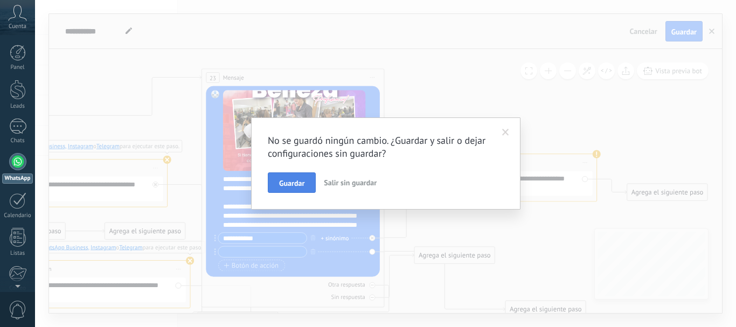
click at [279, 186] on button "Guardar" at bounding box center [292, 182] width 48 height 20
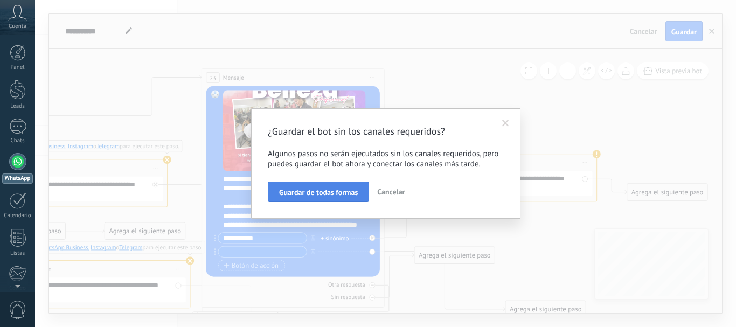
click at [332, 193] on span "Guardar de todas formas" at bounding box center [318, 193] width 79 height 8
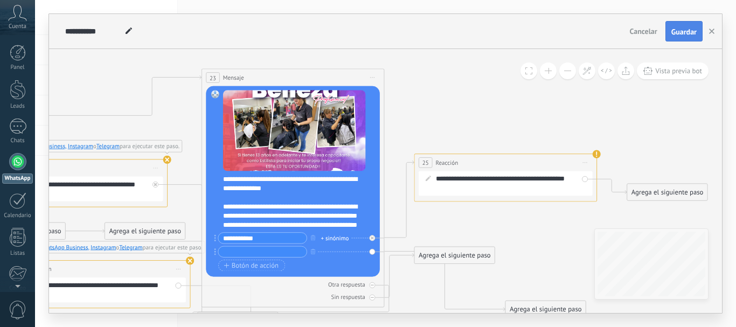
click at [685, 33] on span "Guardar" at bounding box center [683, 32] width 25 height 8
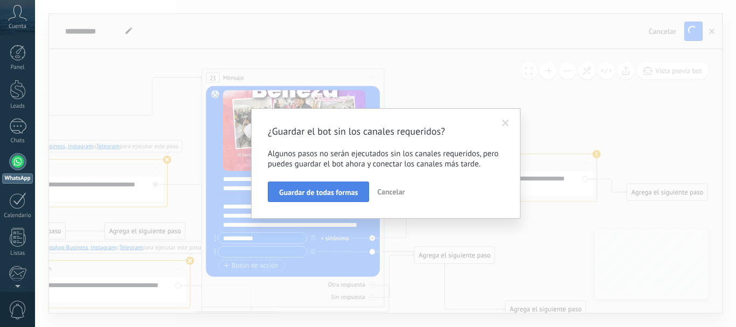
click at [338, 193] on span "Guardar de todas formas" at bounding box center [318, 193] width 79 height 8
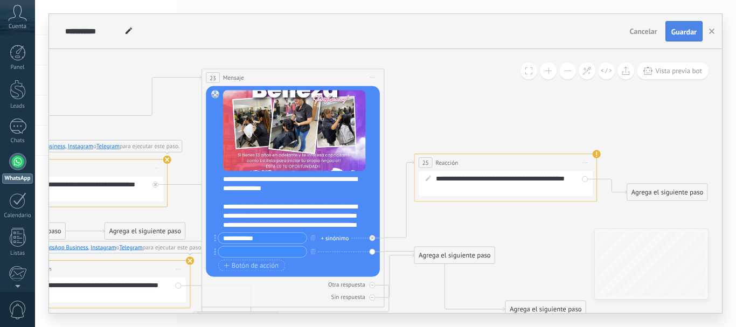
click at [686, 33] on span "Guardar" at bounding box center [683, 32] width 25 height 8
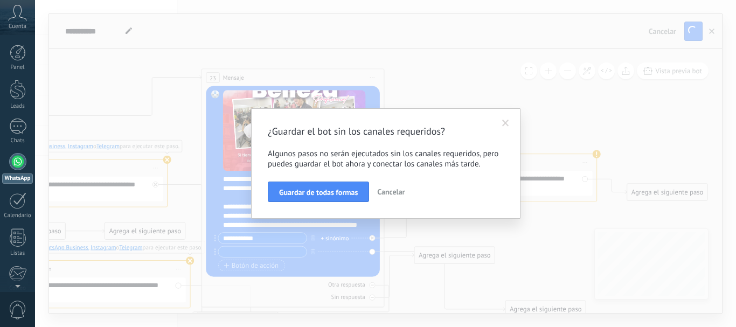
click at [383, 193] on span "Cancelar" at bounding box center [390, 192] width 27 height 10
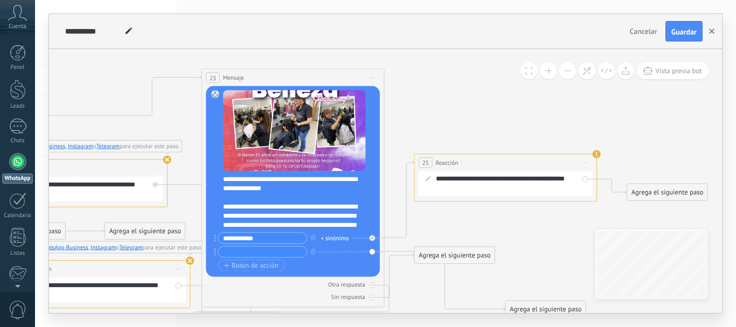
click at [714, 31] on icon "button" at bounding box center [711, 31] width 5 height 5
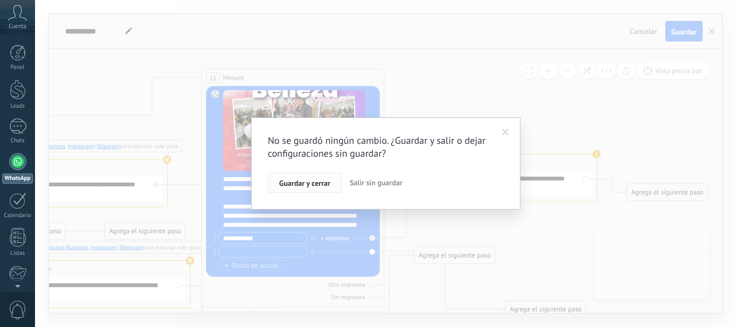
click at [303, 184] on span "Guardar y cerrar" at bounding box center [304, 183] width 51 height 8
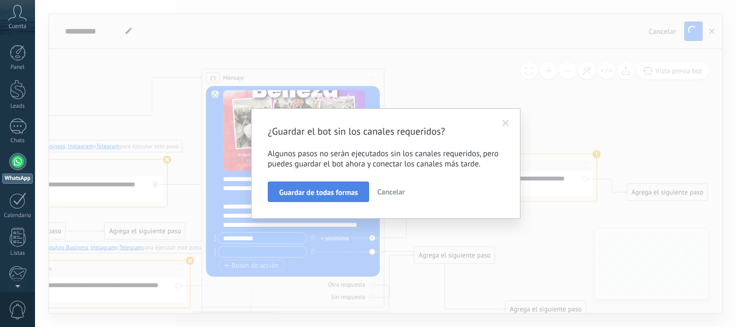
click at [312, 189] on span "Guardar de todas formas" at bounding box center [318, 193] width 79 height 8
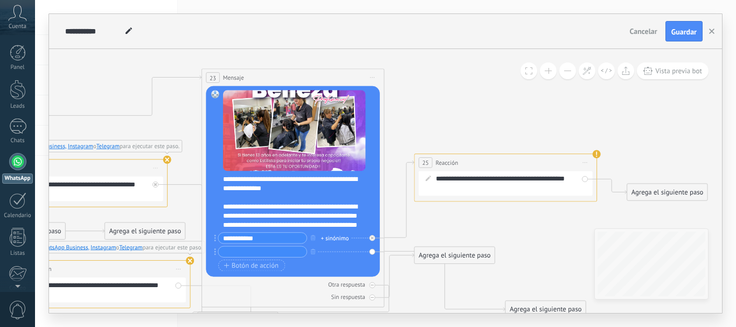
click at [655, 30] on span "Cancelar" at bounding box center [643, 31] width 27 height 10
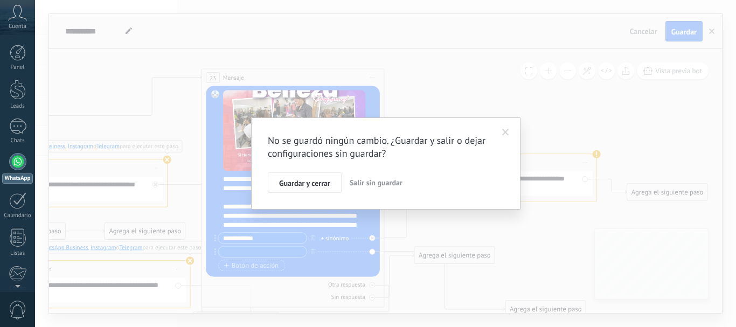
click at [385, 187] on span "Salir sin guardar" at bounding box center [376, 183] width 53 height 10
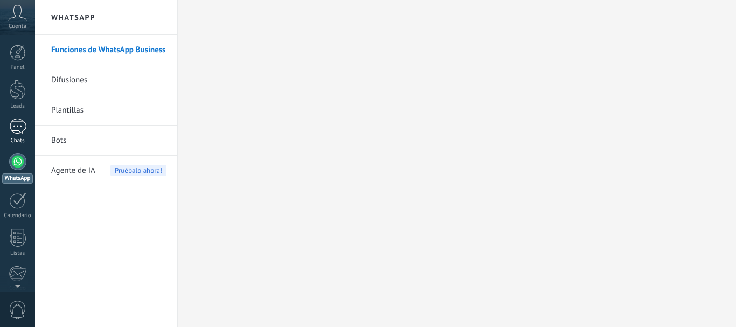
click at [20, 132] on div at bounding box center [17, 127] width 17 height 16
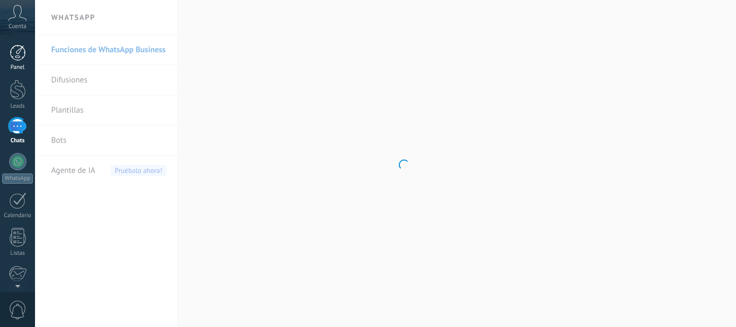
click at [17, 57] on div at bounding box center [18, 53] width 16 height 16
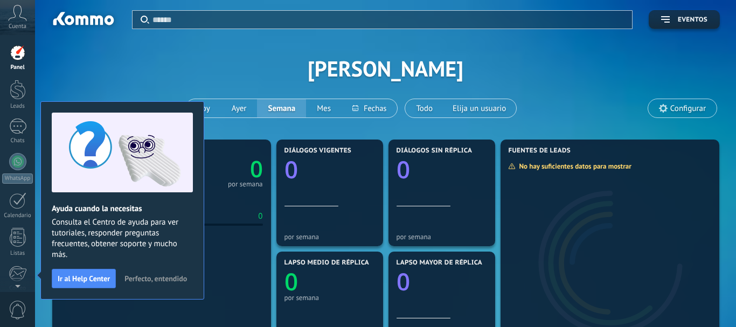
click at [11, 22] on div "Cuenta" at bounding box center [17, 17] width 35 height 35
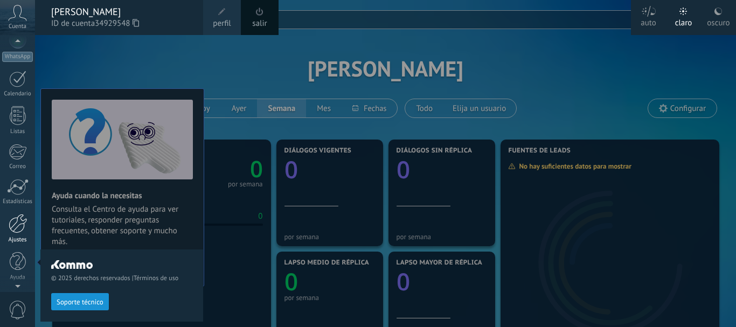
click at [18, 227] on div at bounding box center [18, 223] width 18 height 19
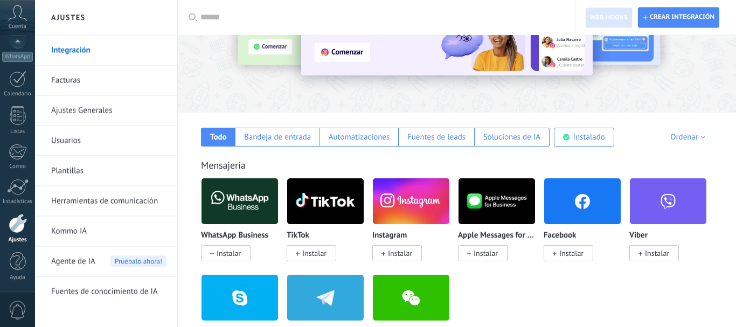
scroll to position [165, 0]
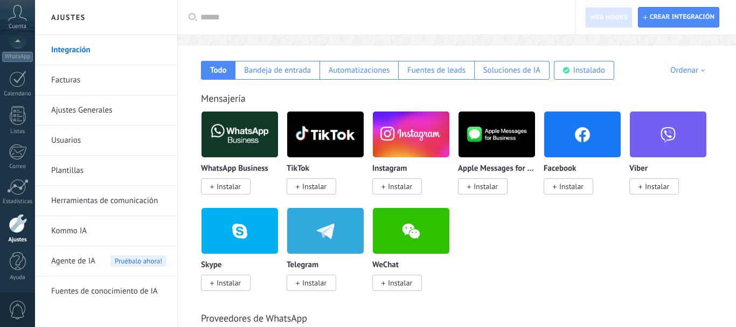
click at [558, 191] on span "Instalar" at bounding box center [569, 186] width 50 height 16
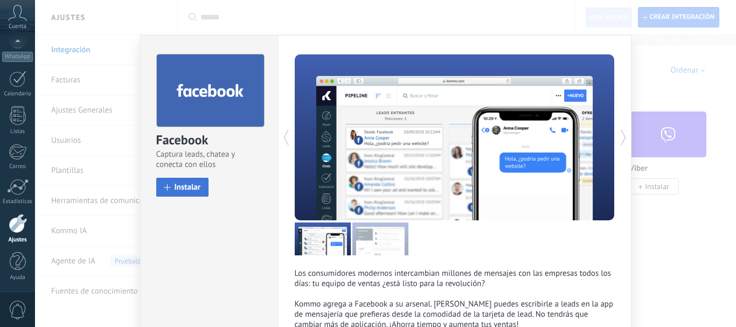
click at [184, 184] on span "Instalar" at bounding box center [188, 187] width 26 height 8
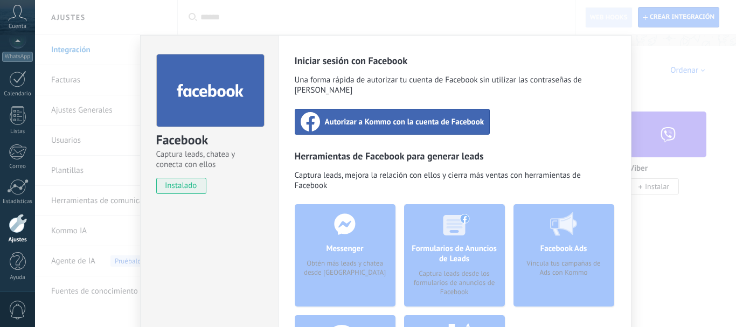
click at [442, 116] on span "Autorizar a Kommo con la cuenta de Facebook" at bounding box center [404, 121] width 159 height 11
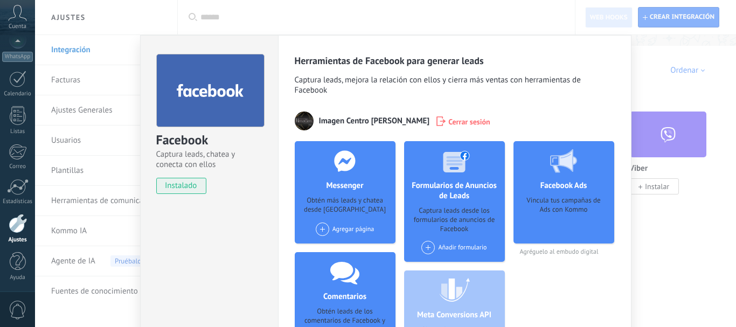
click at [324, 228] on span at bounding box center [322, 228] width 13 height 13
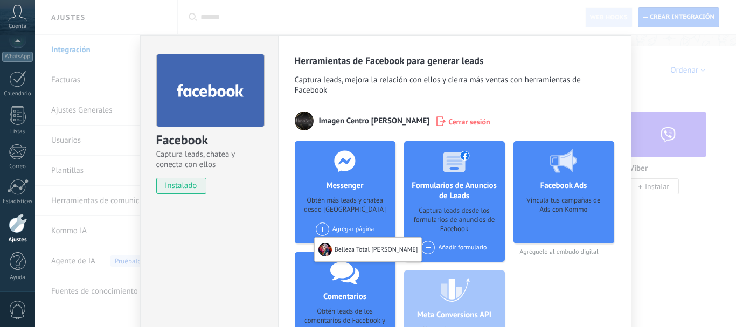
click at [357, 228] on div "Agregar página Belleza Total [PERSON_NAME]" at bounding box center [345, 228] width 59 height 13
click at [328, 229] on span at bounding box center [322, 228] width 13 height 13
click at [323, 228] on span at bounding box center [322, 228] width 13 height 13
drag, startPoint x: 332, startPoint y: 216, endPoint x: 340, endPoint y: 208, distance: 11.8
click at [332, 215] on div "Messenger Obtén más leads y chatea desde Kommo Agregar página Belleza Total [PE…" at bounding box center [345, 192] width 101 height 102
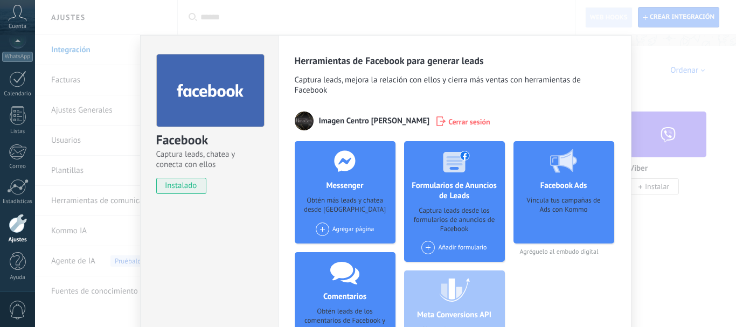
click at [350, 231] on div "Agregar página Belleza Total [PERSON_NAME]" at bounding box center [345, 228] width 59 height 13
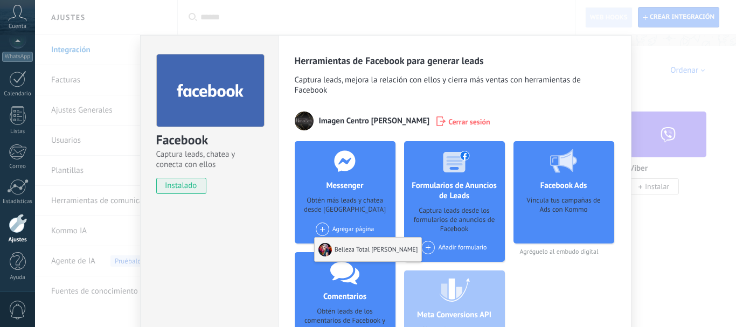
click at [352, 255] on div "Belleza Total [PERSON_NAME]" at bounding box center [368, 250] width 107 height 24
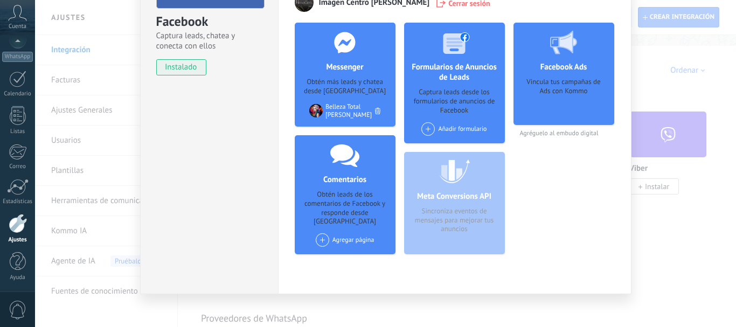
scroll to position [123, 0]
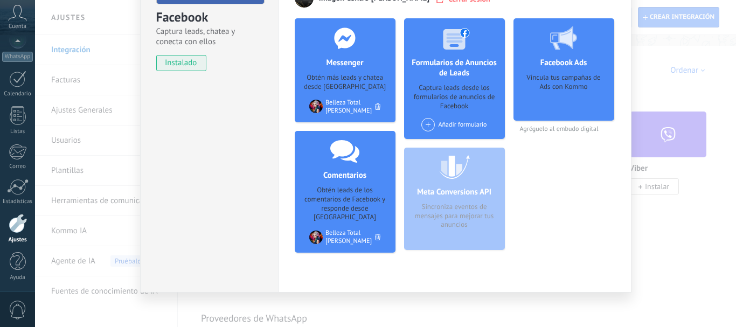
click at [431, 123] on span at bounding box center [427, 124] width 13 height 13
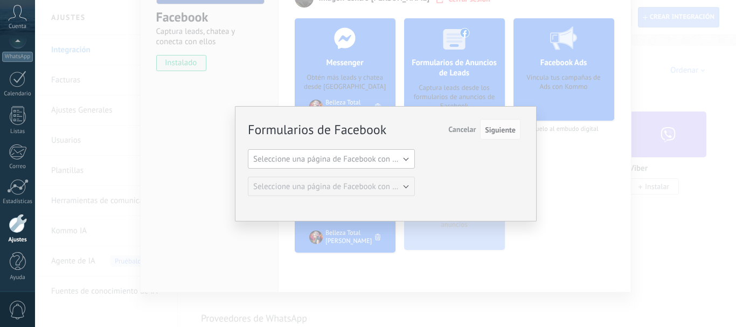
click at [409, 161] on span "Seleccione una página de Facebook con formas" at bounding box center [334, 159] width 163 height 10
click at [380, 172] on li "Belleza Total [PERSON_NAME]" at bounding box center [327, 177] width 173 height 18
click at [510, 133] on span "Siguiente" at bounding box center [500, 130] width 31 height 8
click at [496, 128] on span "Siguiente" at bounding box center [500, 130] width 31 height 8
click at [497, 133] on span "Siguiente" at bounding box center [500, 130] width 31 height 8
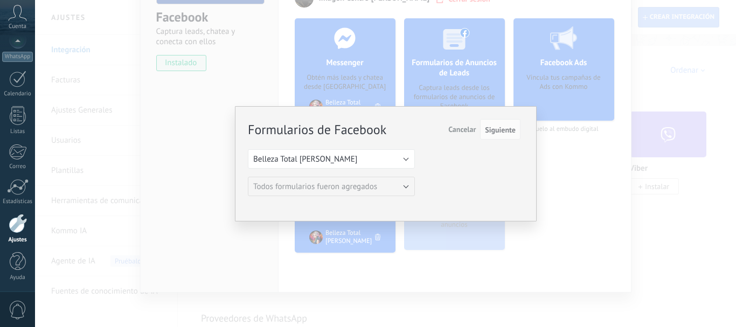
click at [468, 131] on span "Cancelar" at bounding box center [461, 129] width 27 height 10
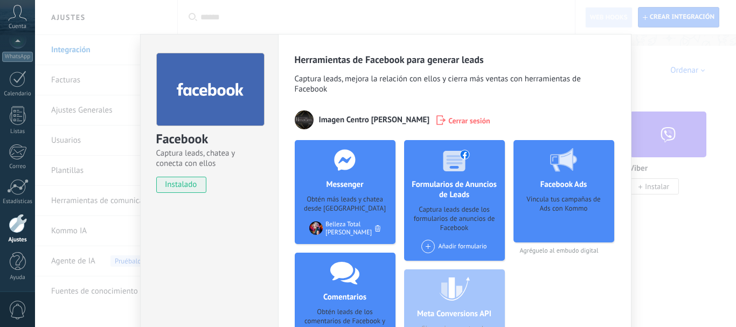
scroll to position [0, 0]
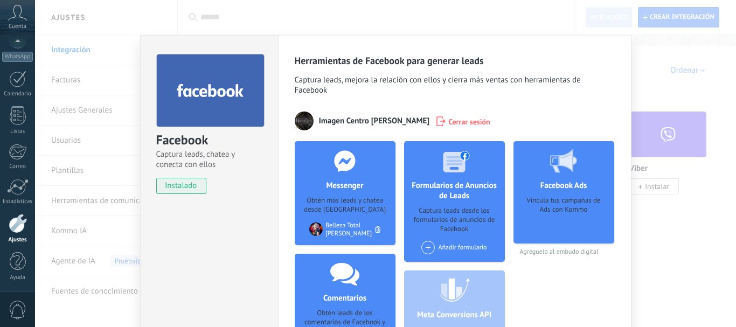
click at [667, 81] on div "Facebook Captura leads, chatea y conecta con ellos instalado Desinstalar Herram…" at bounding box center [385, 163] width 701 height 327
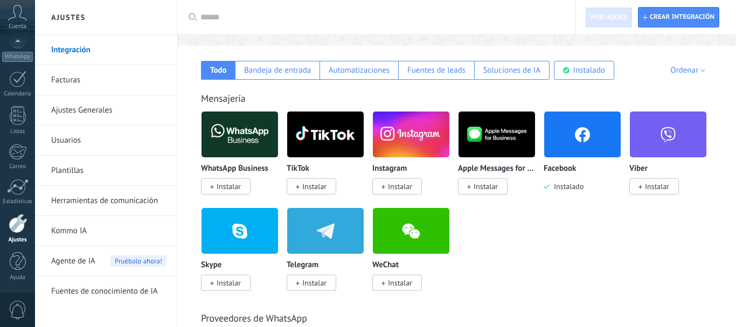
click at [229, 186] on span "Instalar" at bounding box center [229, 187] width 24 height 10
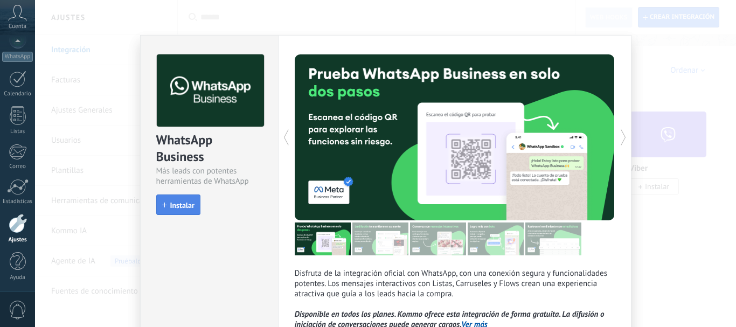
click at [186, 204] on span "Instalar" at bounding box center [182, 205] width 24 height 8
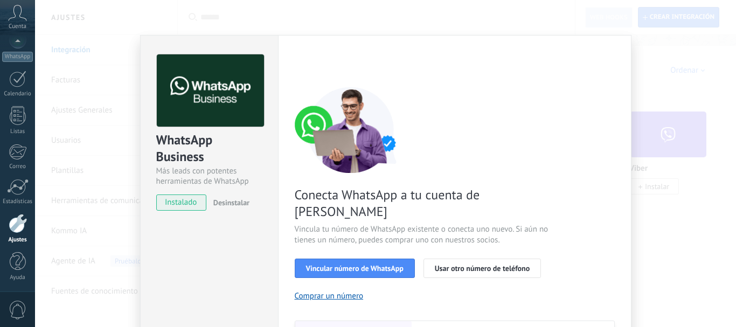
drag, startPoint x: 692, startPoint y: 173, endPoint x: 691, endPoint y: 179, distance: 5.6
click at [692, 175] on div "WhatsApp Business Más leads con potentes herramientas de WhatsApp instalado Des…" at bounding box center [385, 163] width 701 height 327
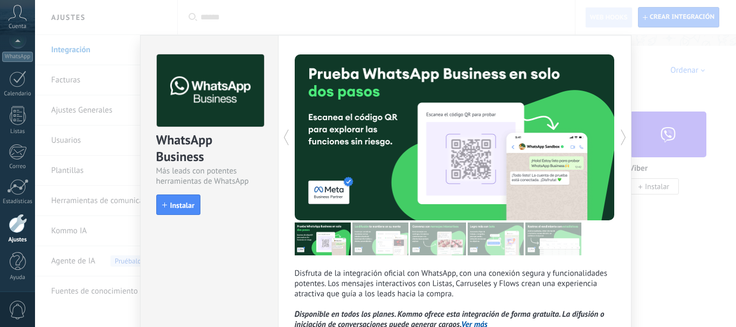
click at [679, 88] on div "WhatsApp Business Más leads con potentes herramientas de WhatsApp install Insta…" at bounding box center [385, 163] width 701 height 327
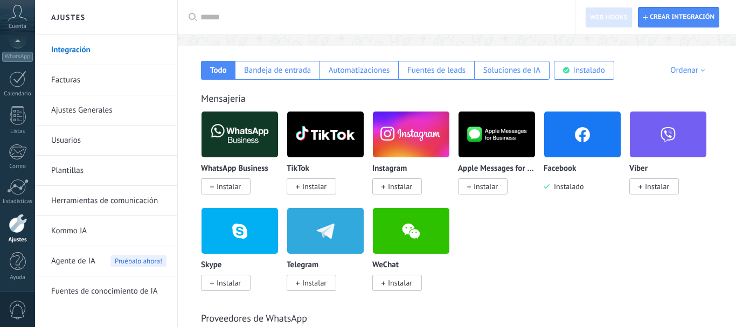
click at [320, 185] on span "Instalar" at bounding box center [314, 187] width 24 height 10
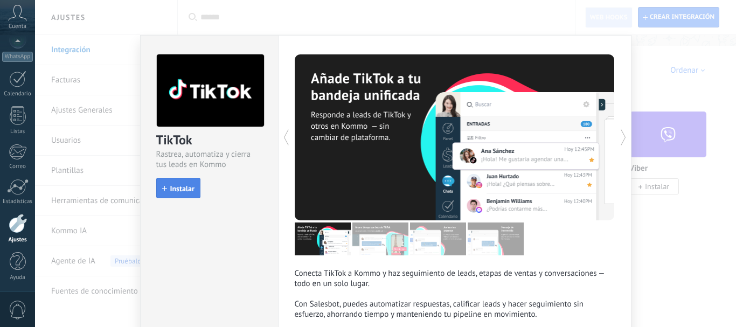
click at [182, 182] on button "Instalar" at bounding box center [178, 188] width 44 height 20
click at [684, 247] on div "TikTok Rastrea, automatiza y cierra tus leads en Kommo install Instalar Conecta…" at bounding box center [385, 163] width 701 height 327
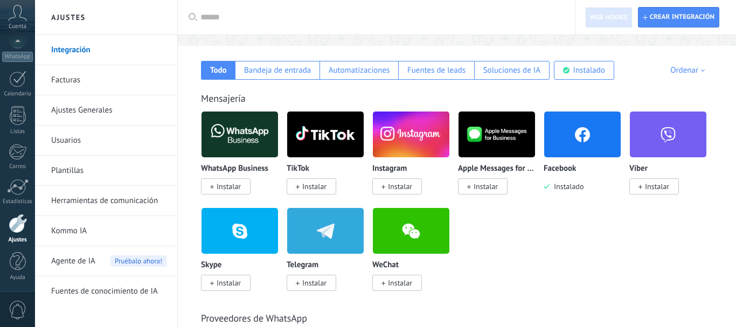
click at [303, 185] on span "Instalar" at bounding box center [314, 187] width 24 height 10
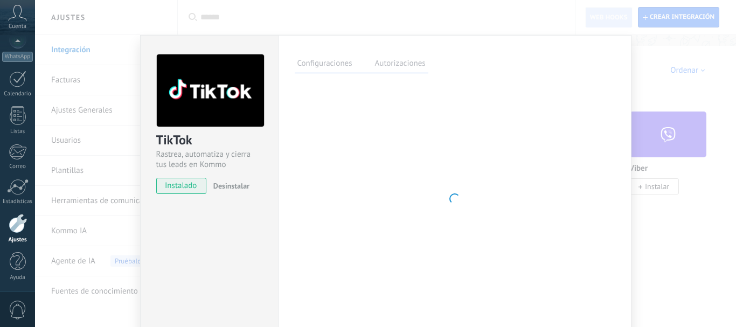
click at [670, 212] on div "TikTok Rastrea, automatiza y cierra tus leads en Kommo instalado Desinstalar Co…" at bounding box center [385, 163] width 701 height 327
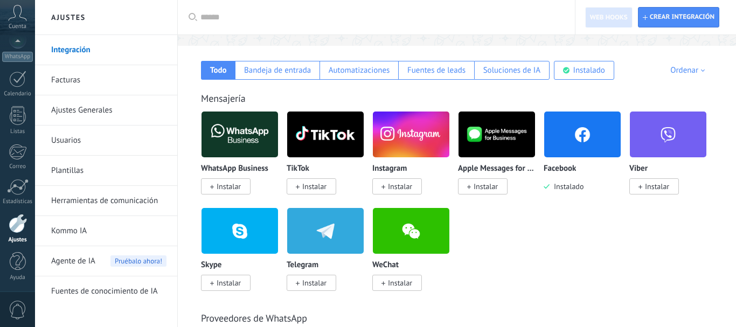
click at [398, 186] on span "Instalar" at bounding box center [400, 187] width 24 height 10
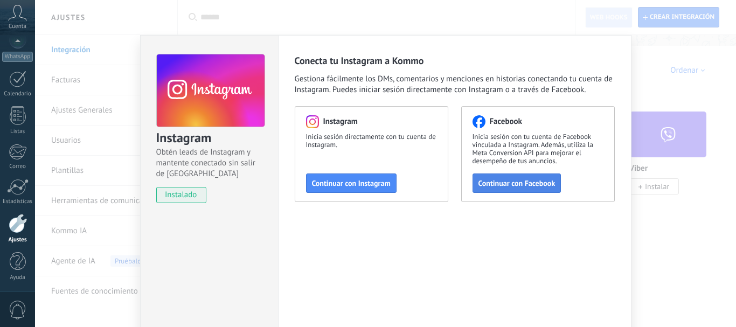
click at [517, 189] on button "Continuar con Facebook" at bounding box center [516, 182] width 89 height 19
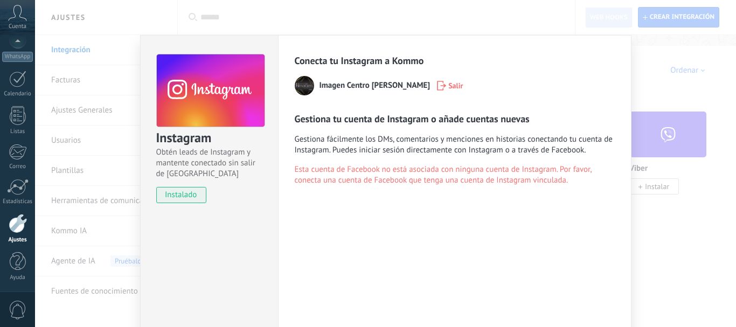
click at [664, 224] on div "Instagram Obtén leads de Instagram y mantente conectado sin salir de Kommo inst…" at bounding box center [385, 163] width 701 height 327
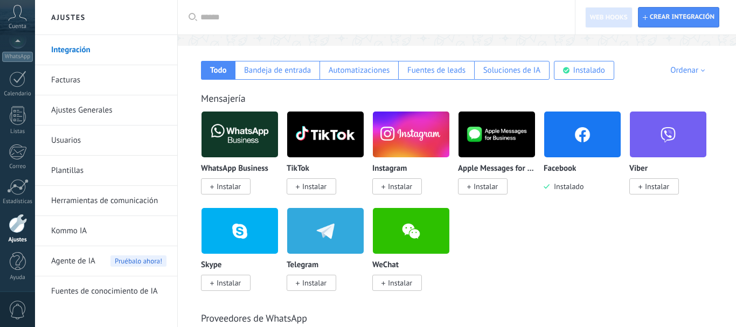
click at [381, 189] on span "Instalar" at bounding box center [397, 186] width 50 height 16
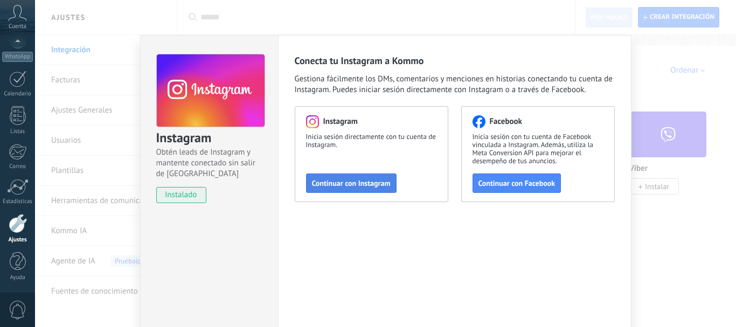
click at [335, 186] on span "Continuar con Instagram" at bounding box center [351, 183] width 79 height 8
click at [712, 99] on div "Instagram Obtén leads de Instagram y mantente conectado sin salir de Kommo inst…" at bounding box center [385, 163] width 701 height 327
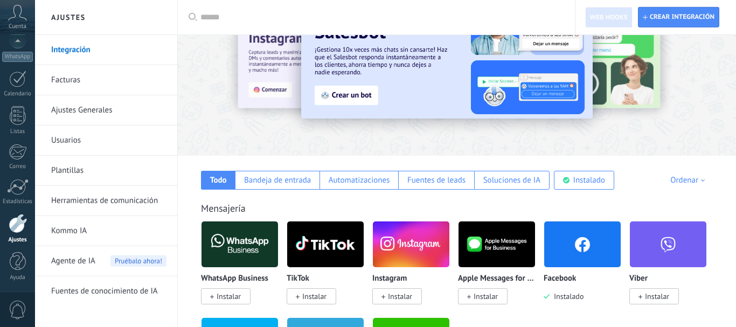
scroll to position [0, 0]
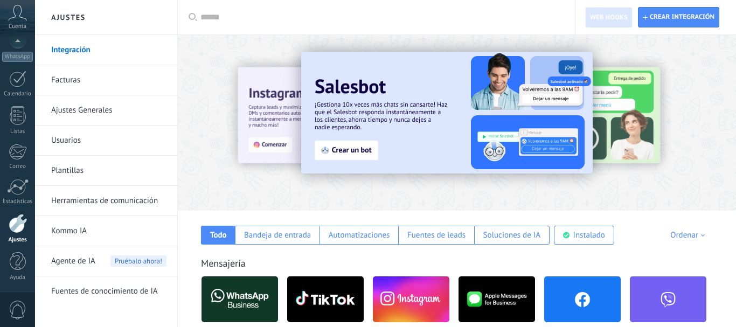
click at [110, 112] on link "Ajustes Generales" at bounding box center [108, 110] width 115 height 30
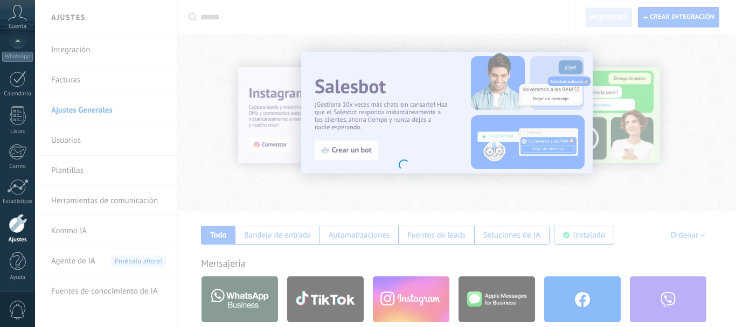
scroll to position [122, 0]
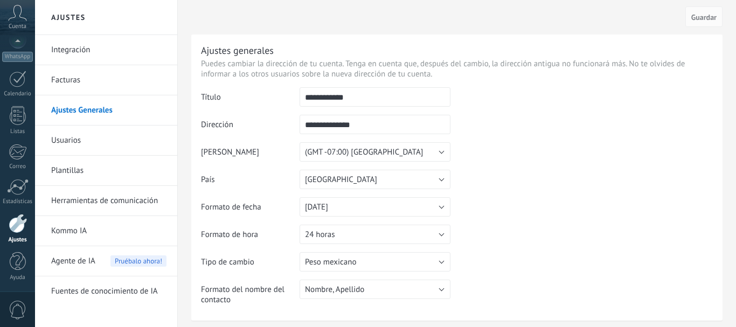
drag, startPoint x: 374, startPoint y: 122, endPoint x: 233, endPoint y: 122, distance: 141.1
click at [300, 122] on input "**********" at bounding box center [375, 124] width 151 height 19
type input "**********"
click at [534, 150] on td at bounding box center [581, 142] width 262 height 110
click at [694, 20] on span "Guardar" at bounding box center [703, 17] width 25 height 8
